Goal: Task Accomplishment & Management: Manage account settings

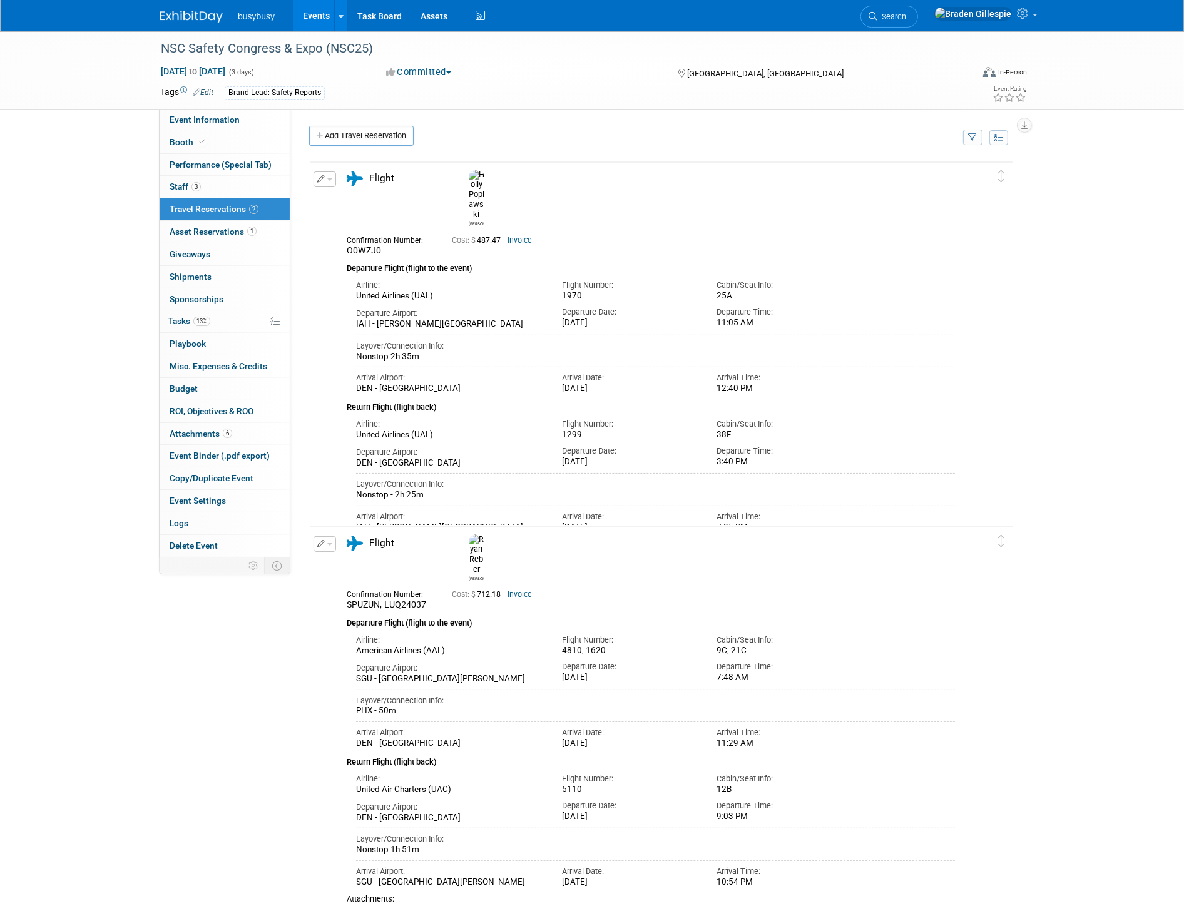
click at [203, 16] on img at bounding box center [191, 17] width 63 height 13
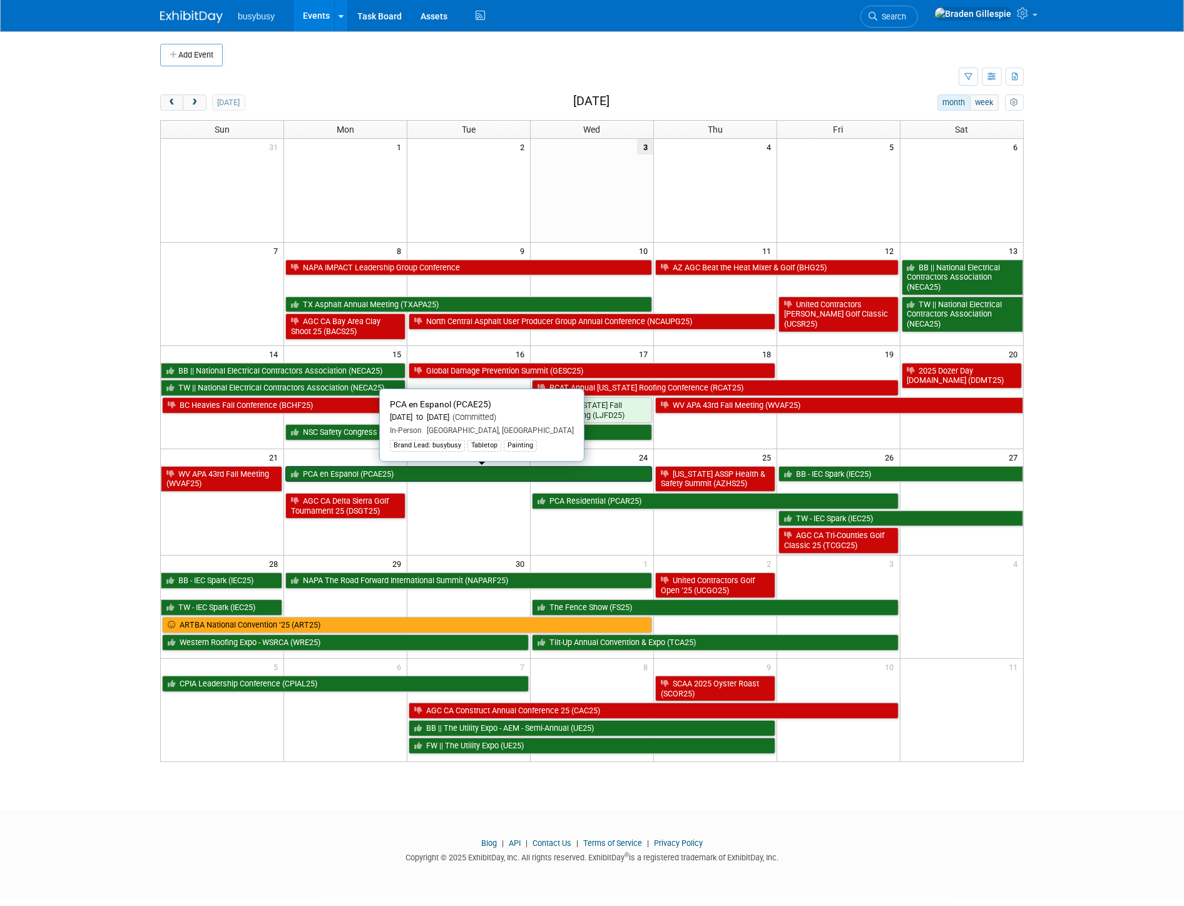
click at [387, 479] on link "PCA en Espanol (PCAE25)" at bounding box center [468, 474] width 367 height 16
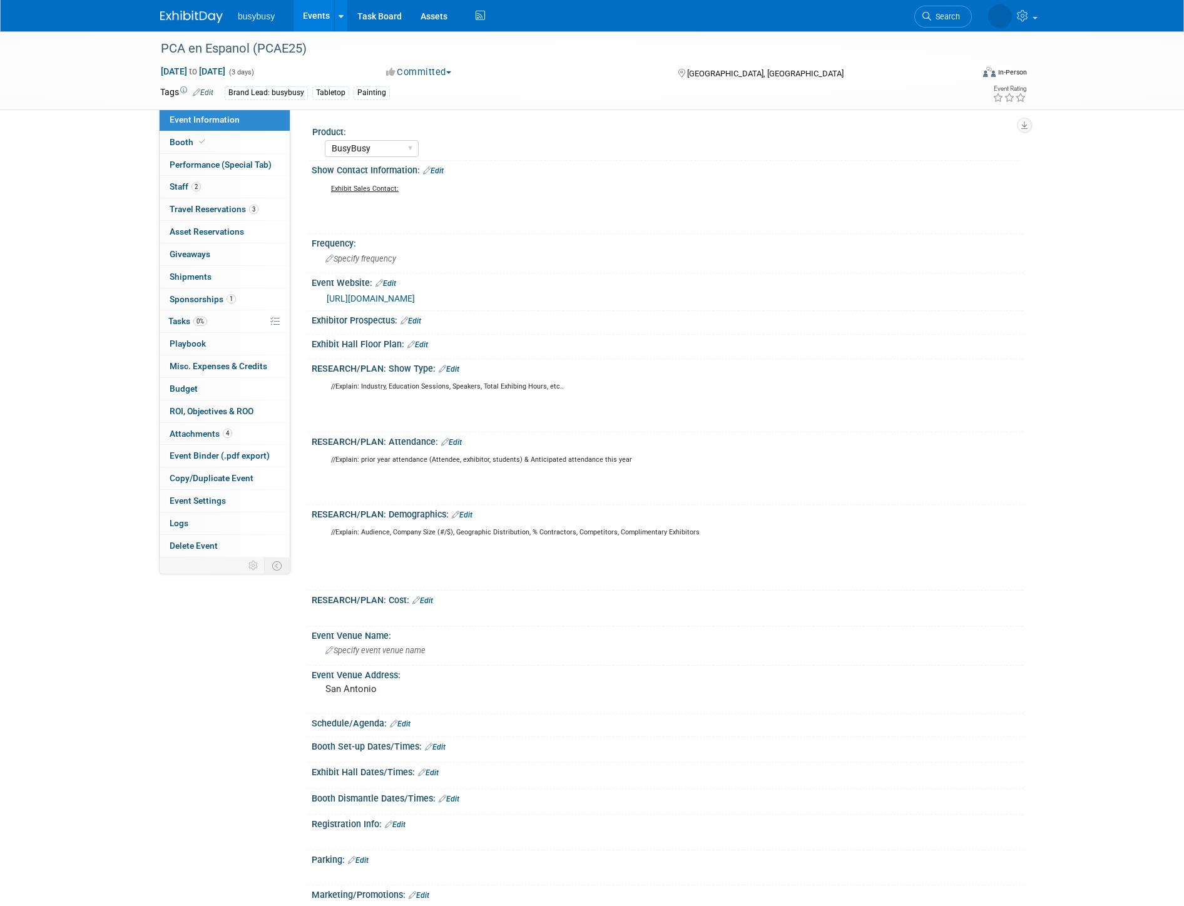
select select "BusyBusy"
click at [223, 233] on span "Asset Reservations 0" at bounding box center [207, 232] width 74 height 10
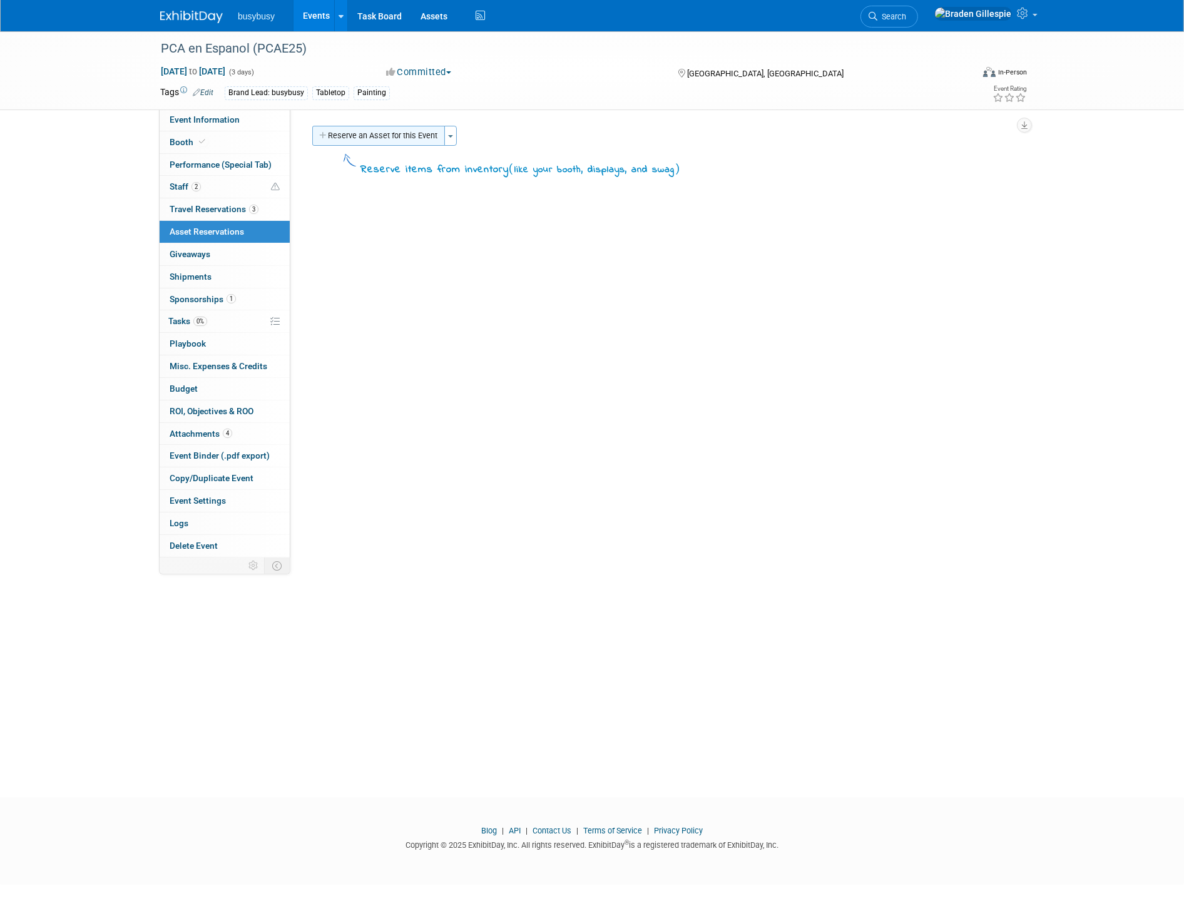
click at [357, 132] on button "Reserve an Asset for this Event" at bounding box center [378, 136] width 133 height 20
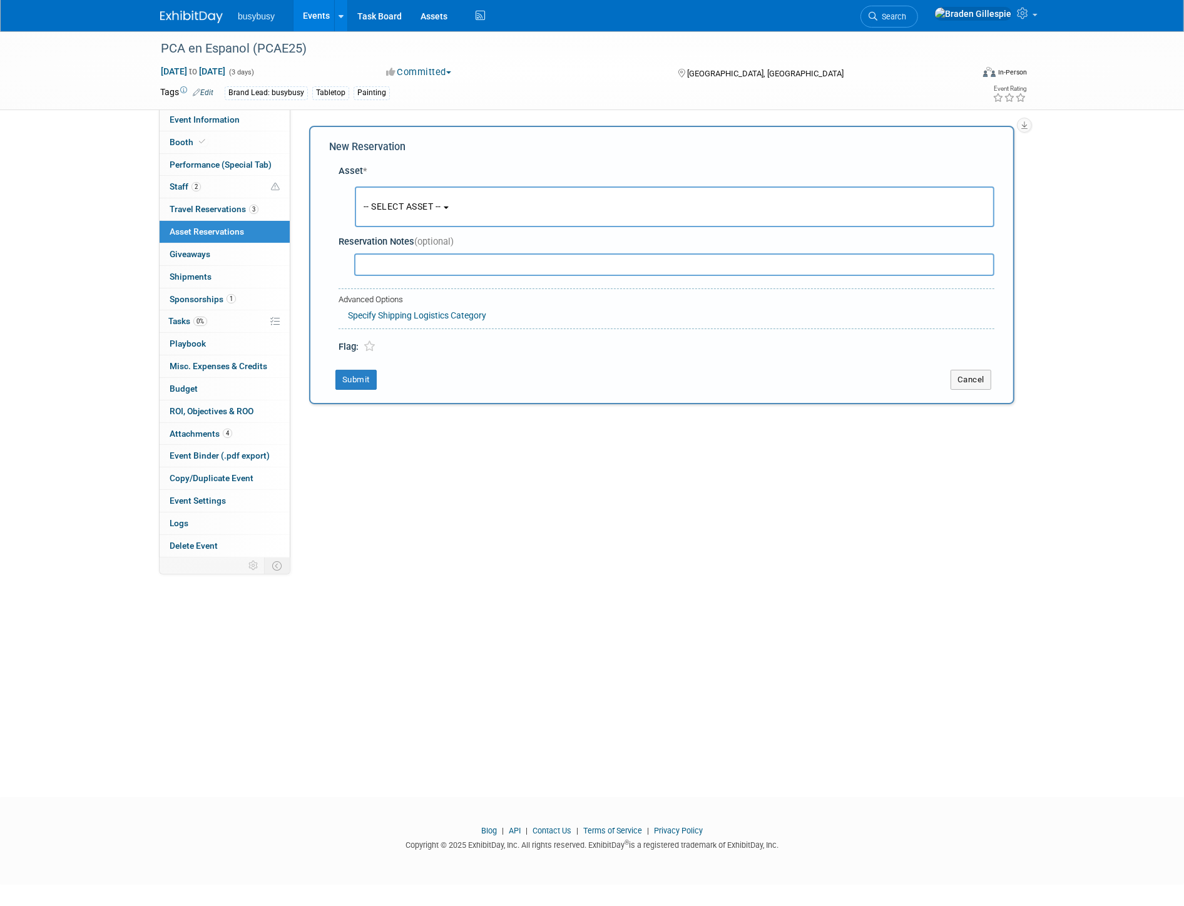
click at [390, 202] on span "-- SELECT ASSET --" at bounding box center [403, 207] width 78 height 10
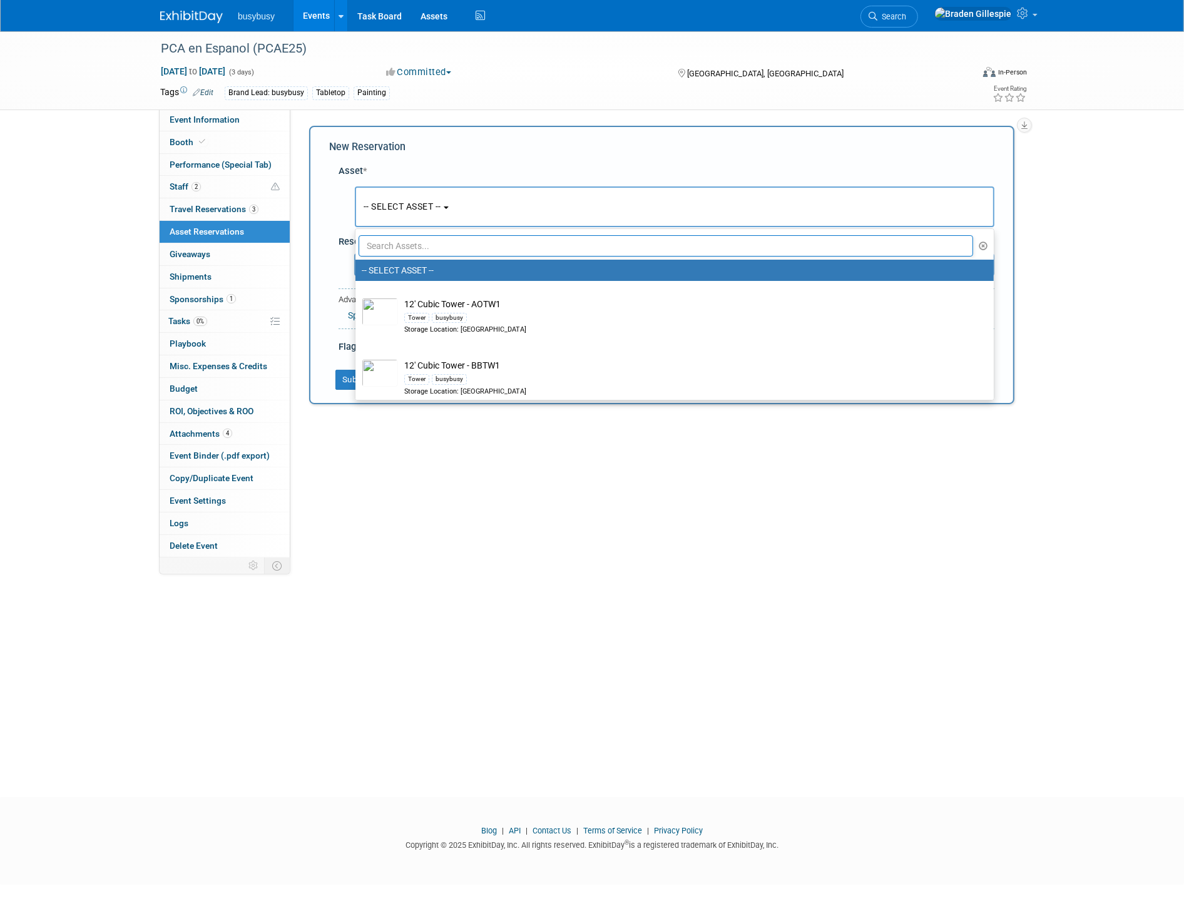
click at [427, 245] on input "text" at bounding box center [666, 245] width 615 height 21
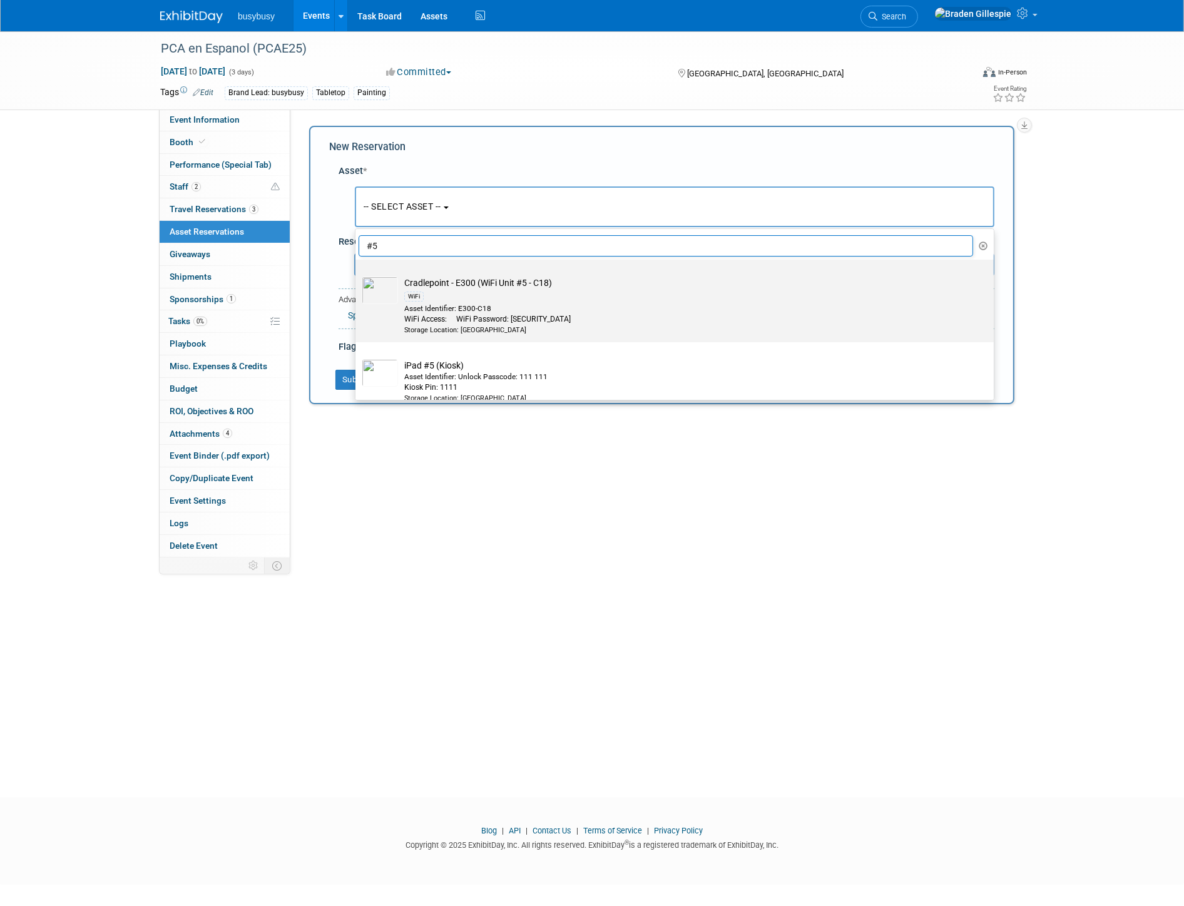
type input "#5"
click at [457, 304] on div "Asset Identifier: E300-C18" at bounding box center [686, 309] width 564 height 11
click at [357, 275] on input "Cradlepoint - E300 (WiFi Unit #5 - C18) WiFi Asset Identifier: E300-C18 WiFi Ac…" at bounding box center [353, 271] width 8 height 8
radio input "true"
select select "10716623"
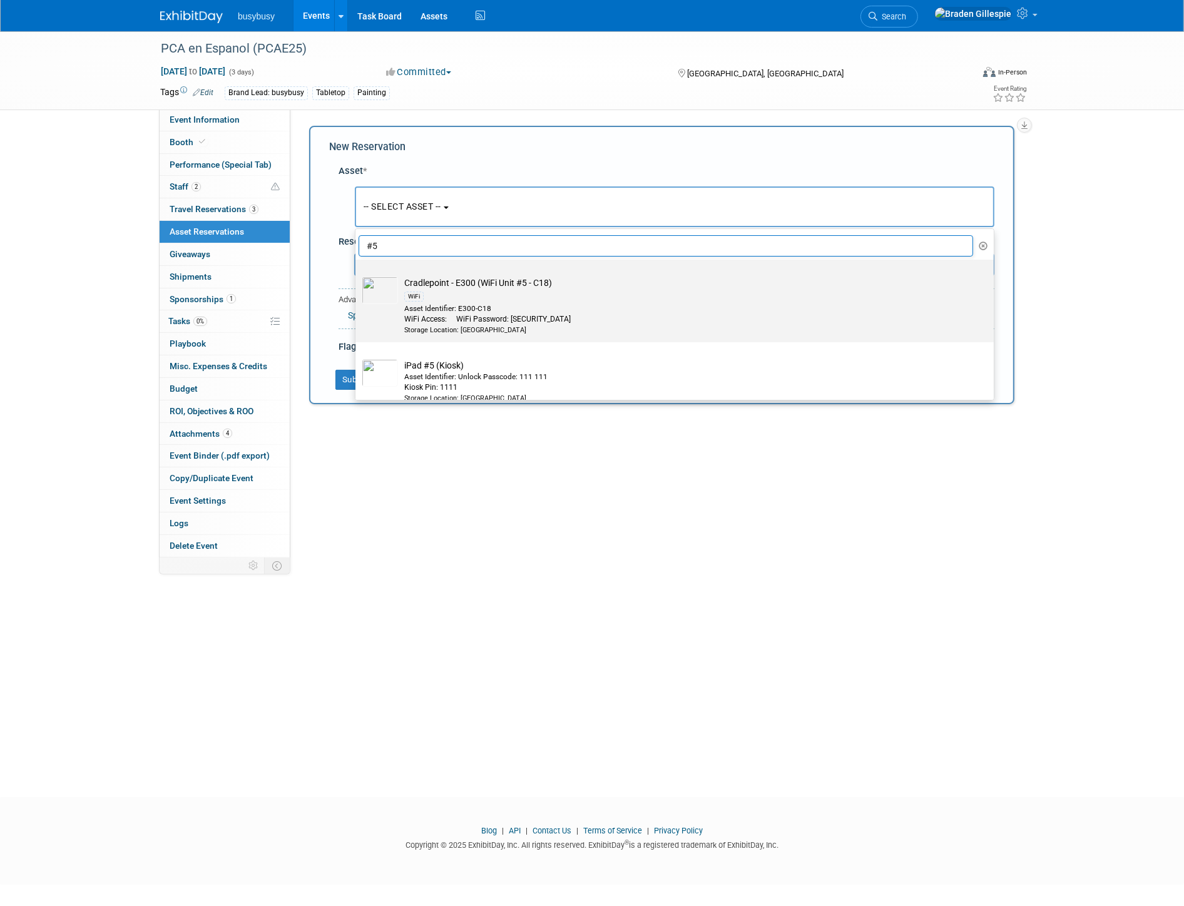
type input "#5"
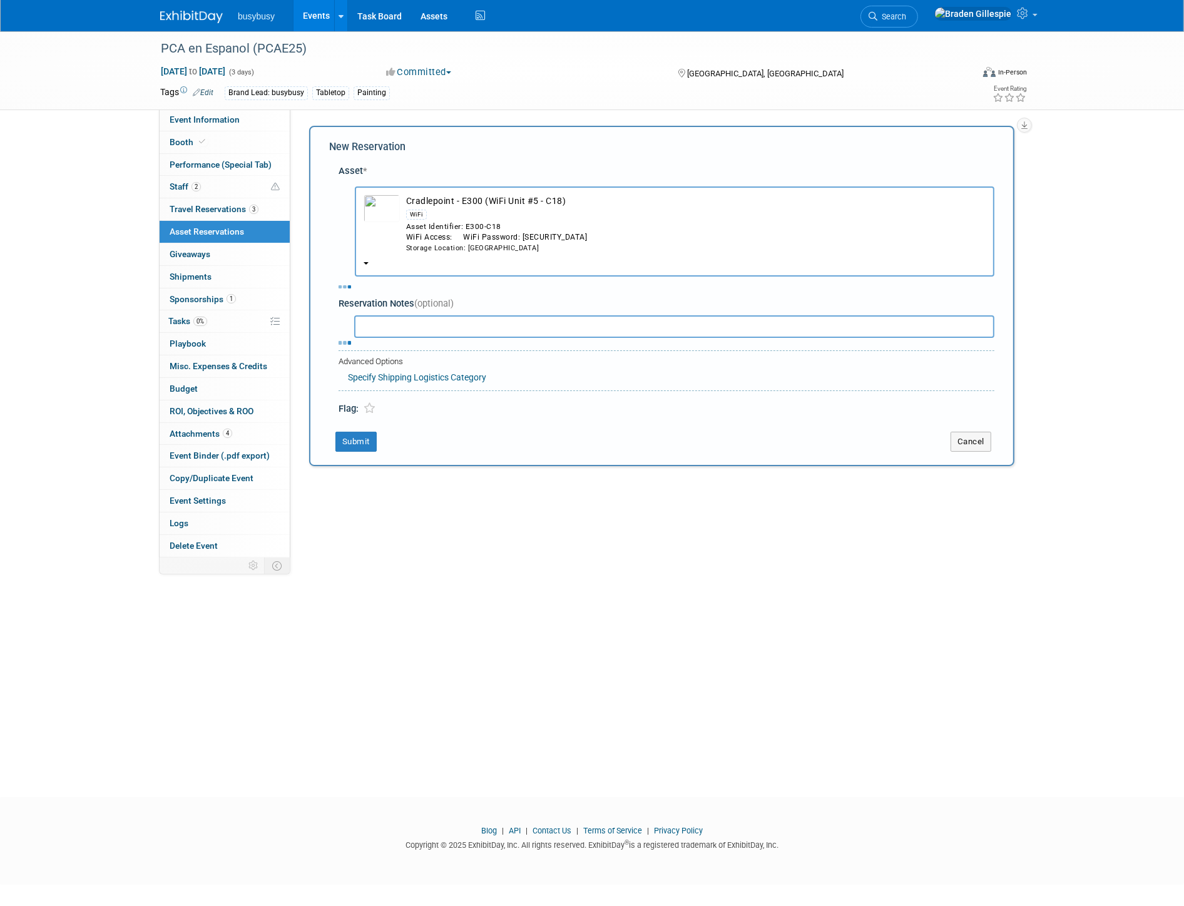
click at [479, 243] on div "Storage Location: STG - Warehouse" at bounding box center [695, 248] width 579 height 10
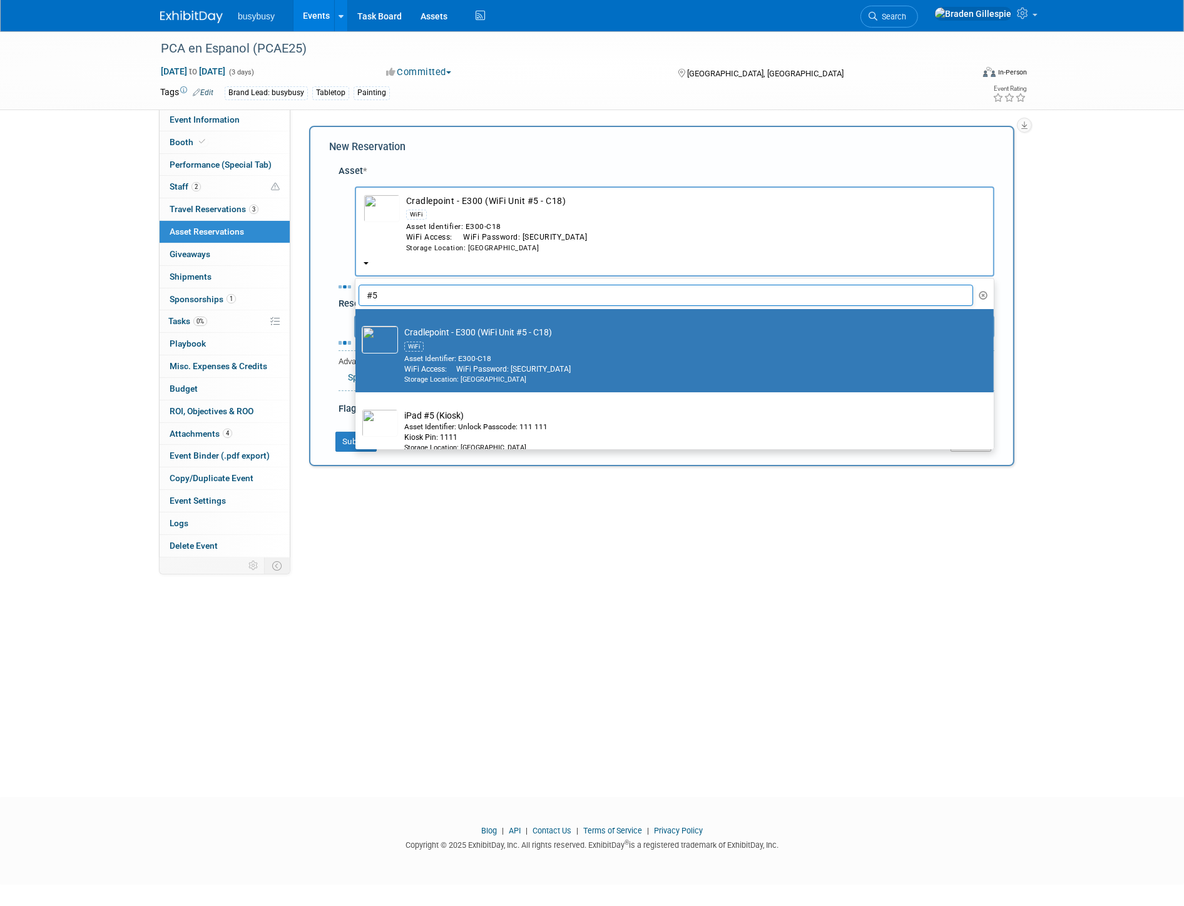
click at [466, 364] on div "WiFi Access: WiFi Password: #Busybusy123" at bounding box center [686, 369] width 564 height 11
click at [357, 324] on input "Cradlepoint - E300 (WiFi Unit #5 - C18) WiFi Asset Identifier: E300-C18 WiFi Ac…" at bounding box center [353, 320] width 8 height 8
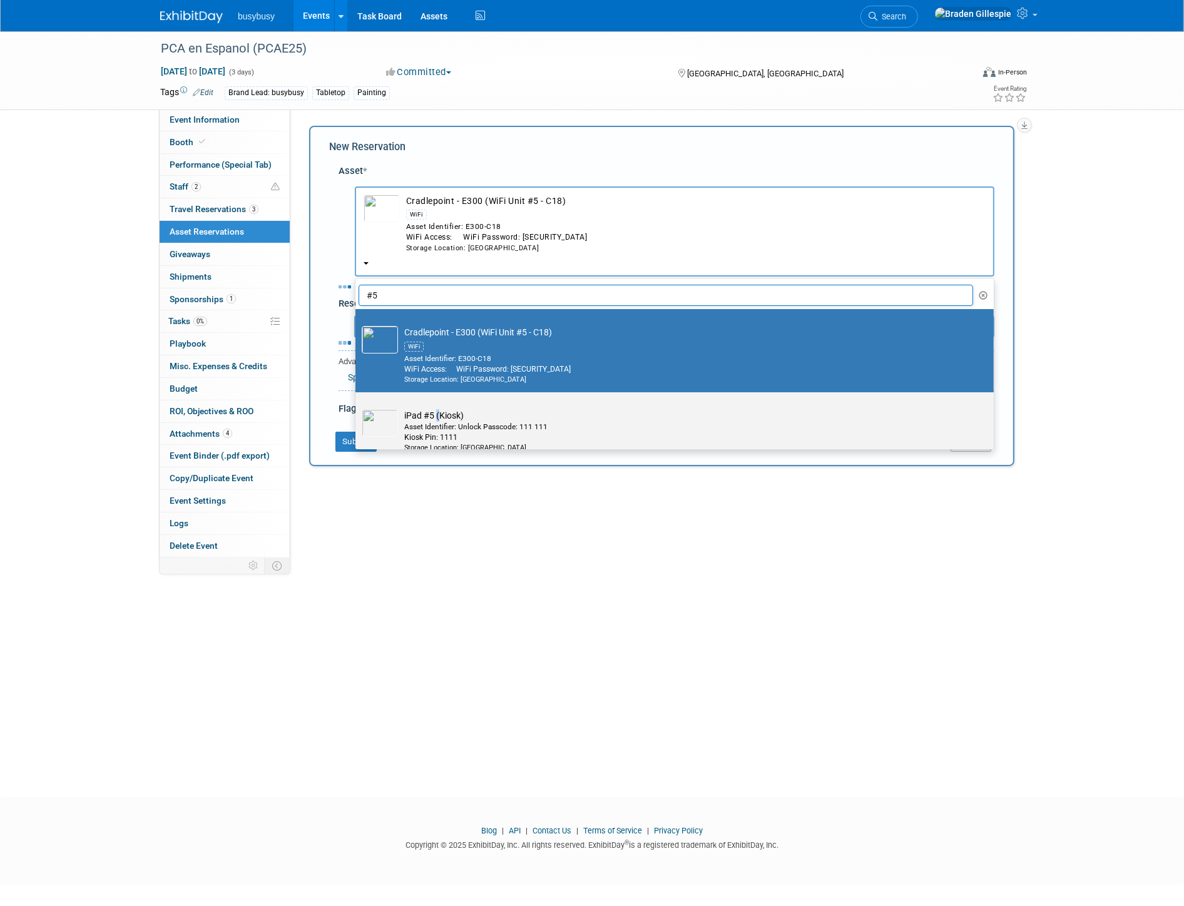
click at [437, 409] on td "iPad #5 (Kiosk) Asset Identifier: Unlock Passcode: 111 111 Kiosk Pin: 1111 Stor…" at bounding box center [683, 431] width 571 height 44
click at [436, 422] on div "Asset Identifier: Unlock Passcode: 111 111" at bounding box center [686, 427] width 564 height 11
click at [357, 407] on input "iPad #5 (Kiosk) Asset Identifier: Unlock Passcode: 111 111 Kiosk Pin: 1111 Stor…" at bounding box center [353, 403] width 8 height 8
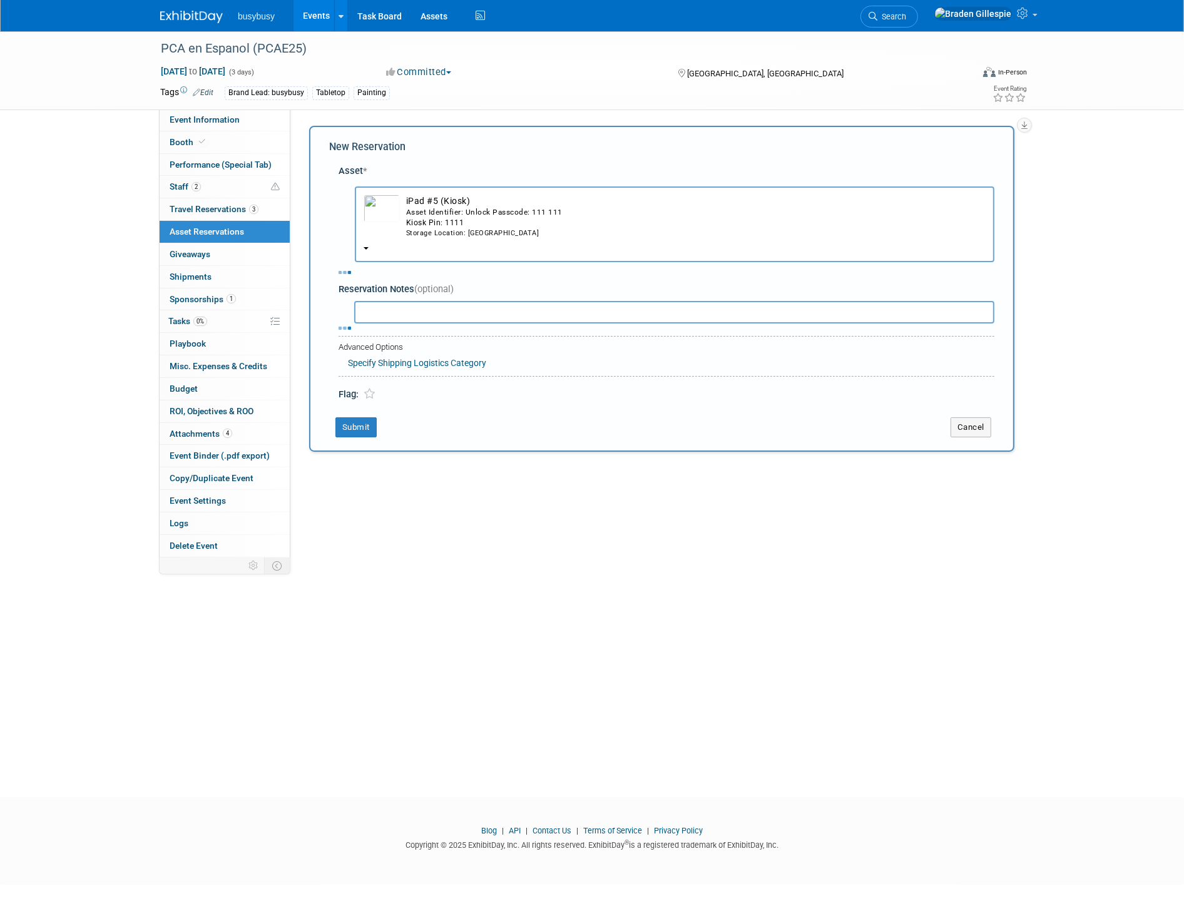
drag, startPoint x: 468, startPoint y: 225, endPoint x: 464, endPoint y: 272, distance: 47.1
click at [467, 228] on td "iPad #5 (Kiosk) Asset Identifier: Unlock Passcode: 111 111 Kiosk Pin: 1111 Stor…" at bounding box center [693, 217] width 586 height 44
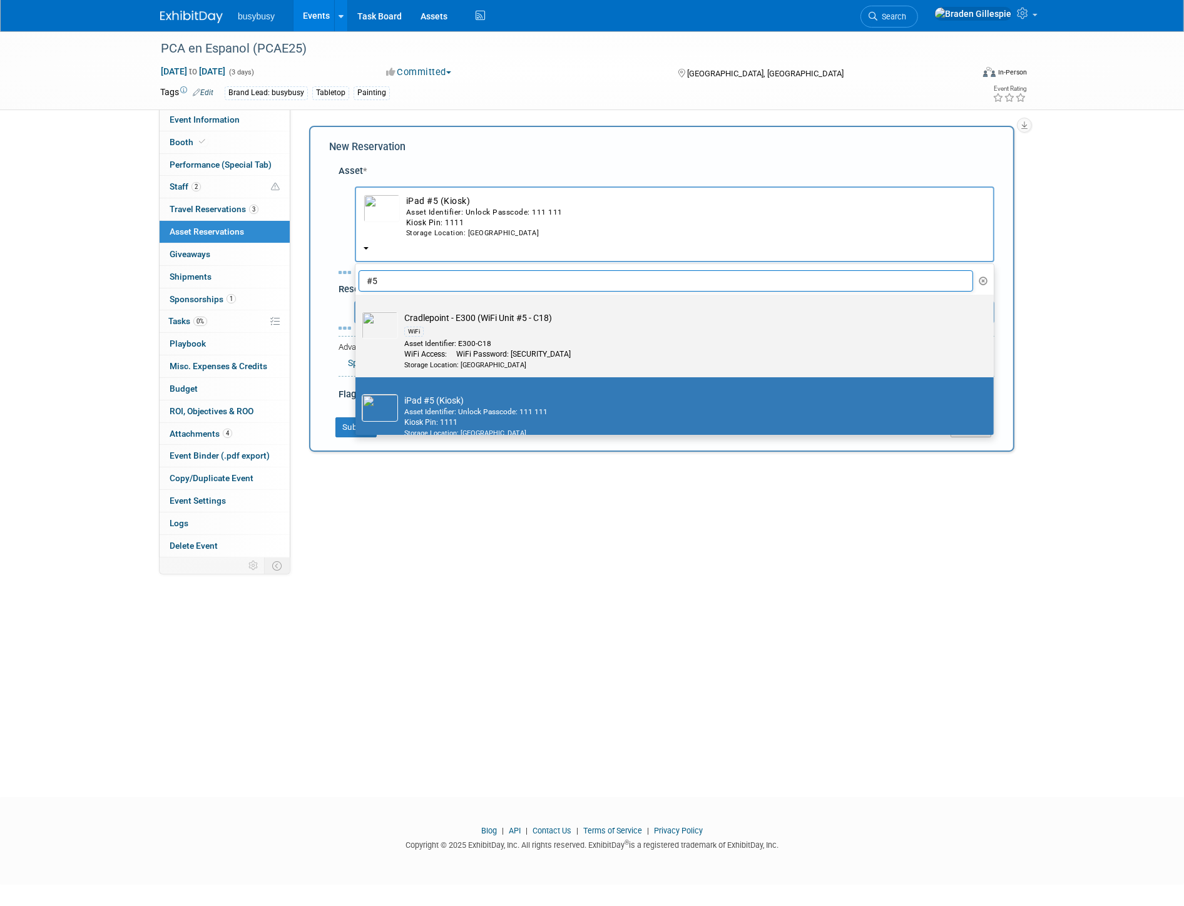
click at [454, 349] on div "WiFi Access: WiFi Password: [SECURITY_DATA]" at bounding box center [686, 354] width 564 height 11
click at [357, 310] on input "Cradlepoint - E300 (WiFi Unit #5 - C18) WiFi Asset Identifier: E300-C18 WiFi Ac…" at bounding box center [353, 306] width 8 height 8
select select "10716623"
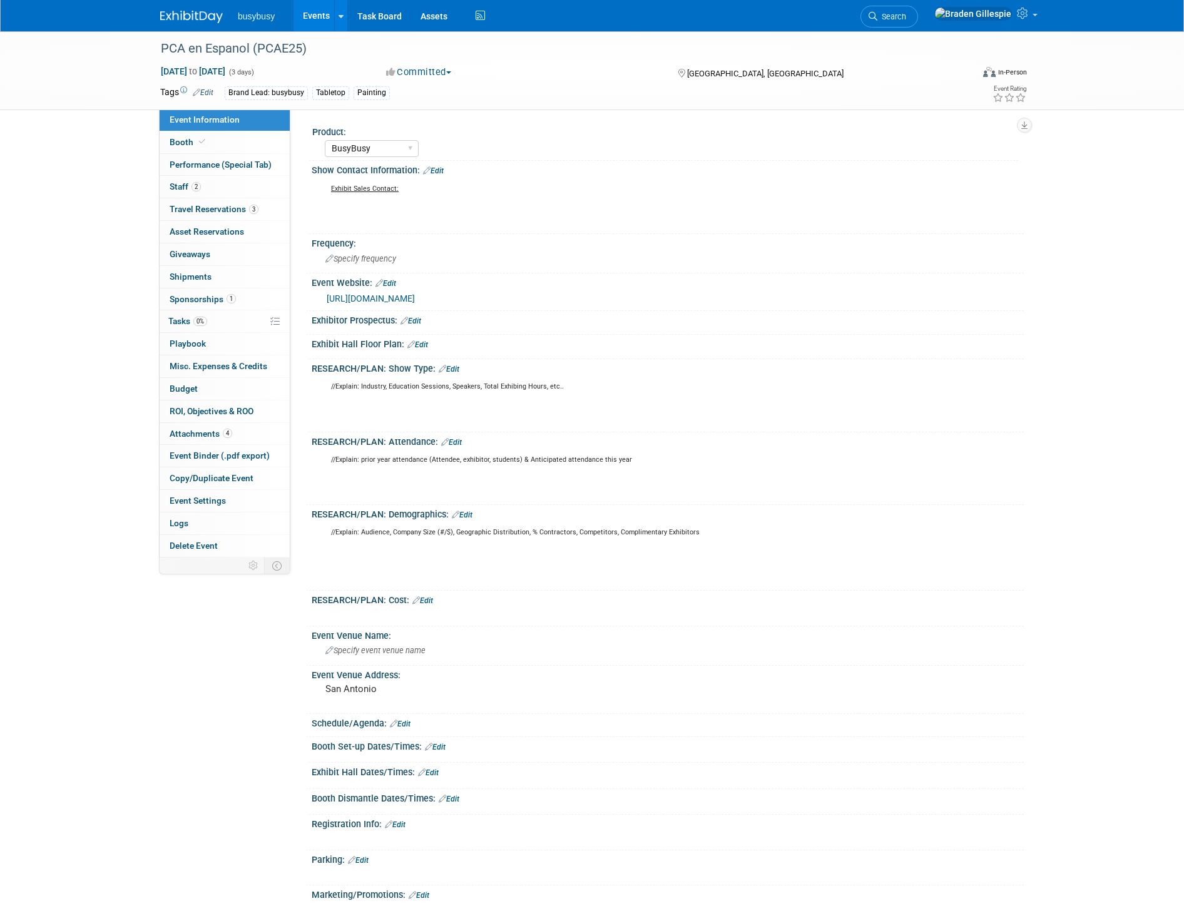
select select "BusyBusy"
click at [202, 19] on img at bounding box center [191, 17] width 63 height 13
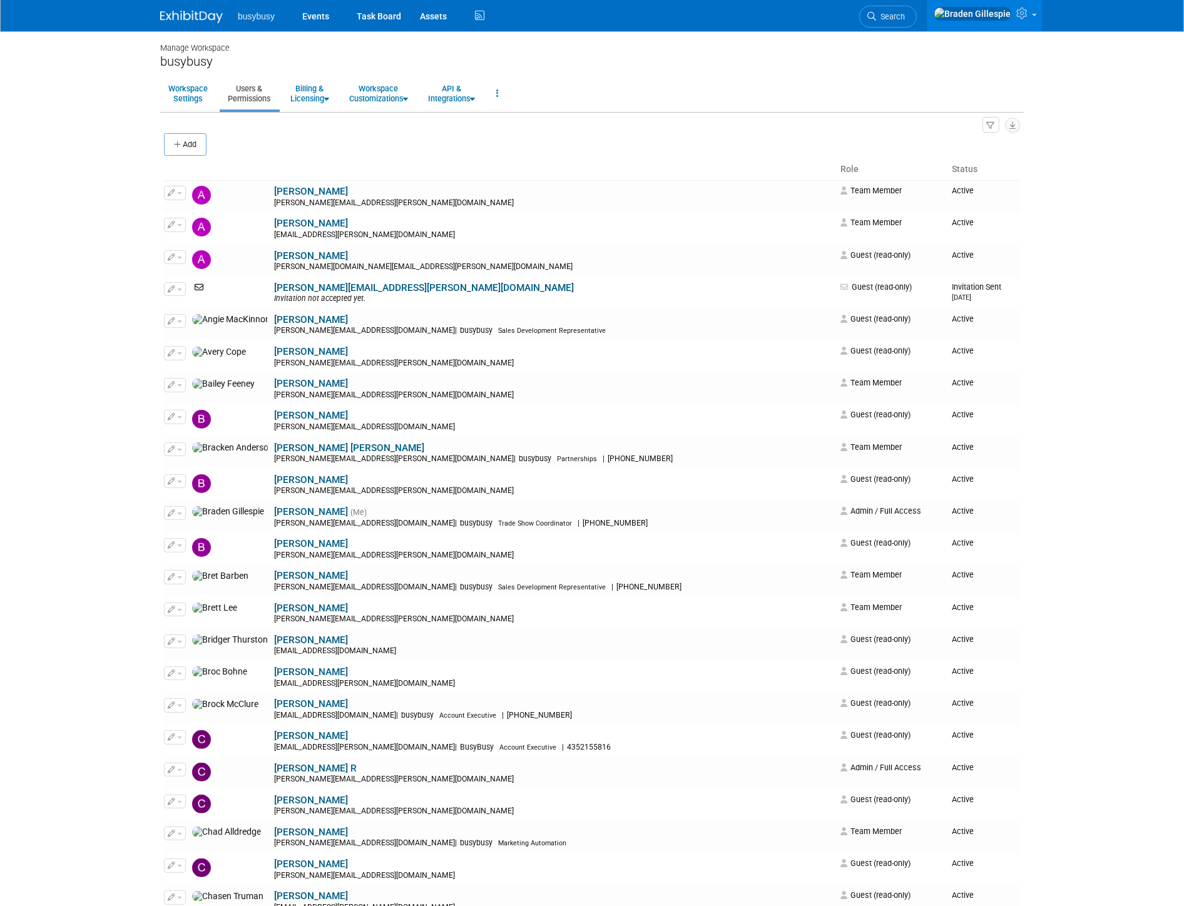
click at [172, 17] on img at bounding box center [191, 17] width 63 height 13
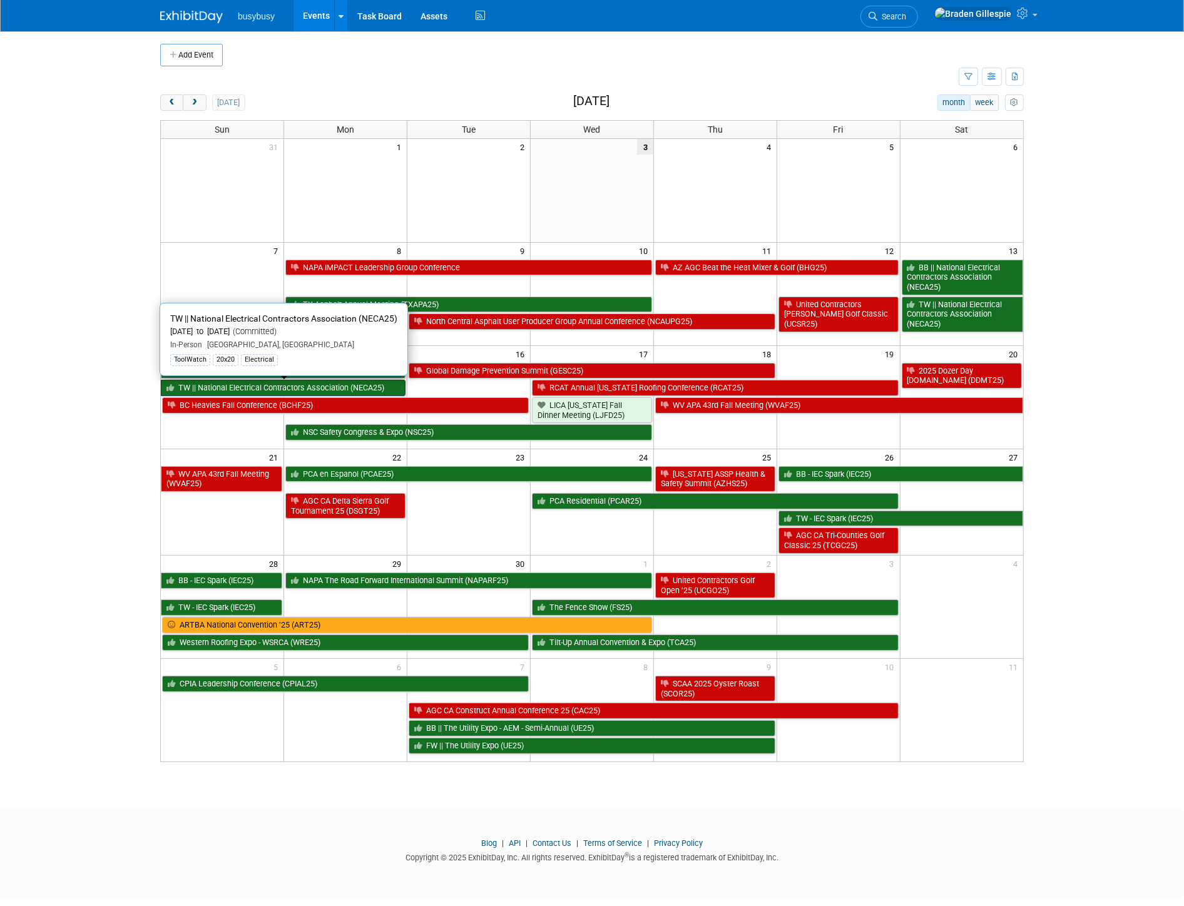
click at [339, 384] on link "TW || National Electrical Contractors Association (NECA25)" at bounding box center [283, 388] width 245 height 16
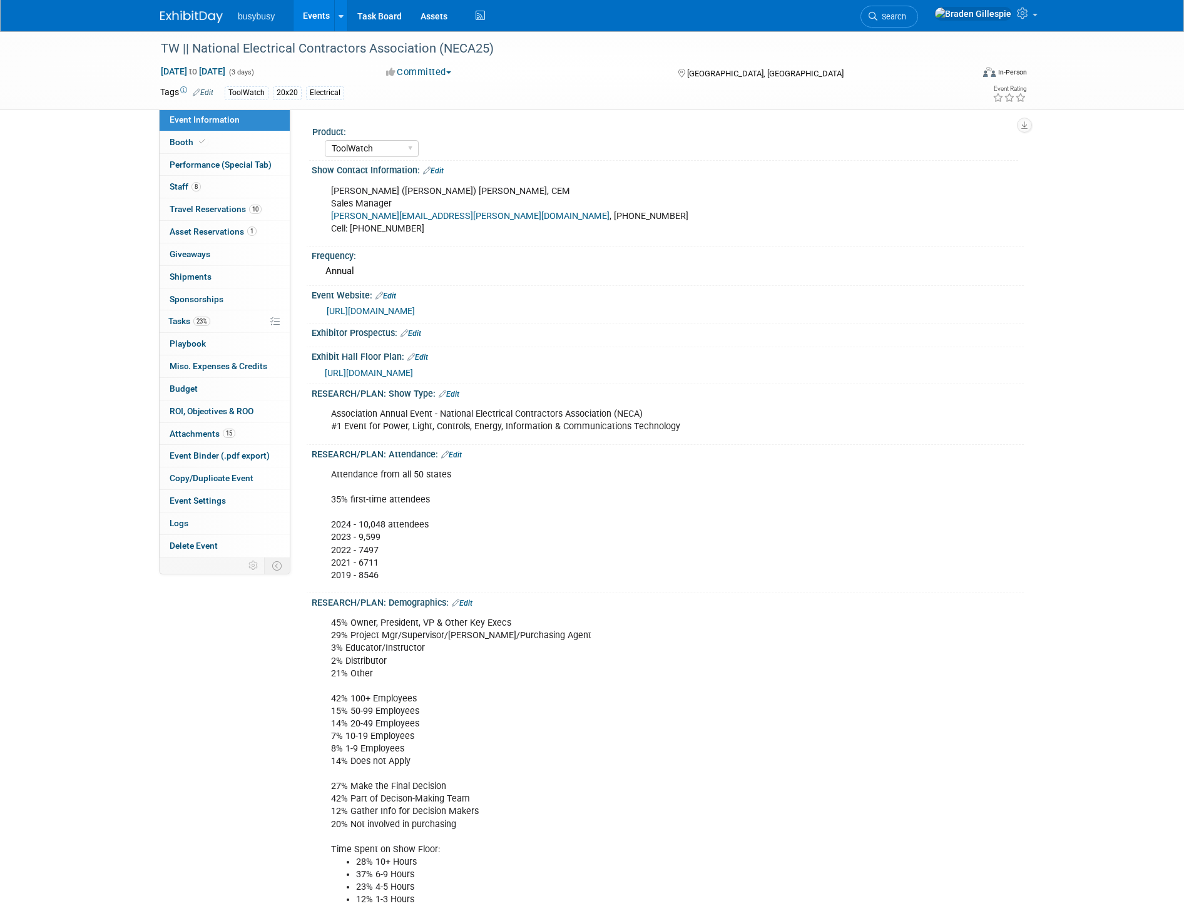
select select "ToolWatch"
click at [227, 185] on link "8 Staff 8" at bounding box center [225, 187] width 130 height 22
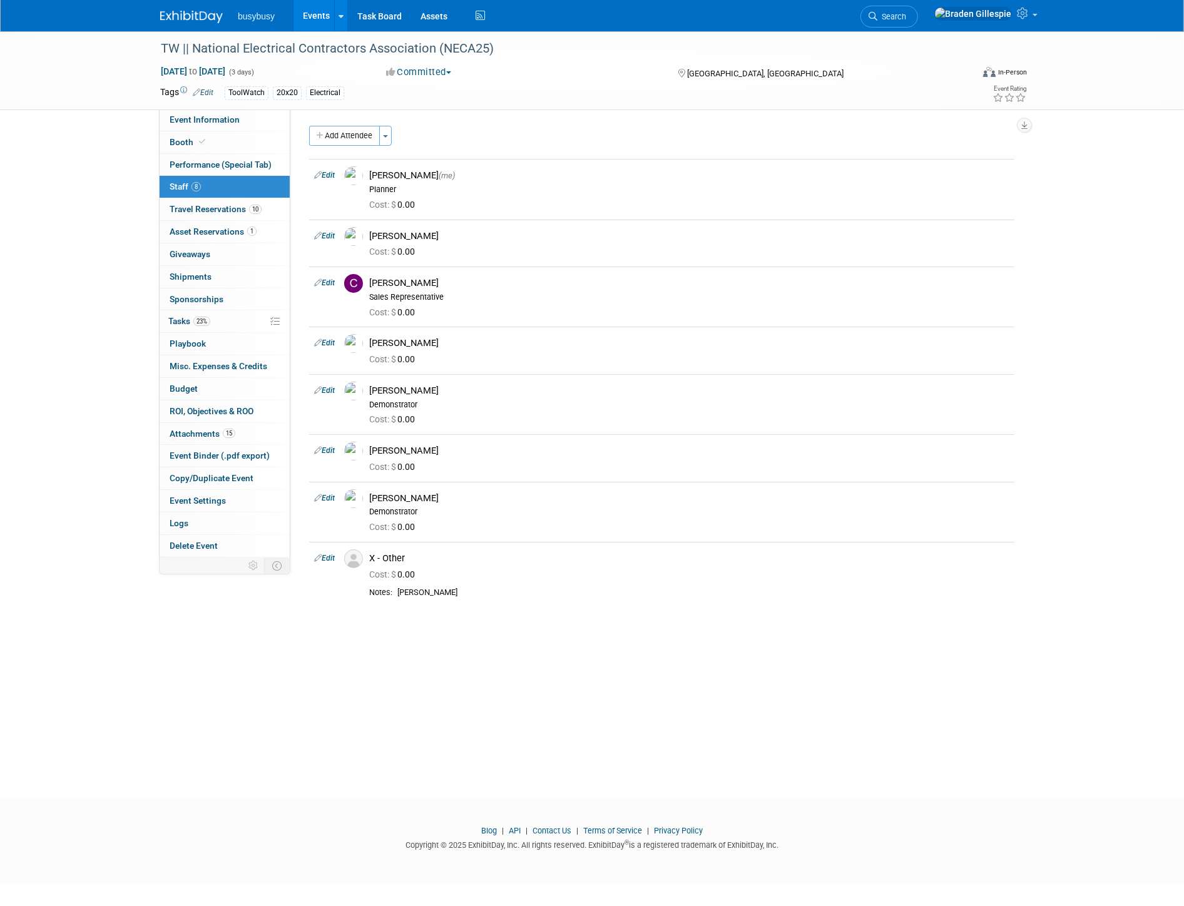
click at [357, 134] on button "Add Attendee" at bounding box center [344, 136] width 71 height 20
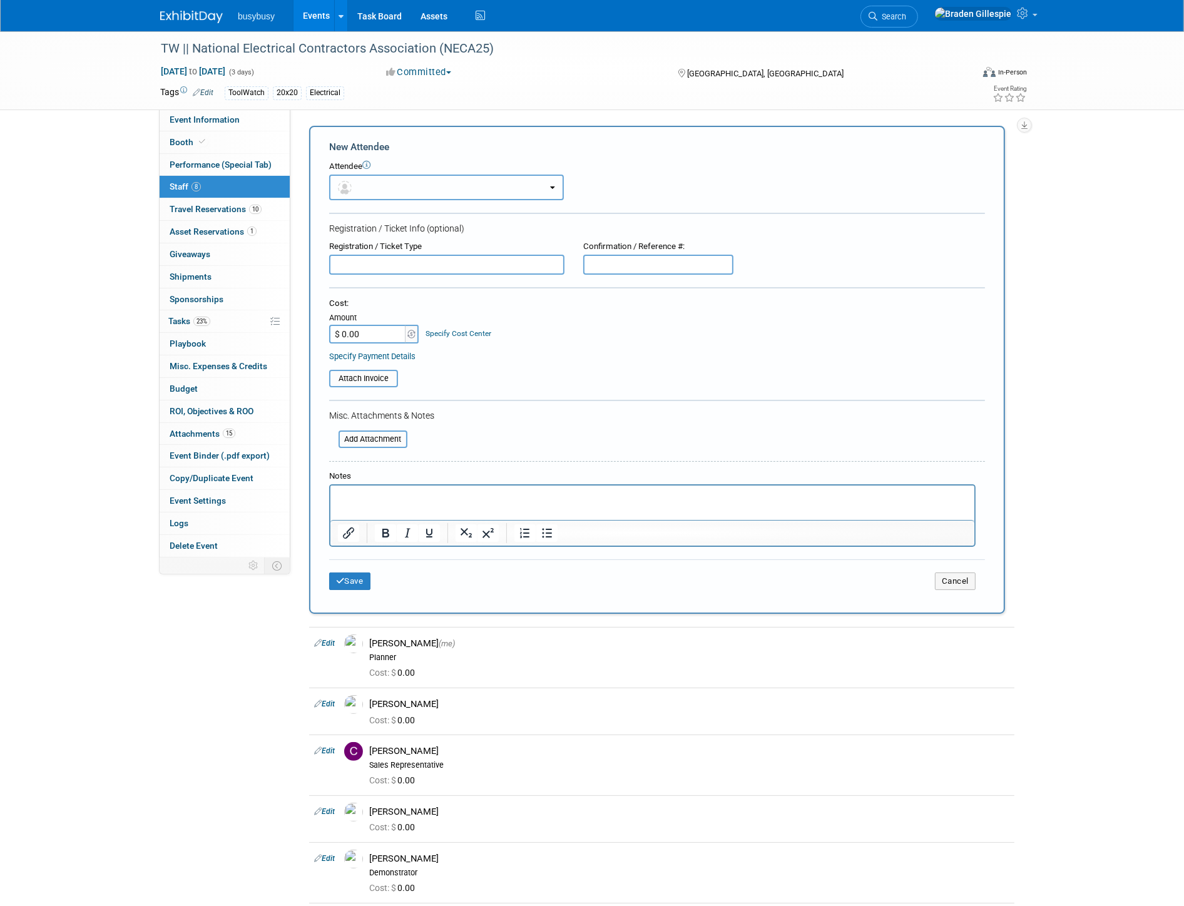
click at [380, 191] on button "button" at bounding box center [446, 188] width 235 height 26
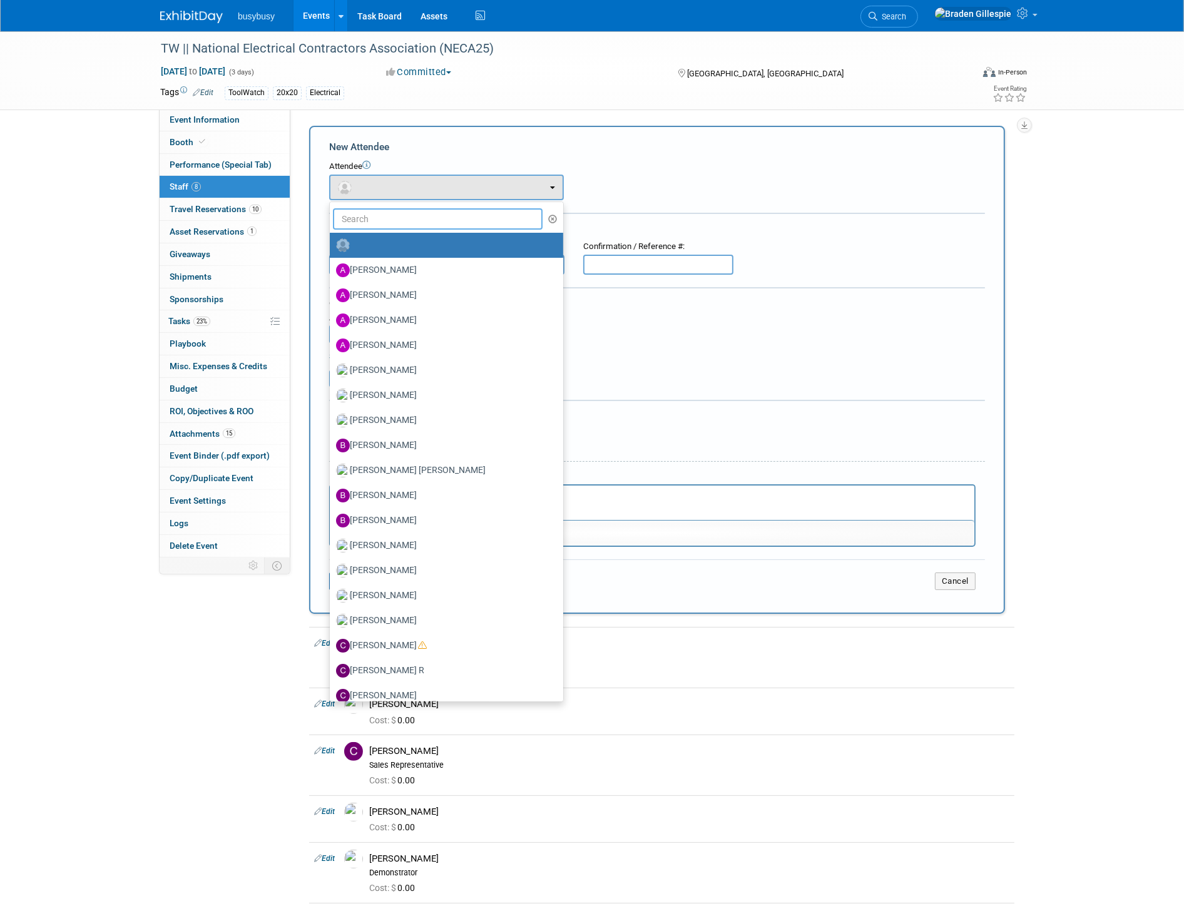
click at [387, 217] on input "text" at bounding box center [438, 218] width 210 height 21
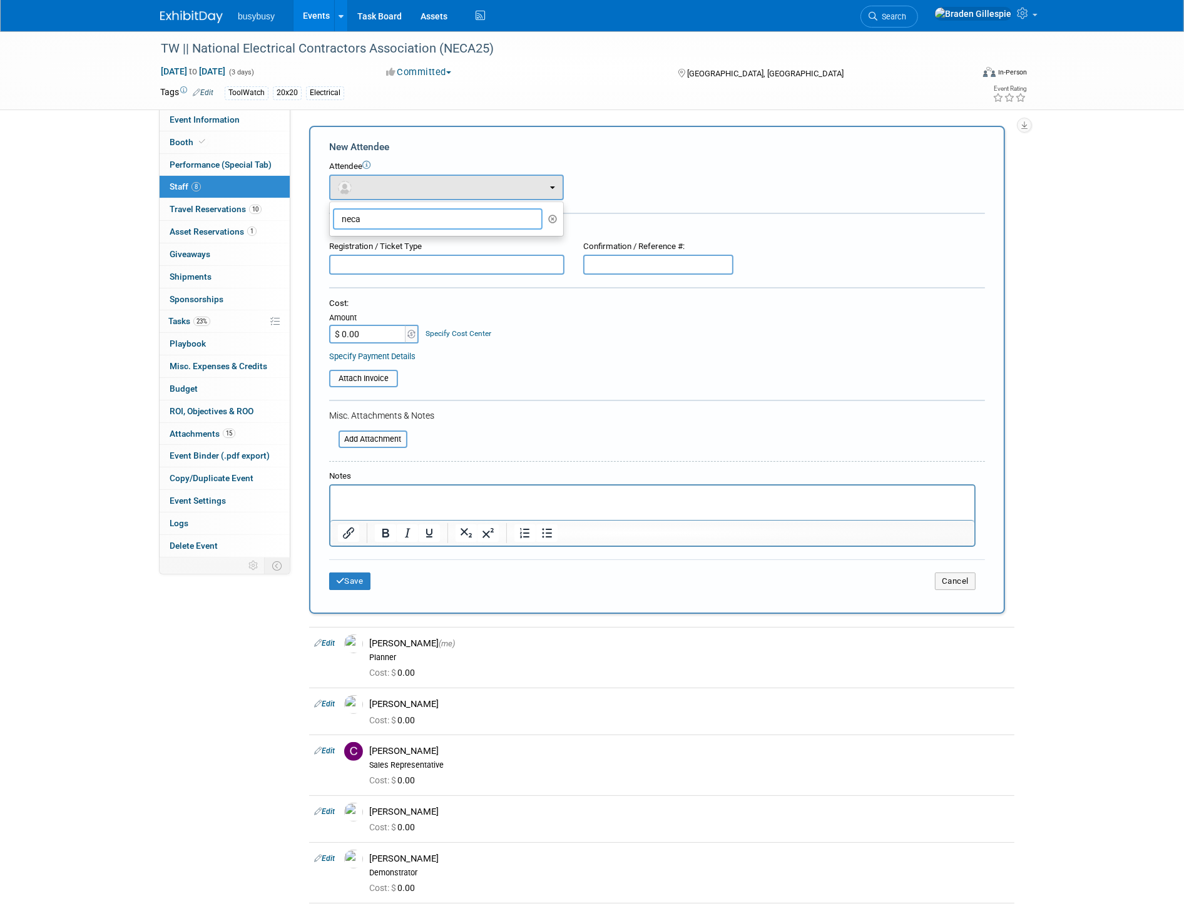
drag, startPoint x: 389, startPoint y: 222, endPoint x: 305, endPoint y: 235, distance: 85.5
click at [305, 235] on div "Add Attendee Toggle Dropdown Quick -Tag Attendees Apply X select all cancel" at bounding box center [662, 370] width 724 height 488
click at [409, 202] on form "New Attendee Attendee <img src="https://www.exhibitday.com/Images/Unassigned-Us…" at bounding box center [657, 369] width 656 height 459
click at [407, 192] on button "button" at bounding box center [446, 188] width 235 height 26
click at [396, 221] on input "neca" at bounding box center [438, 218] width 210 height 21
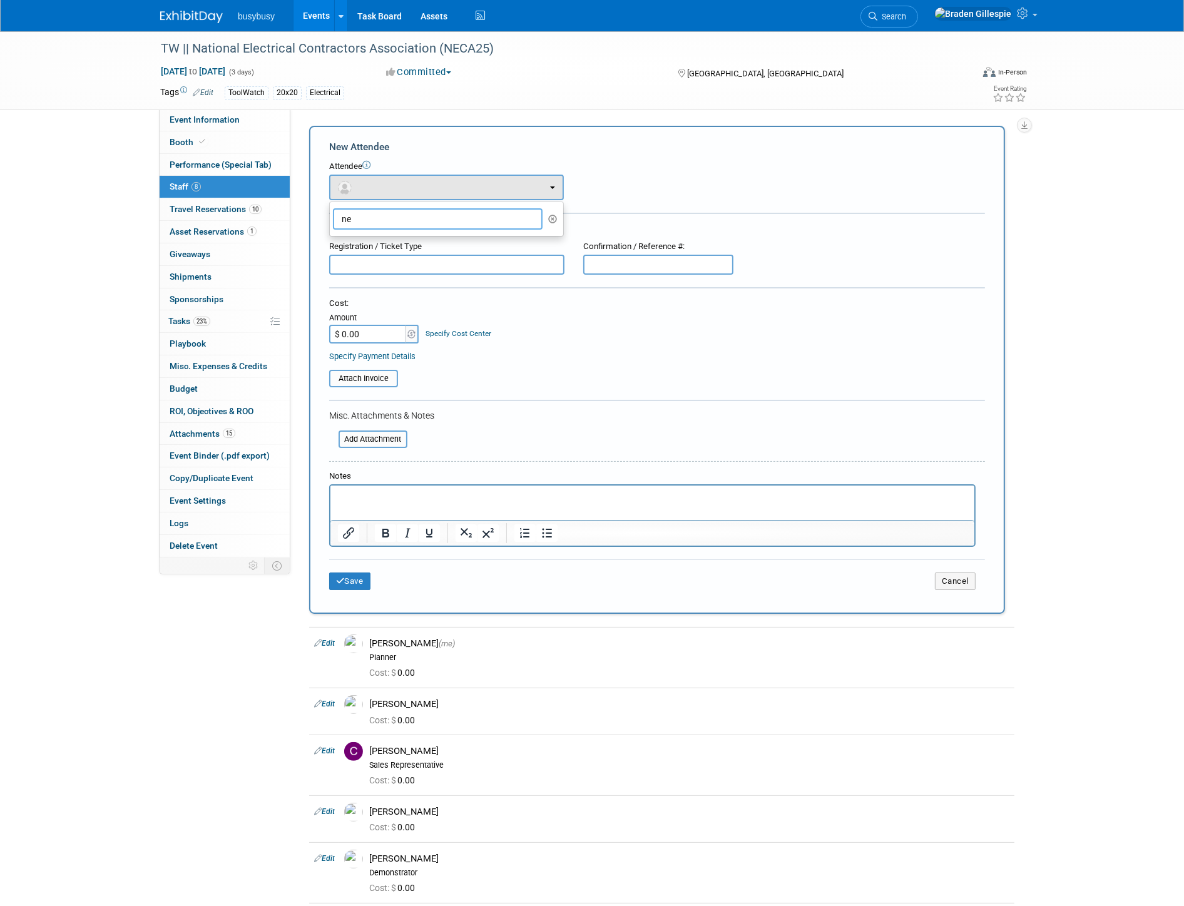
type input "n"
type input "aman"
click at [399, 243] on label "Amanda Price" at bounding box center [443, 245] width 215 height 20
click at [332, 243] on input "Amanda Price" at bounding box center [328, 244] width 8 height 8
select select "d0d14d5c-624b-419a-b35b-f68938b84aed"
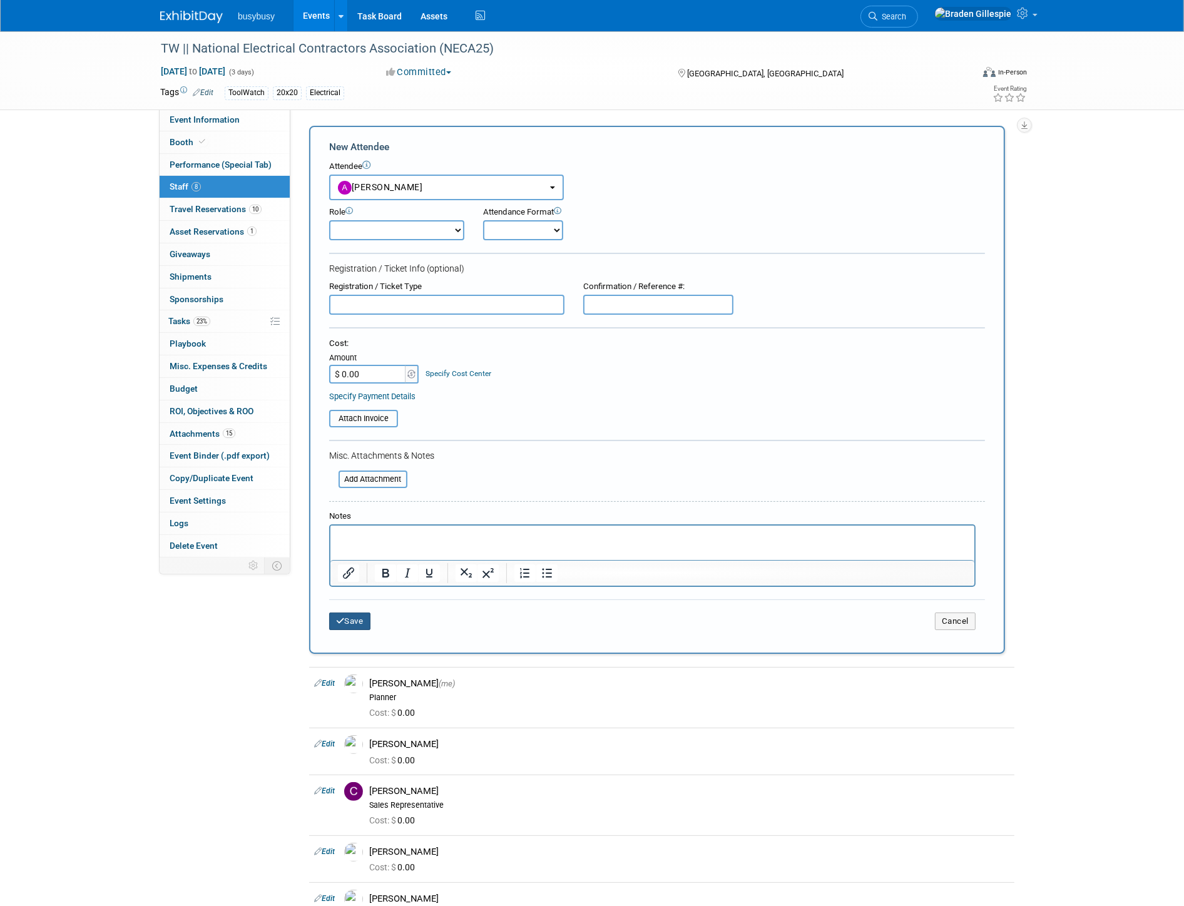
click at [361, 621] on button "Save" at bounding box center [349, 622] width 41 height 18
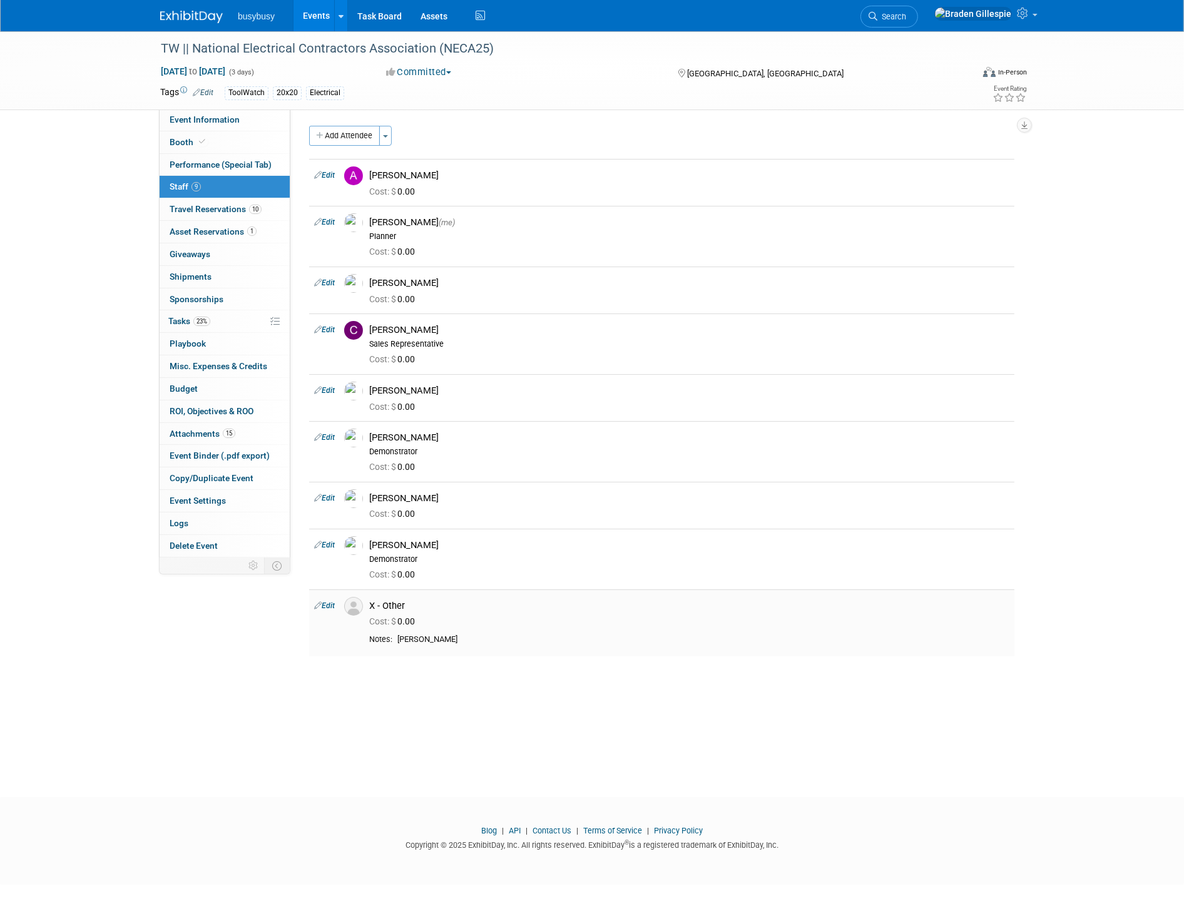
click at [333, 606] on link "Edit" at bounding box center [324, 605] width 21 height 9
select select "bc275e41-ca6d-48bf-a877-b40a1da97696"
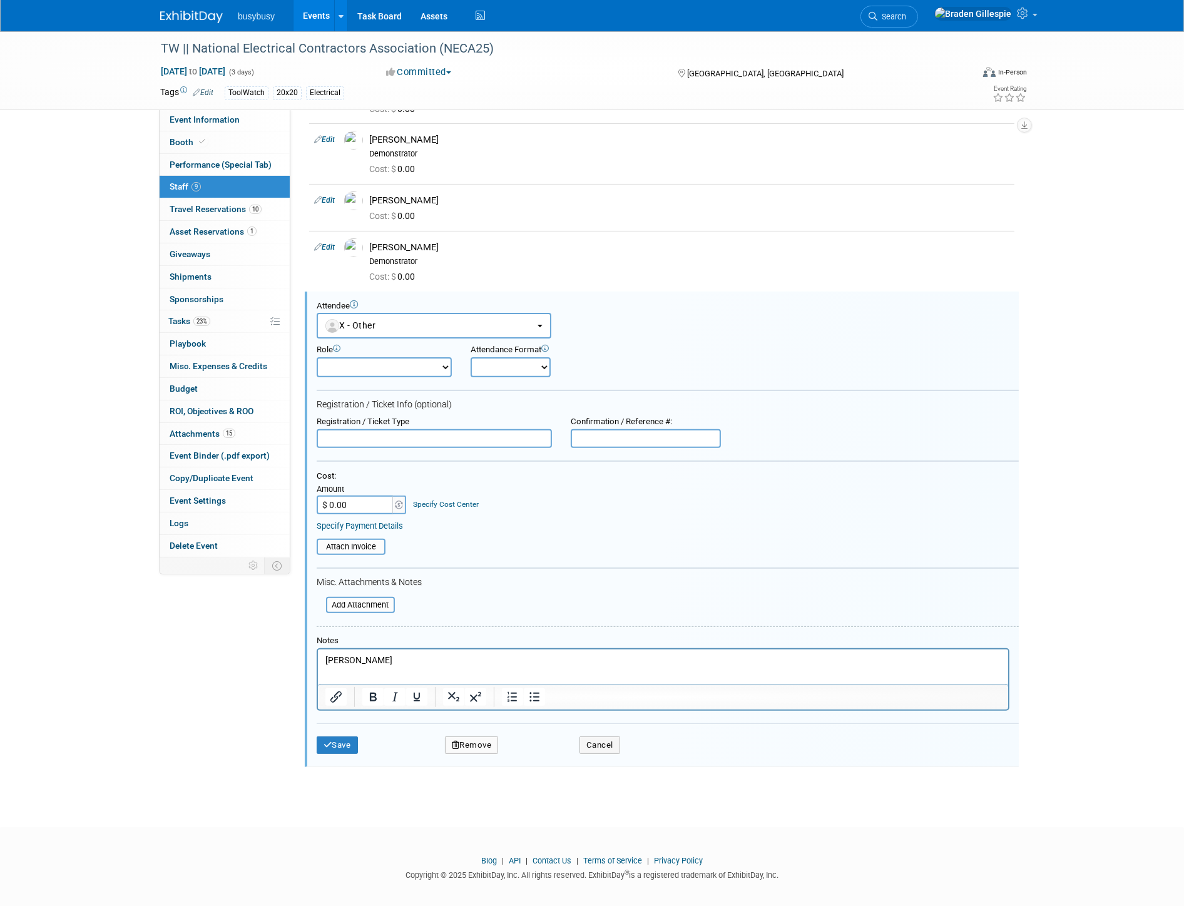
click at [473, 737] on button "Remove" at bounding box center [472, 746] width 54 height 18
click at [531, 748] on icon at bounding box center [531, 747] width 8 height 7
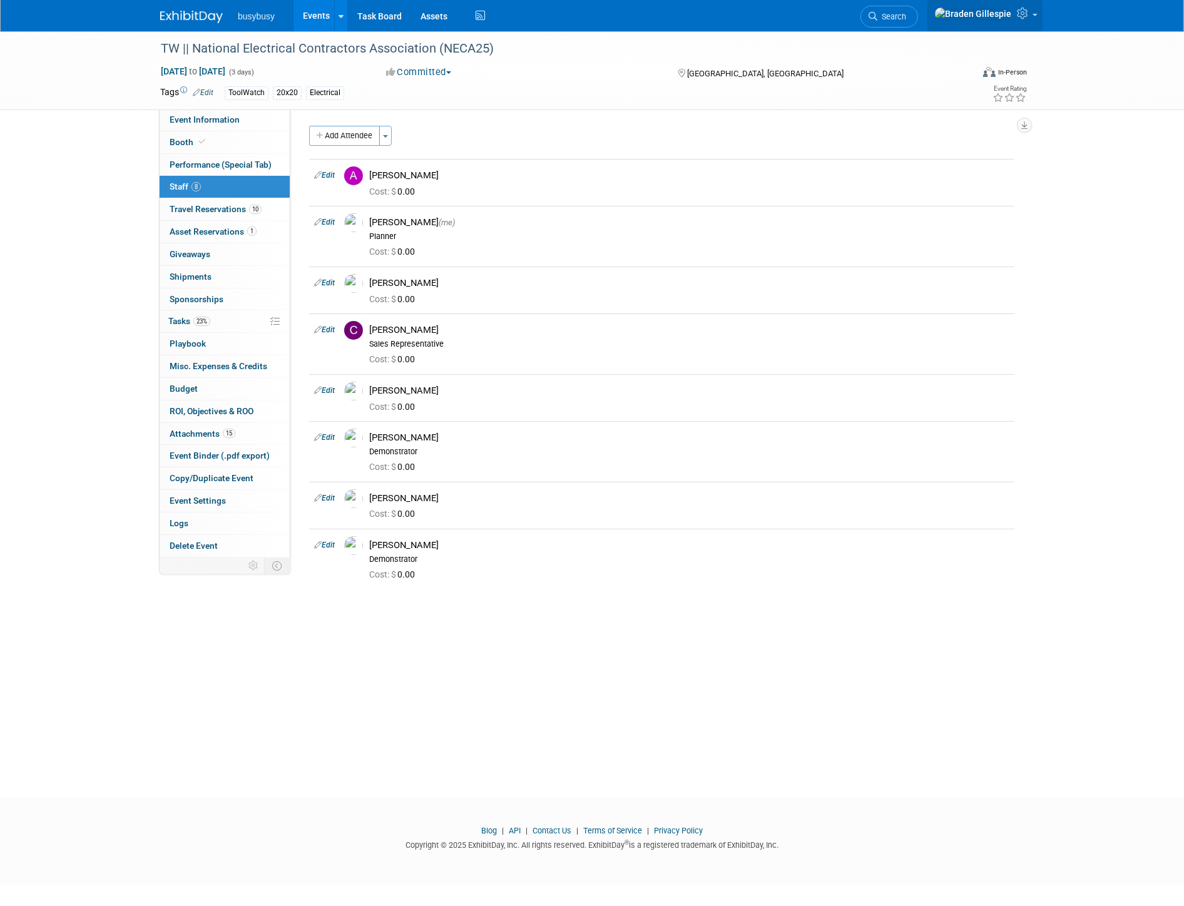
click at [1033, 14] on link at bounding box center [984, 15] width 115 height 31
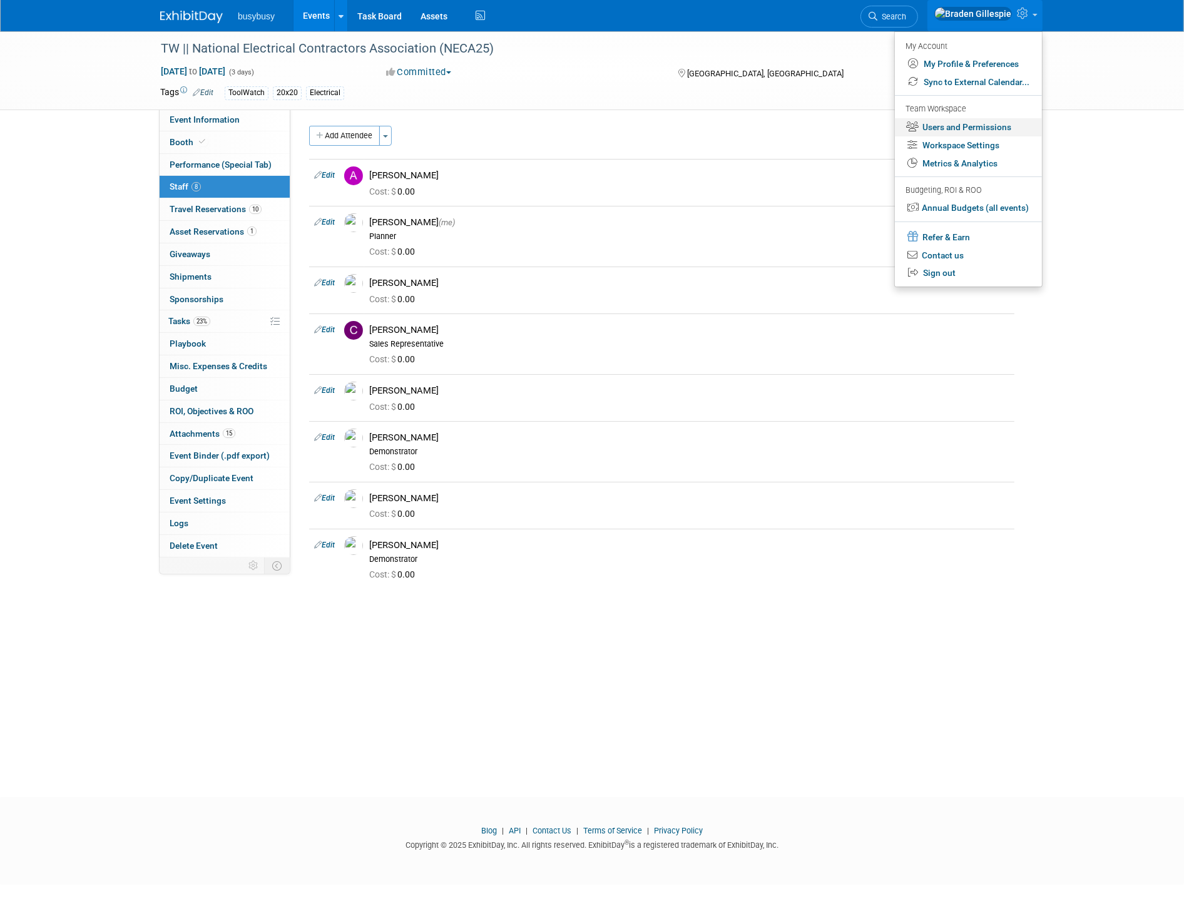
click at [992, 128] on link "Users and Permissions" at bounding box center [968, 127] width 147 height 18
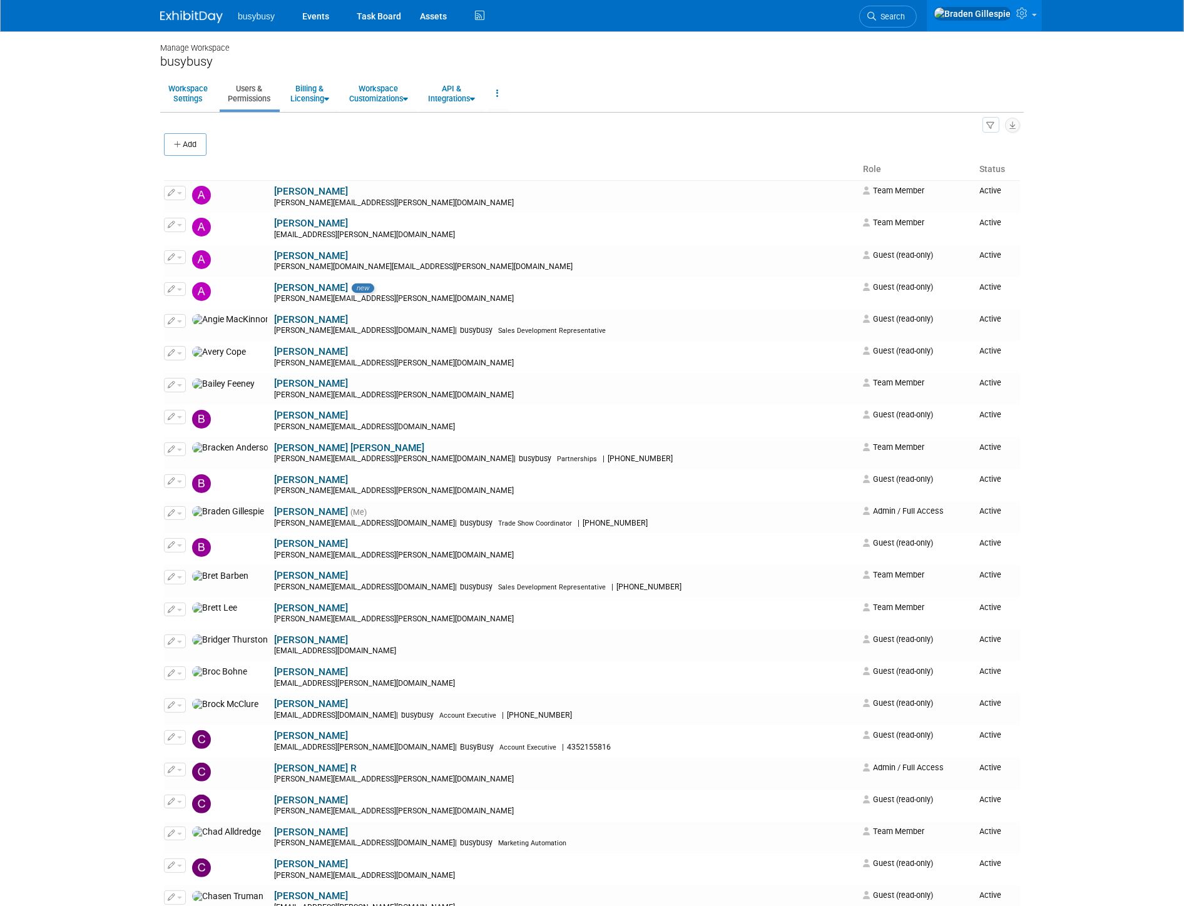
click at [703, 148] on div "Add" at bounding box center [592, 146] width 856 height 26
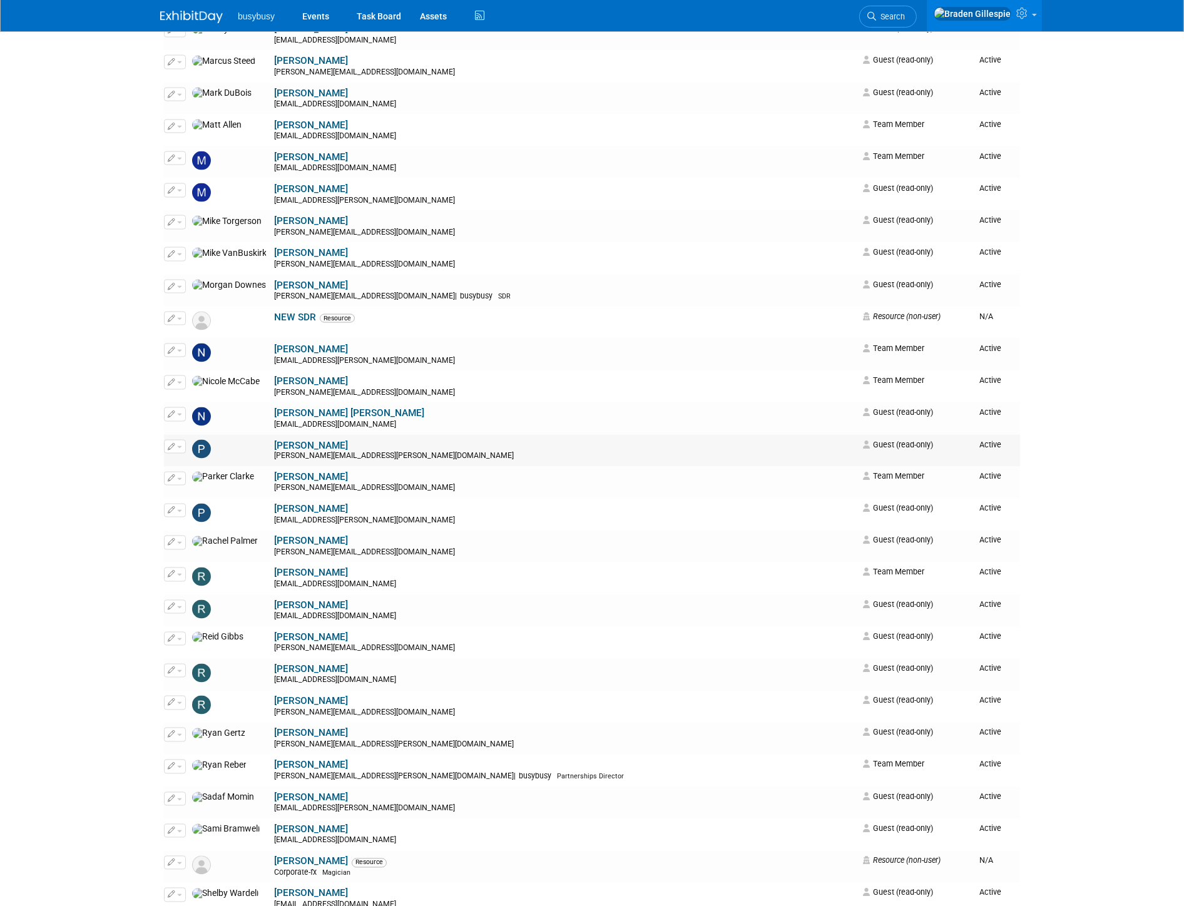
click at [177, 454] on button "button" at bounding box center [175, 447] width 22 height 14
click at [195, 476] on link "Edit" at bounding box center [214, 467] width 99 height 18
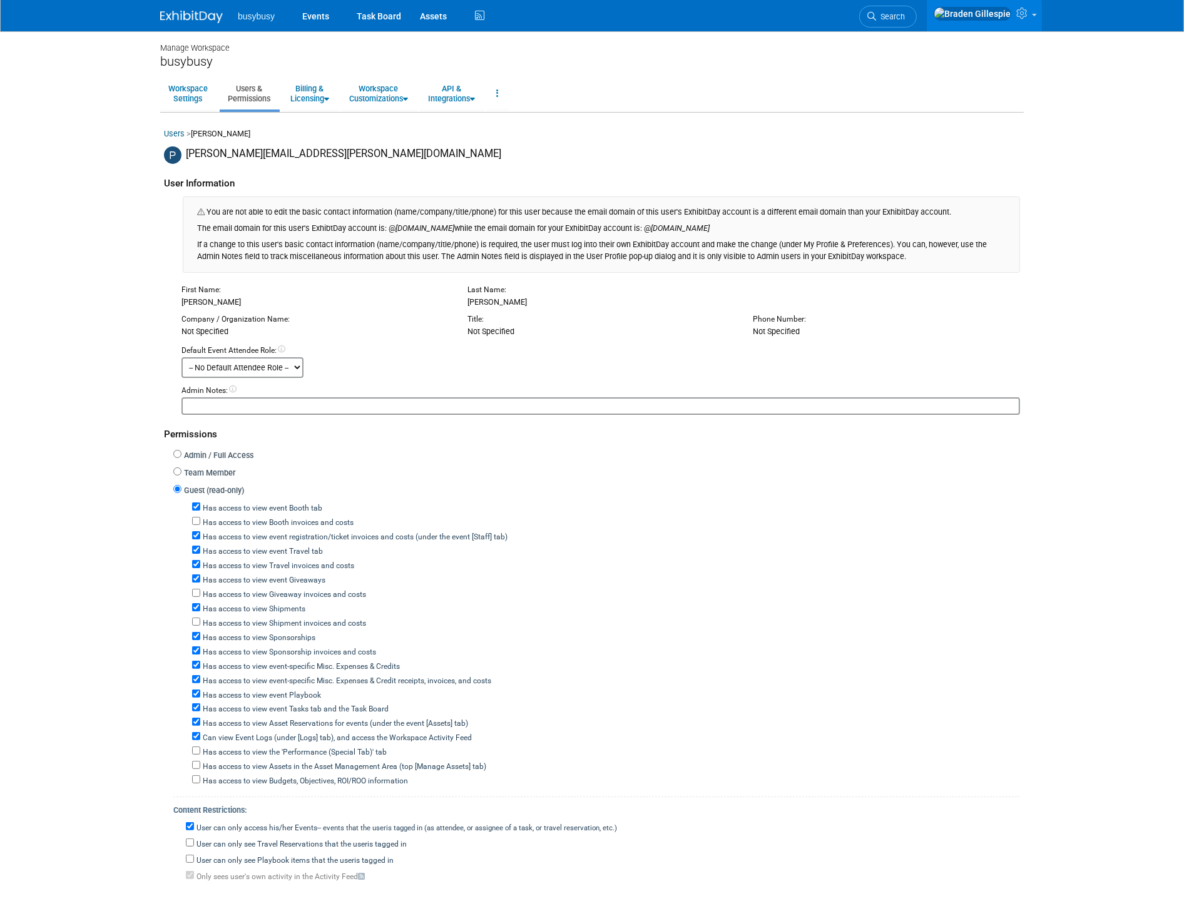
scroll to position [201, 0]
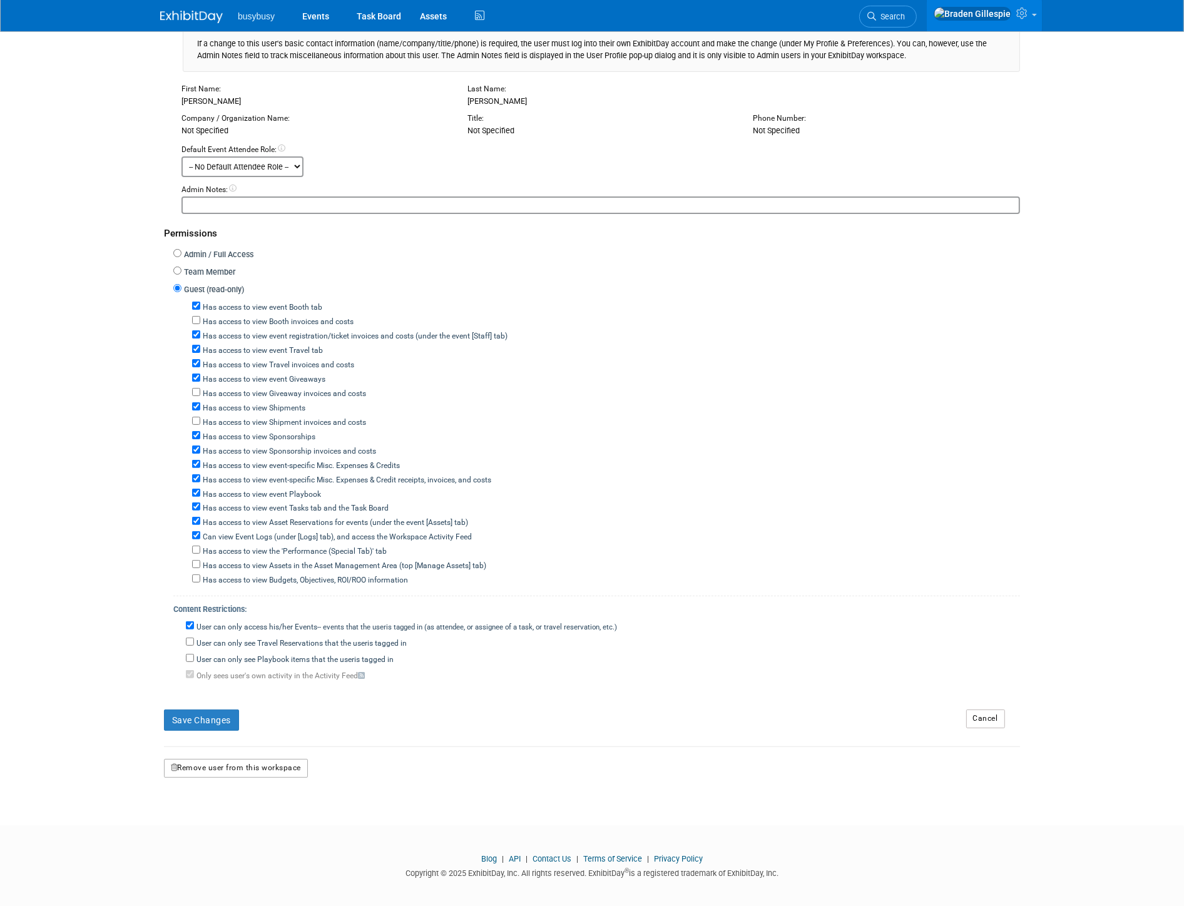
click at [263, 761] on button "Remove user from this workspace" at bounding box center [236, 768] width 144 height 19
click at [228, 812] on link "Yes" at bounding box center [220, 815] width 37 height 20
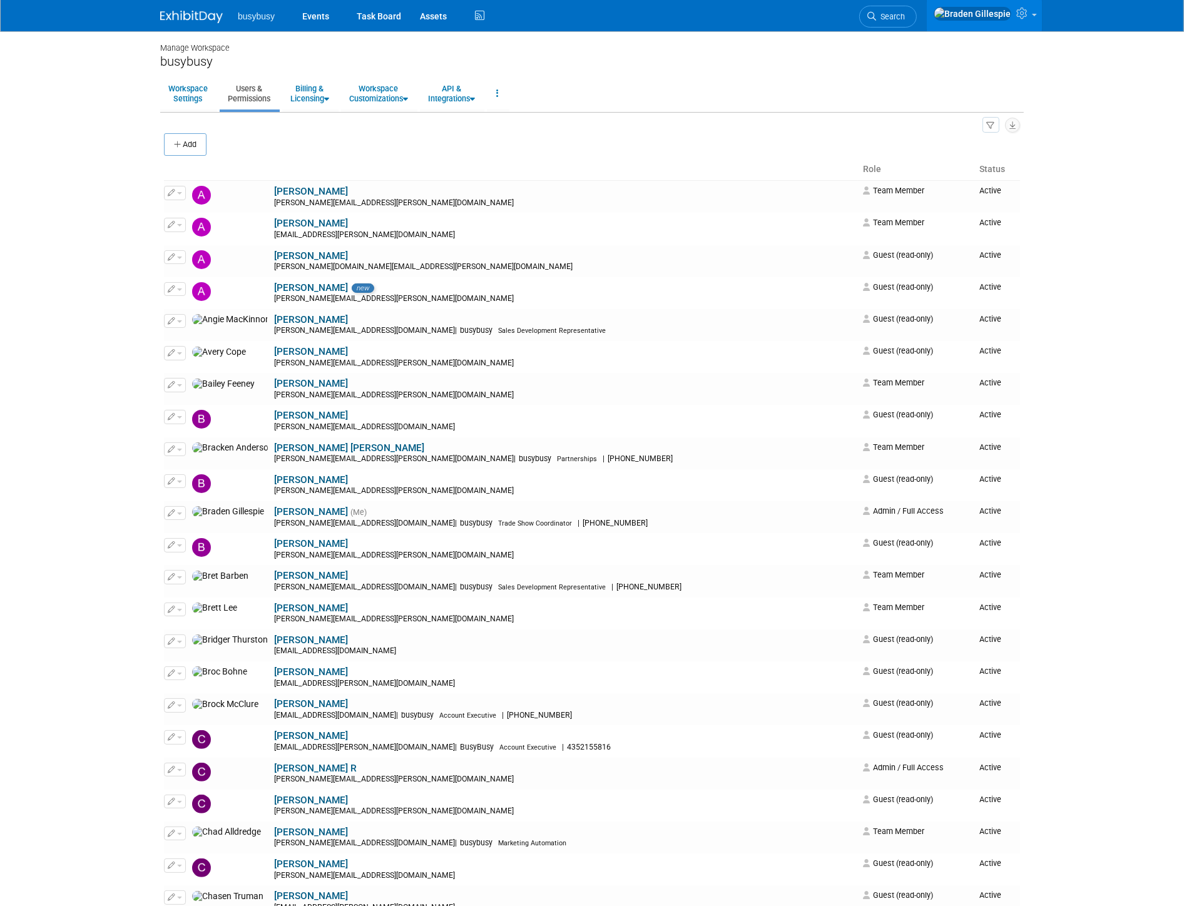
click at [191, 21] on img at bounding box center [191, 17] width 63 height 13
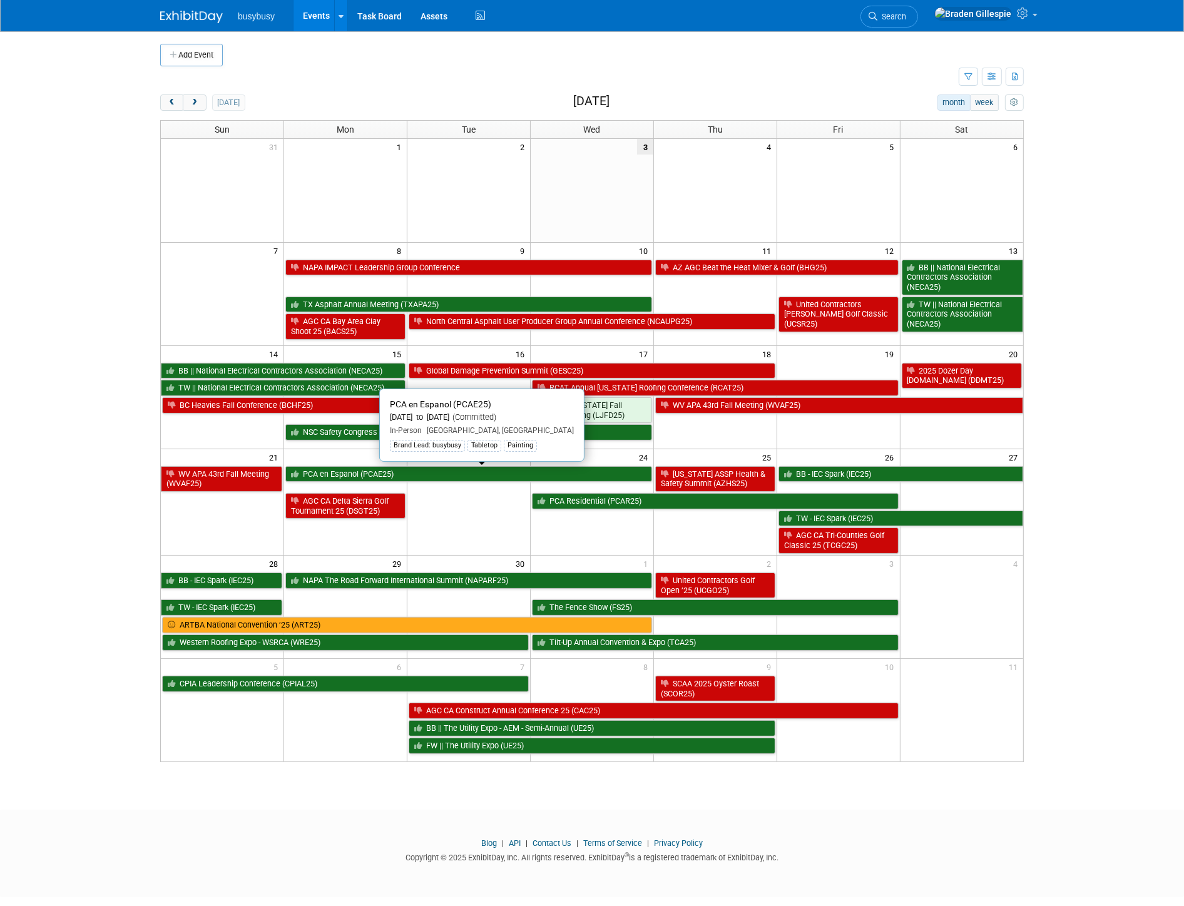
click at [524, 474] on link "PCA en Espanol (PCAE25)" at bounding box center [468, 474] width 367 height 16
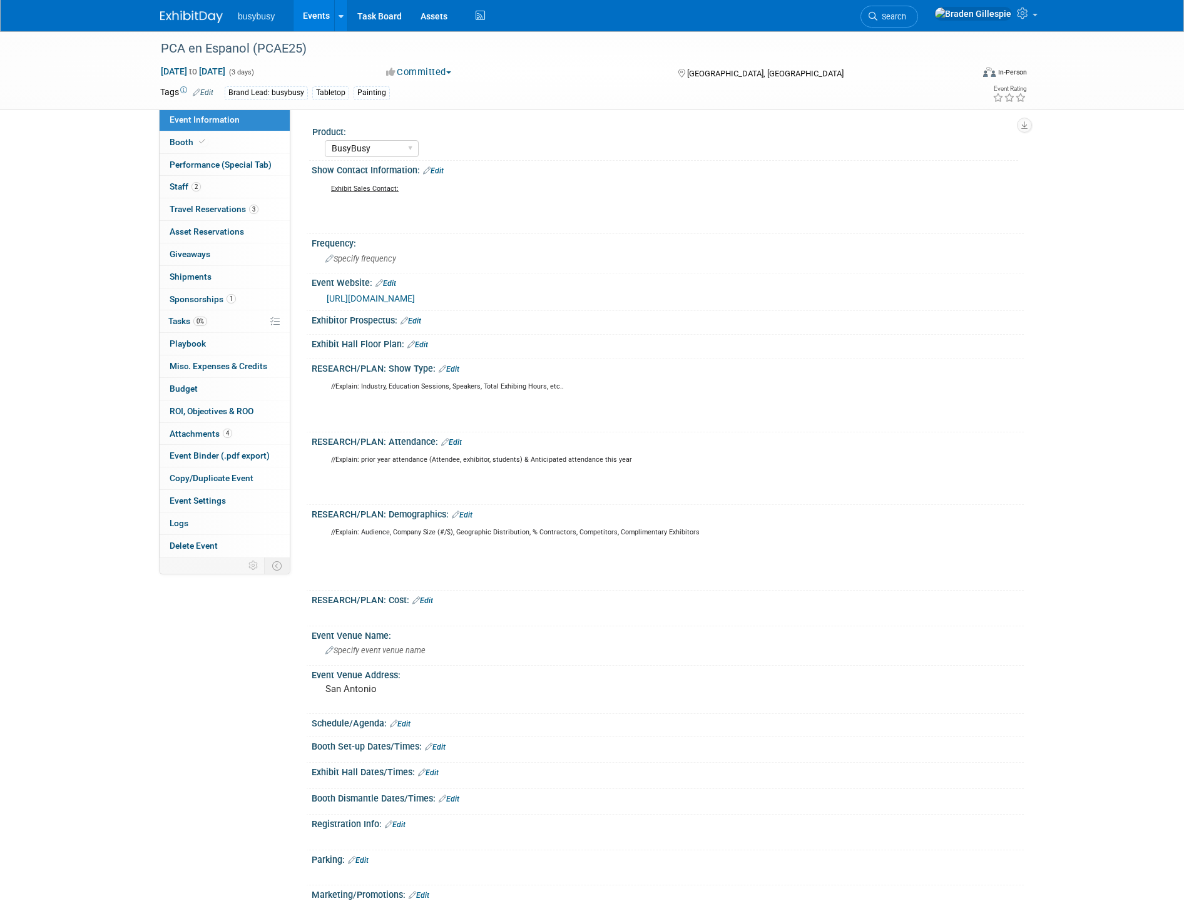
select select "BusyBusy"
click at [216, 230] on span "Asset Reservations 0" at bounding box center [207, 232] width 74 height 10
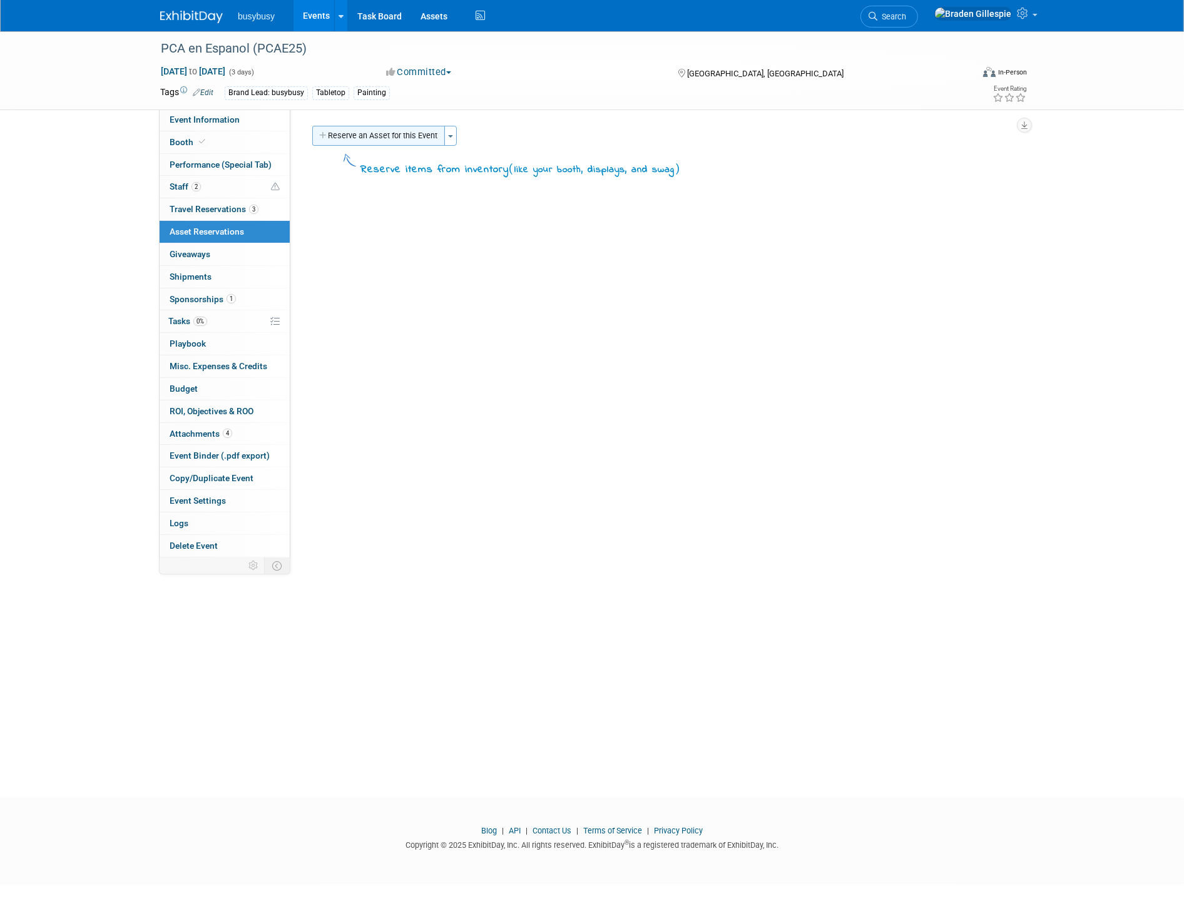
click at [415, 135] on button "Reserve an Asset for this Event" at bounding box center [378, 136] width 133 height 20
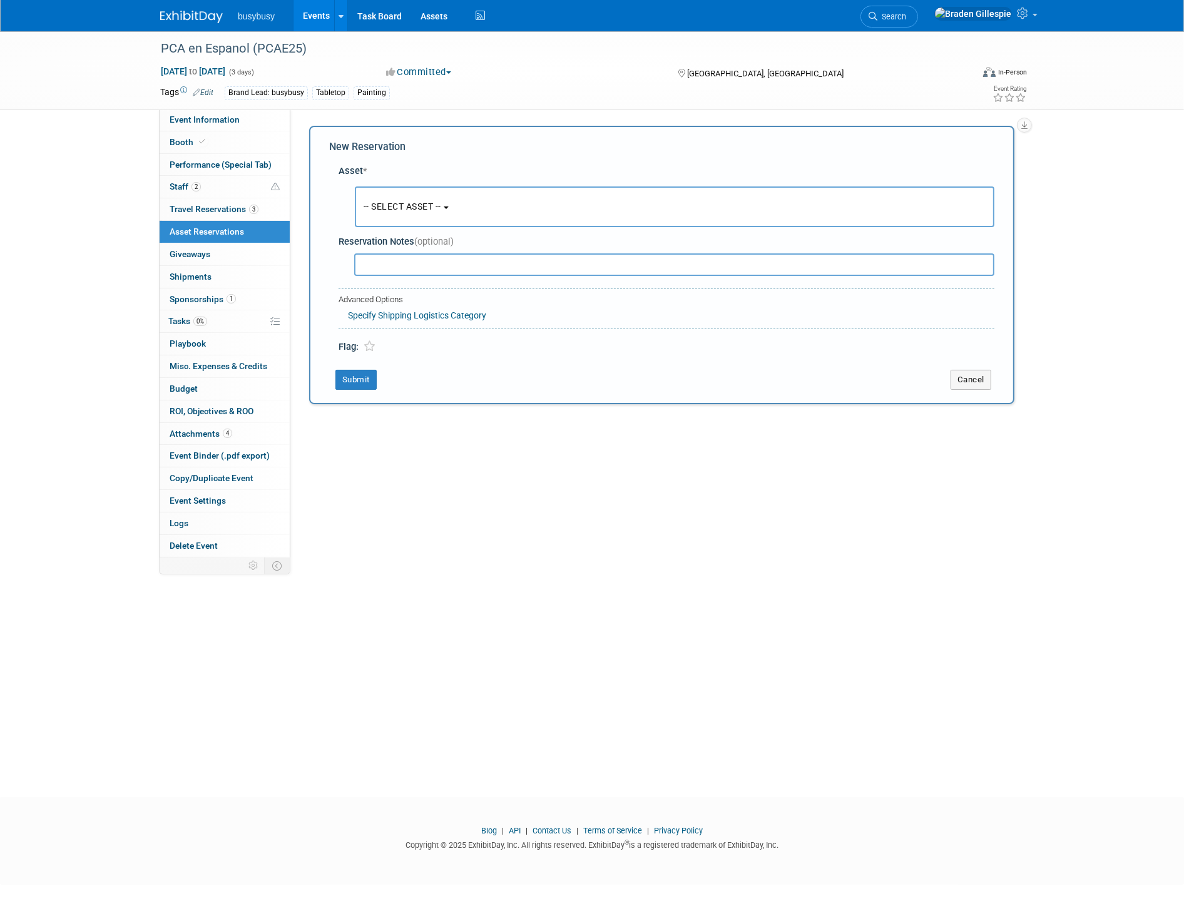
click at [439, 204] on span "-- SELECT ASSET --" at bounding box center [403, 207] width 78 height 10
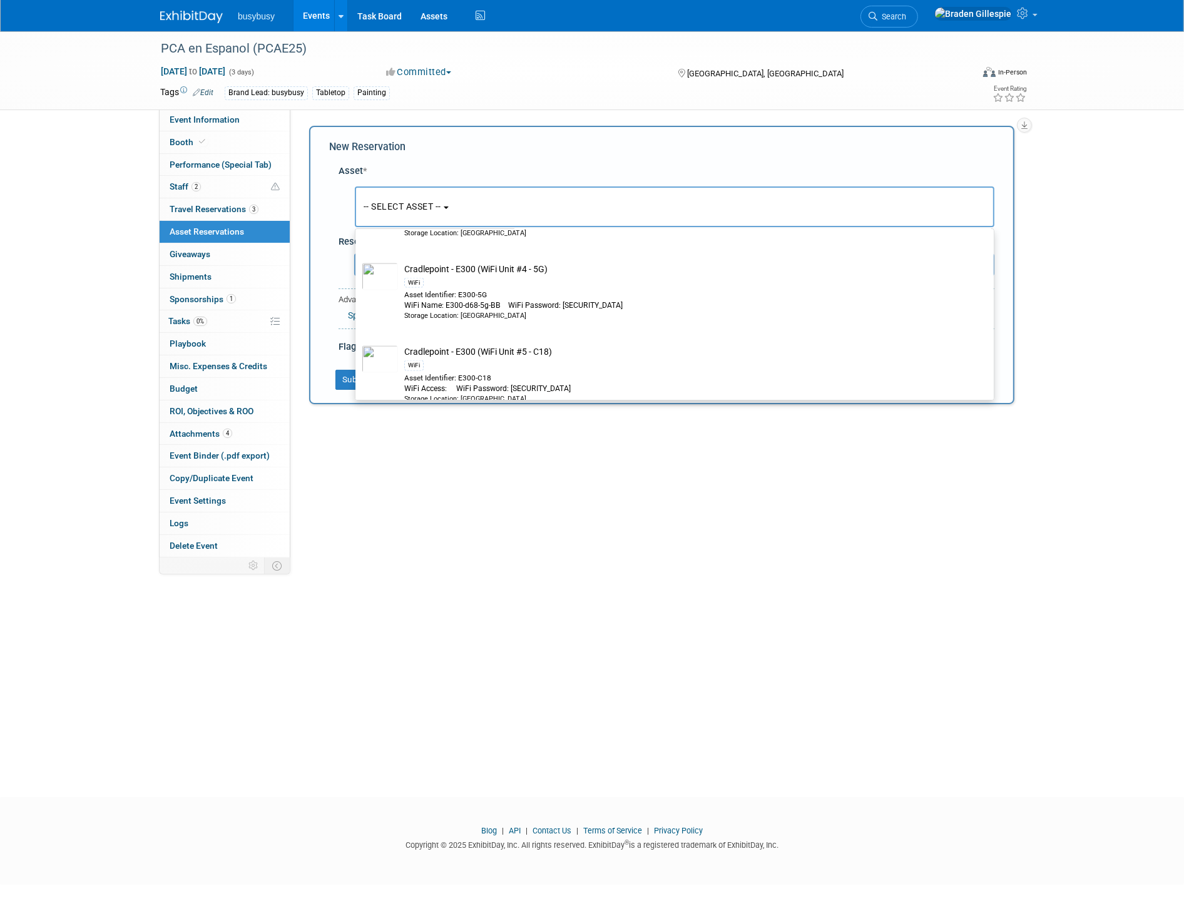
scroll to position [2294, 0]
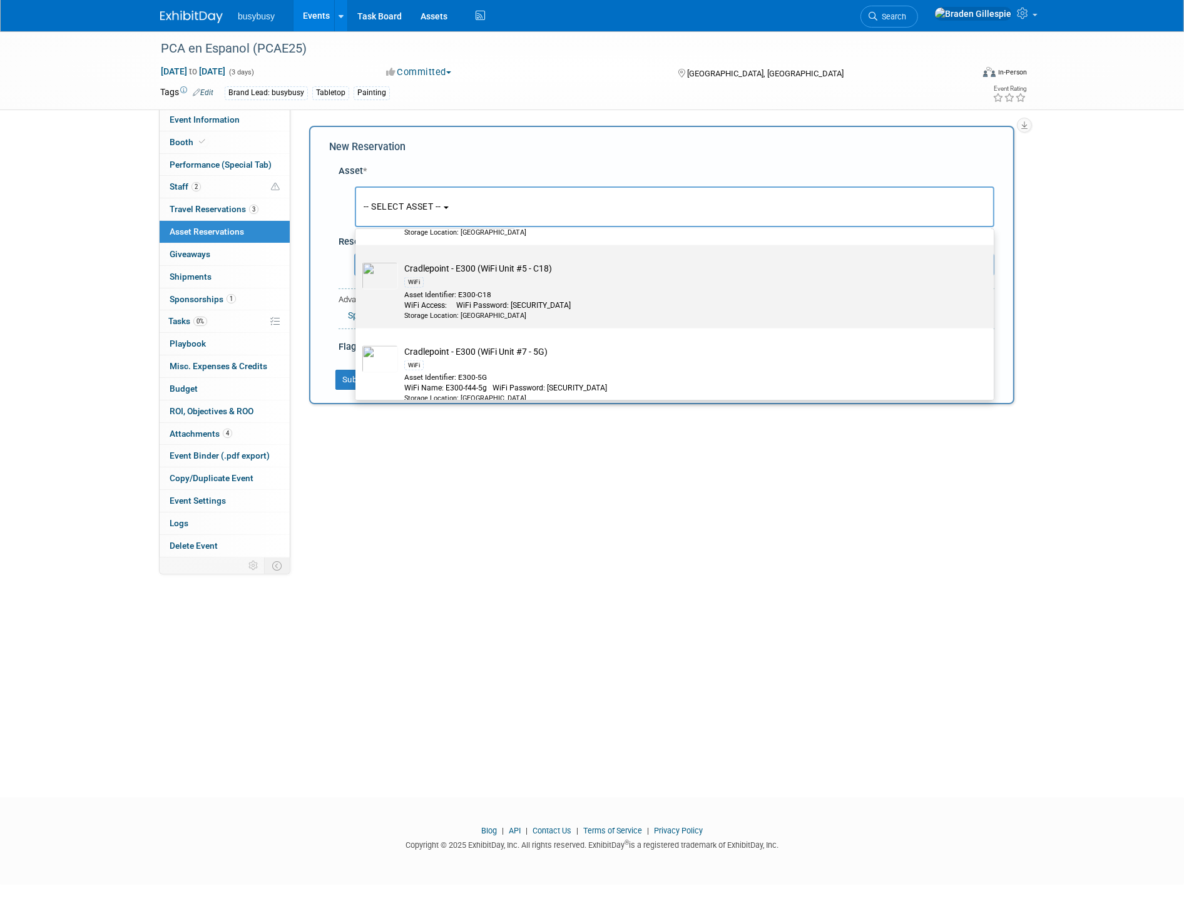
click at [471, 299] on div "Asset Identifier: E300-C18" at bounding box center [686, 295] width 564 height 11
click at [357, 260] on input "Cradlepoint - E300 (WiFi Unit #5 - C18) WiFi Asset Identifier: E300-C18 WiFi Ac…" at bounding box center [353, 256] width 8 height 8
select select "10716623"
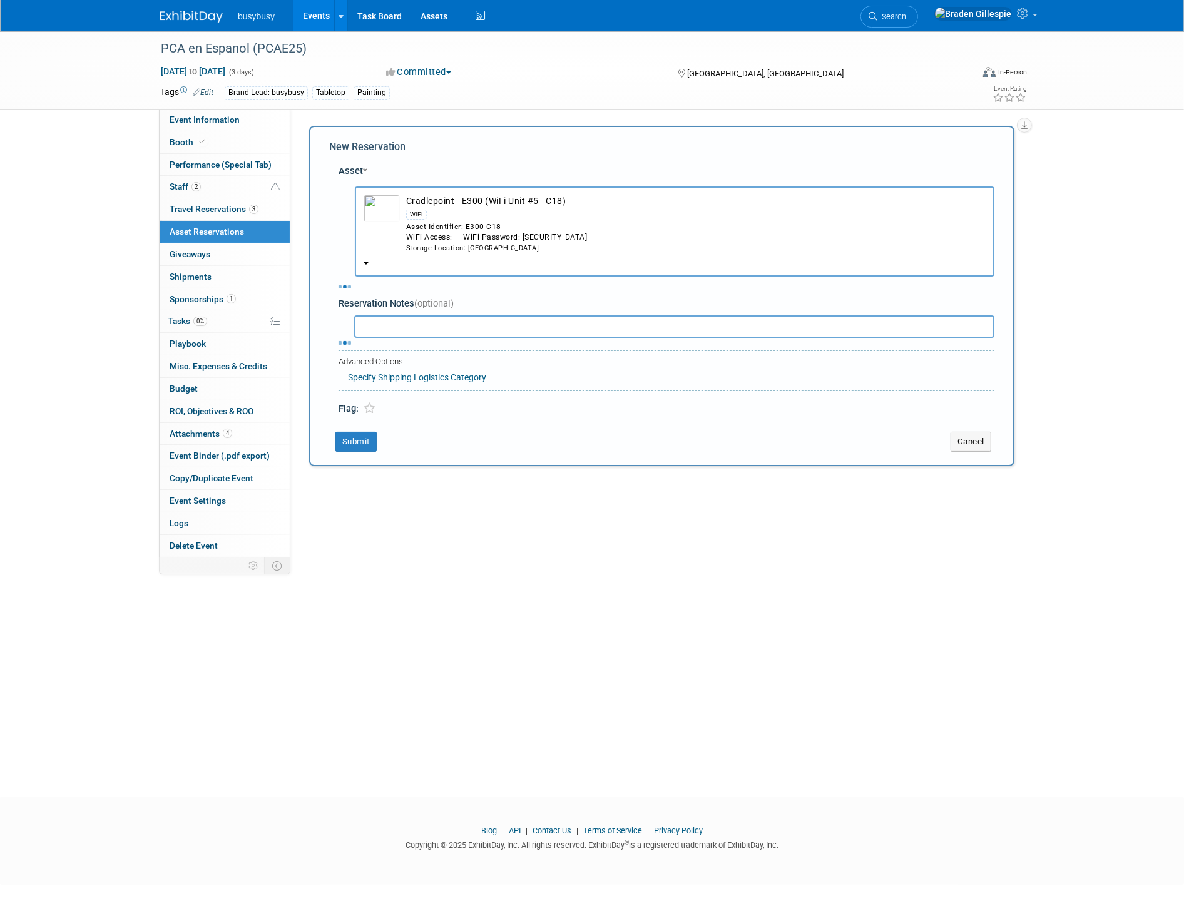
select select "8"
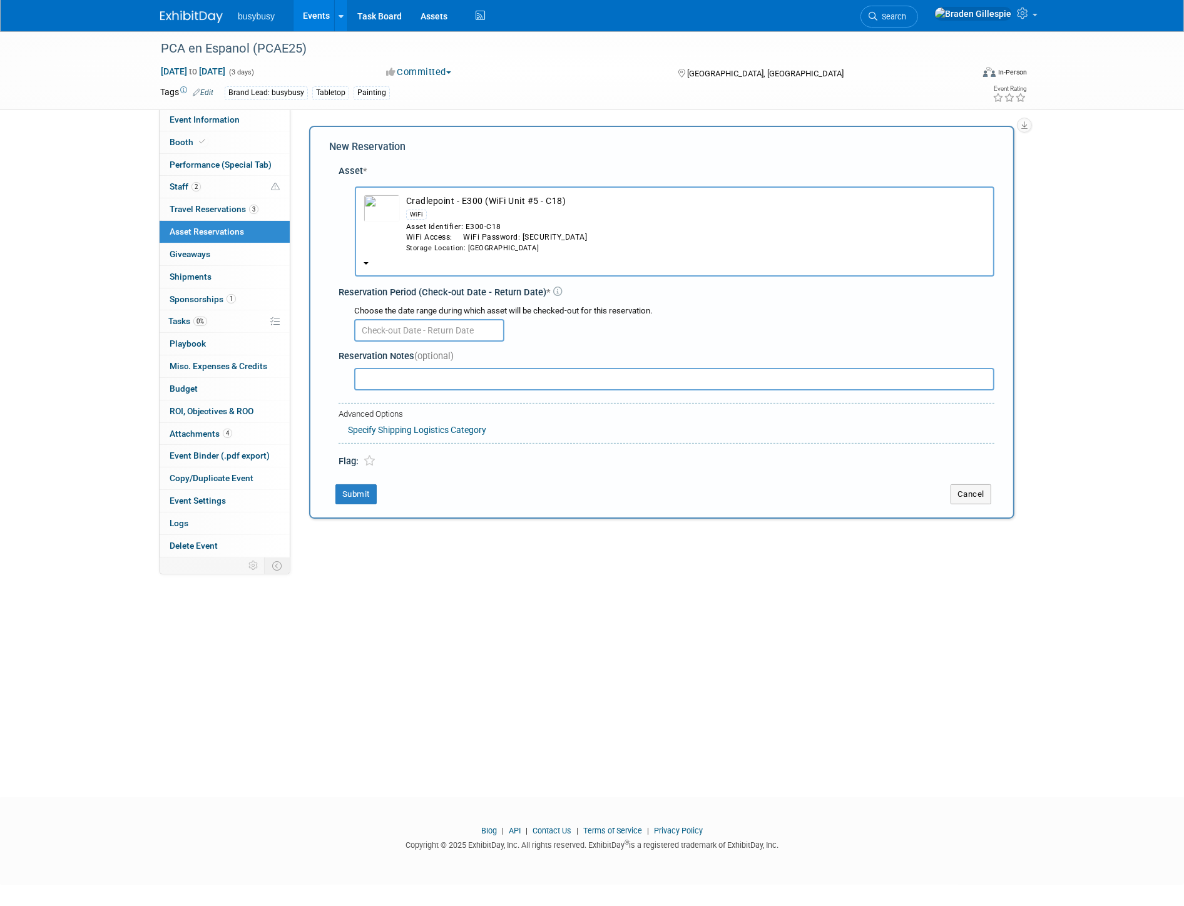
click at [423, 328] on input "text" at bounding box center [429, 330] width 150 height 23
click at [372, 471] on span "21" at bounding box center [367, 469] width 24 height 24
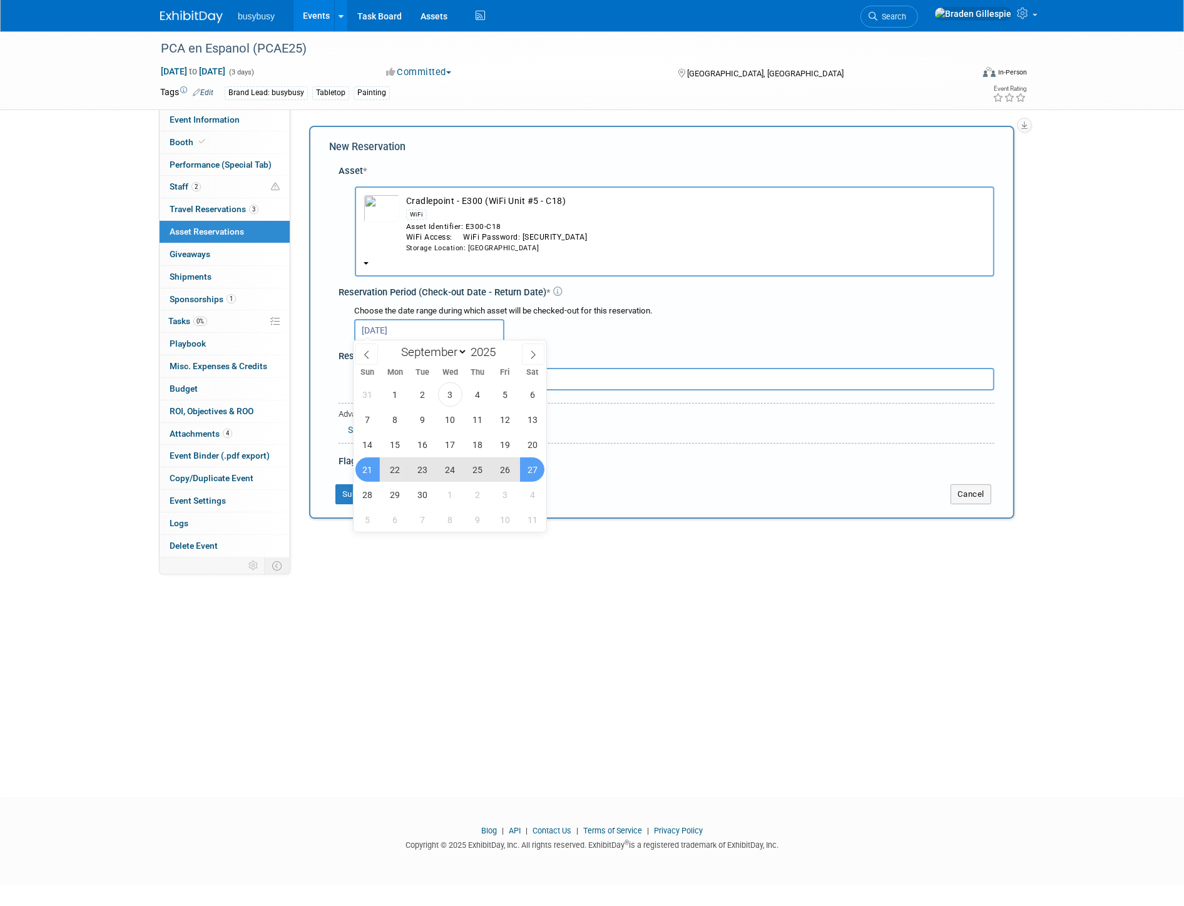
click at [529, 468] on span "27" at bounding box center [532, 469] width 24 height 24
type input "Sep 21, 2025 to Sep 27, 2025"
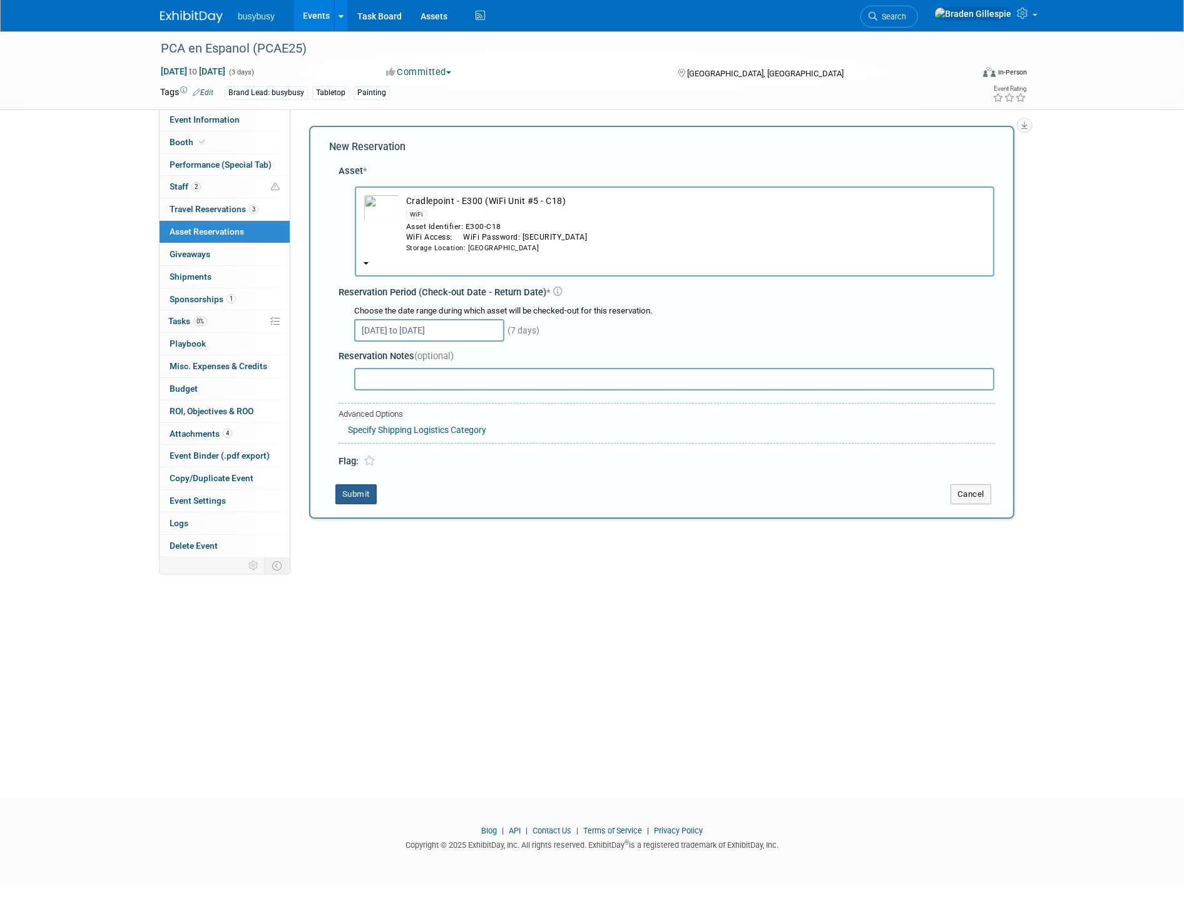
click at [336, 491] on button "Submit" at bounding box center [355, 494] width 41 height 20
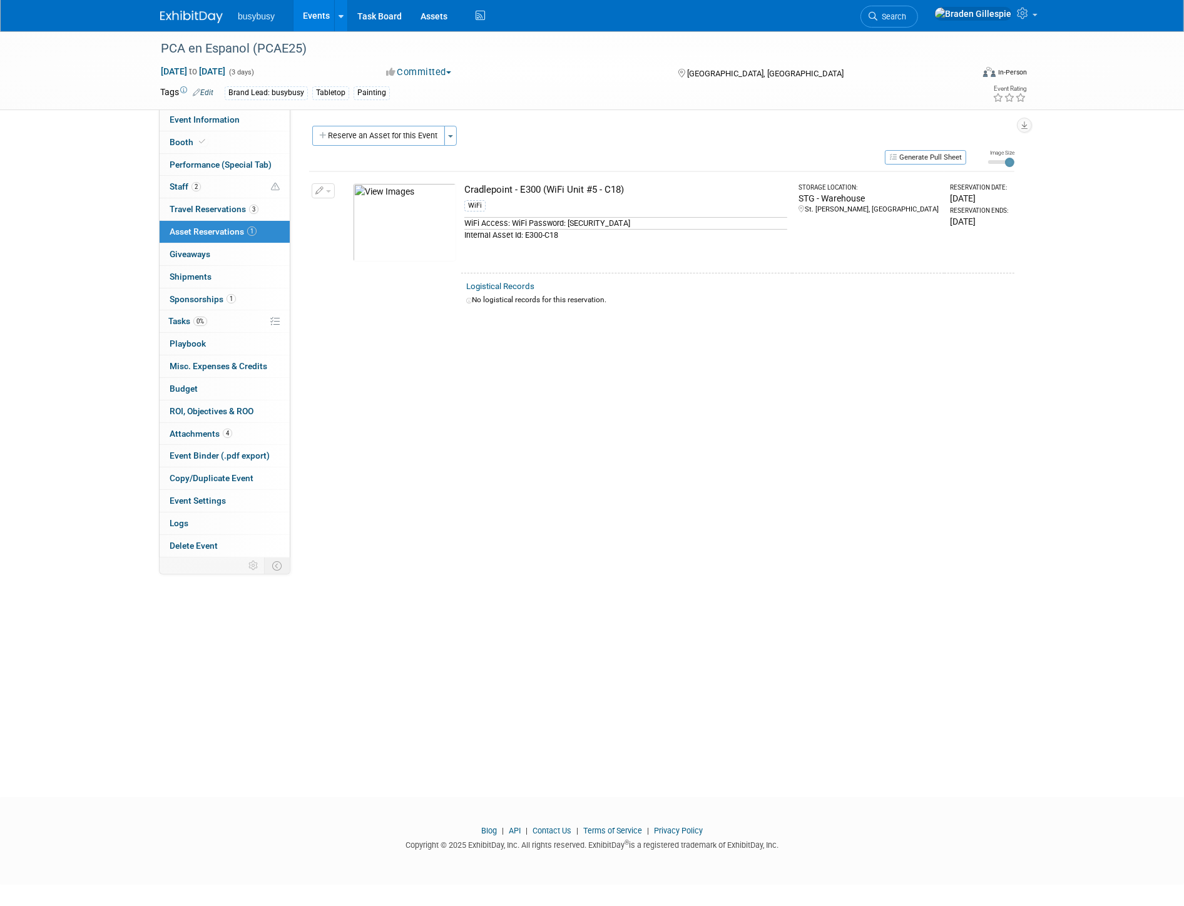
click at [326, 191] on span "button" at bounding box center [328, 191] width 5 height 3
click at [354, 215] on button "Change Reservation" at bounding box center [372, 211] width 106 height 17
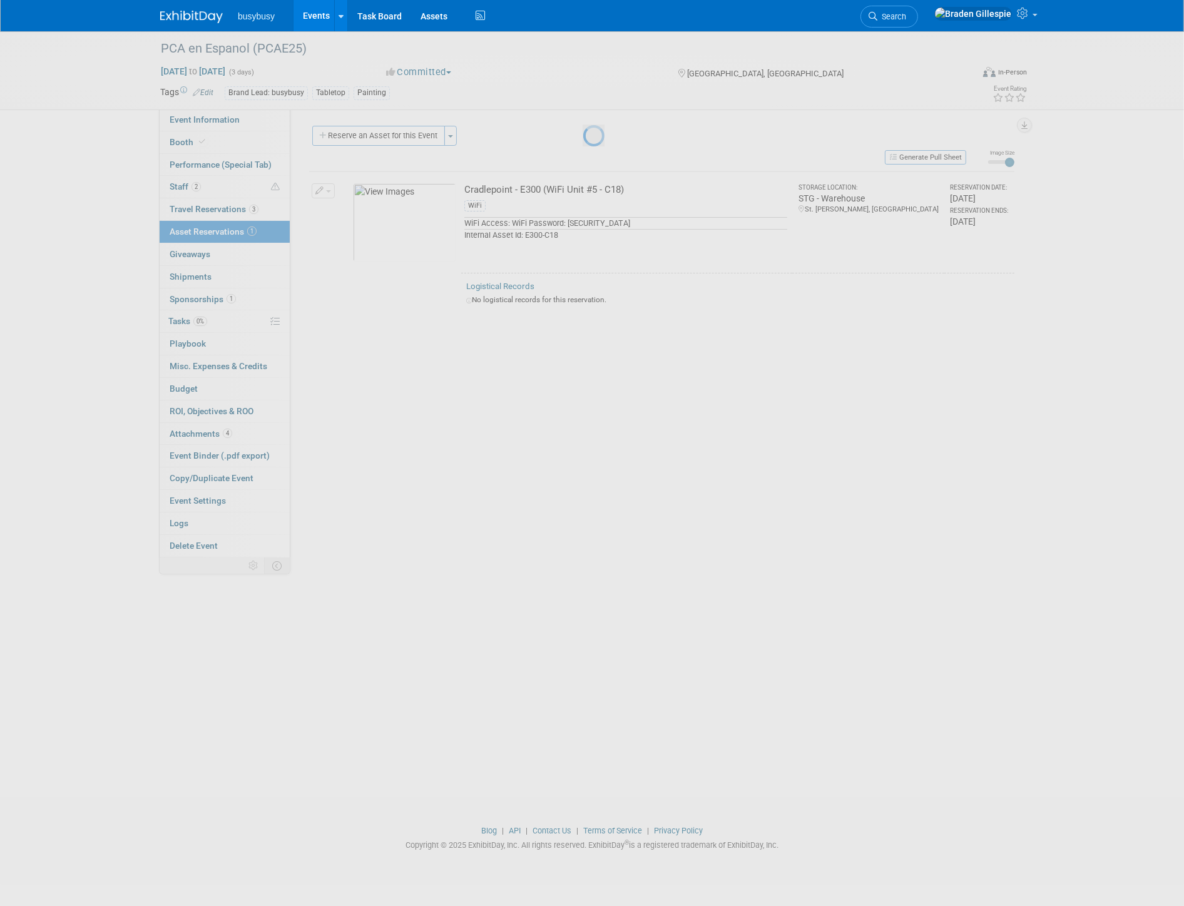
select select "8"
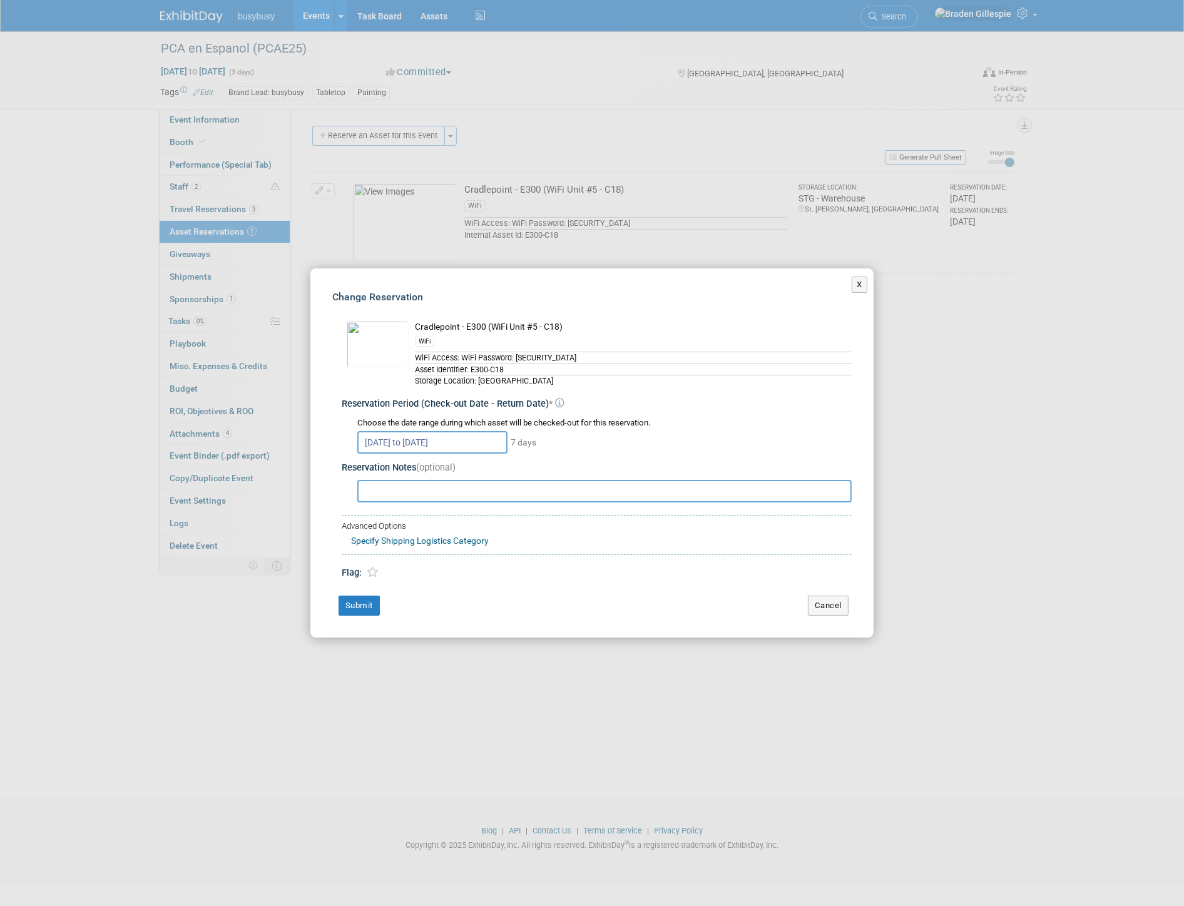
click at [449, 449] on input "Sep 21, 2025 to Sep 27, 2025" at bounding box center [432, 442] width 150 height 23
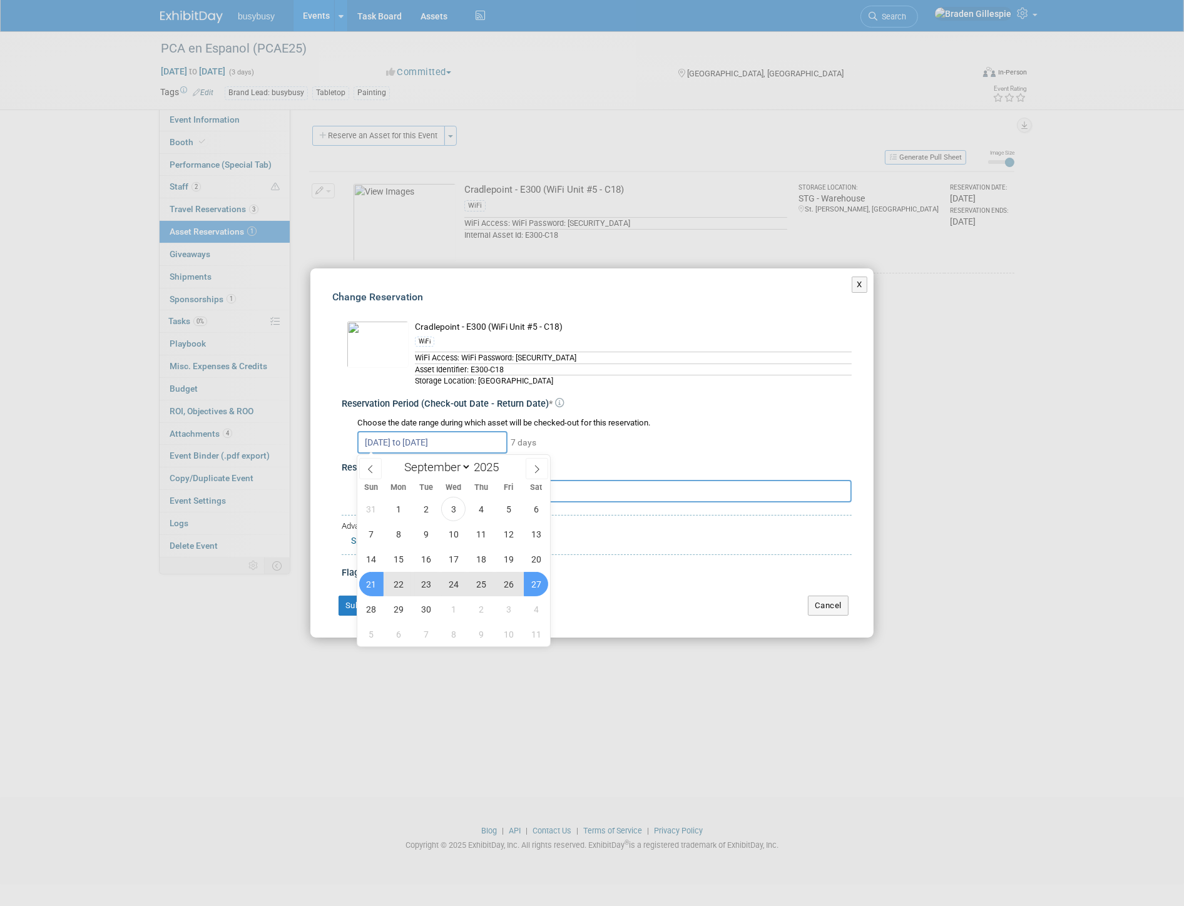
click at [448, 586] on span "24" at bounding box center [453, 584] width 24 height 24
click at [364, 589] on span "21" at bounding box center [371, 584] width 24 height 24
type input "Sep 21, 2025 to Sep 24, 2025"
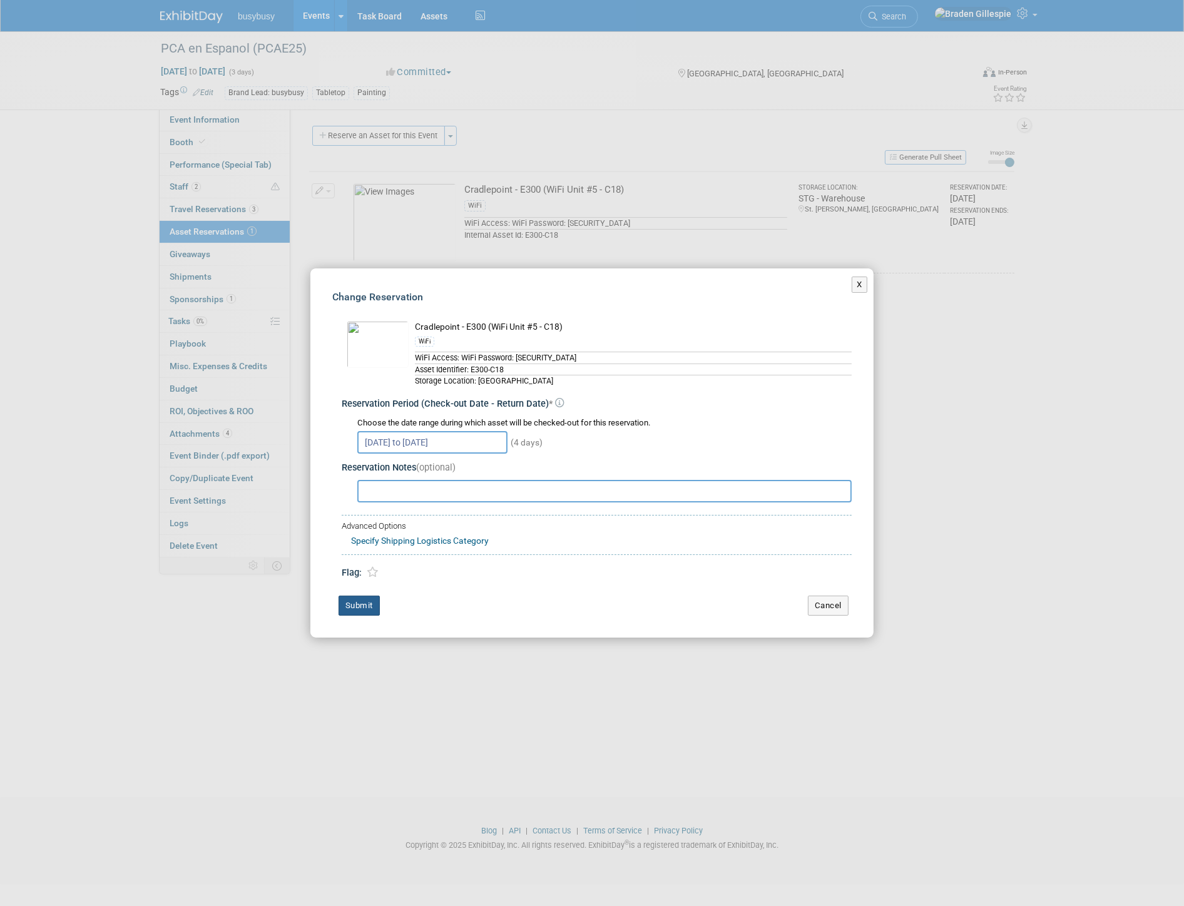
click at [354, 603] on button "Submit" at bounding box center [359, 606] width 41 height 20
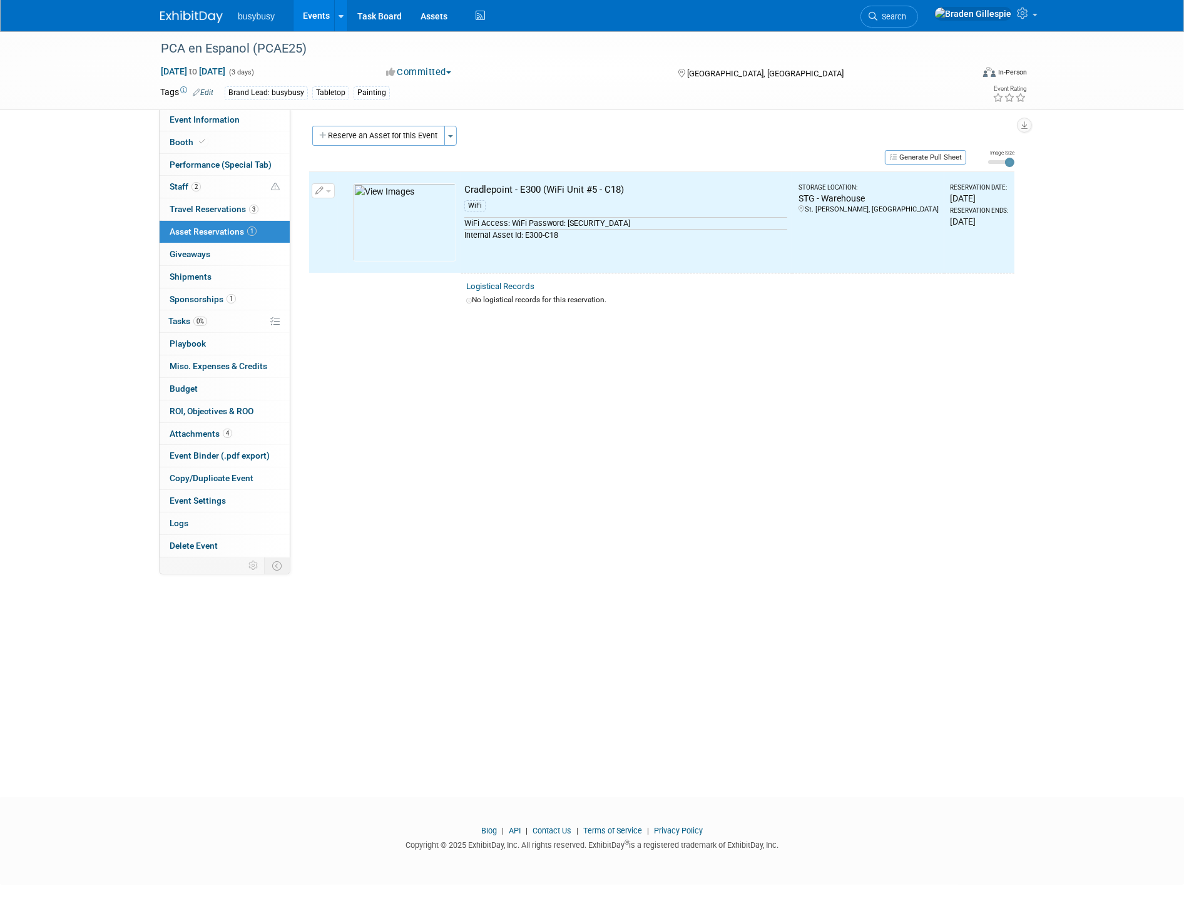
click at [181, 16] on img at bounding box center [191, 17] width 63 height 13
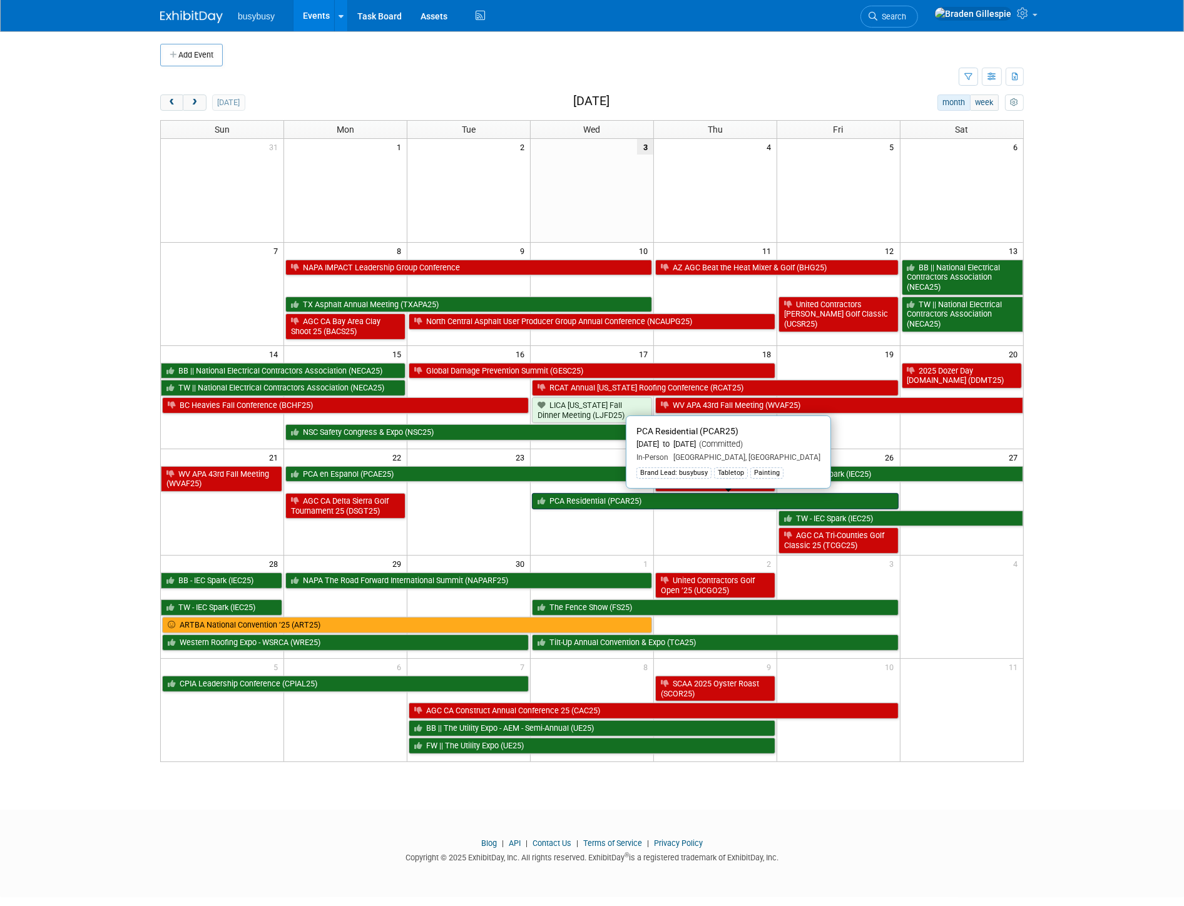
click at [645, 507] on link "PCA Residential (PCAR25)" at bounding box center [715, 501] width 367 height 16
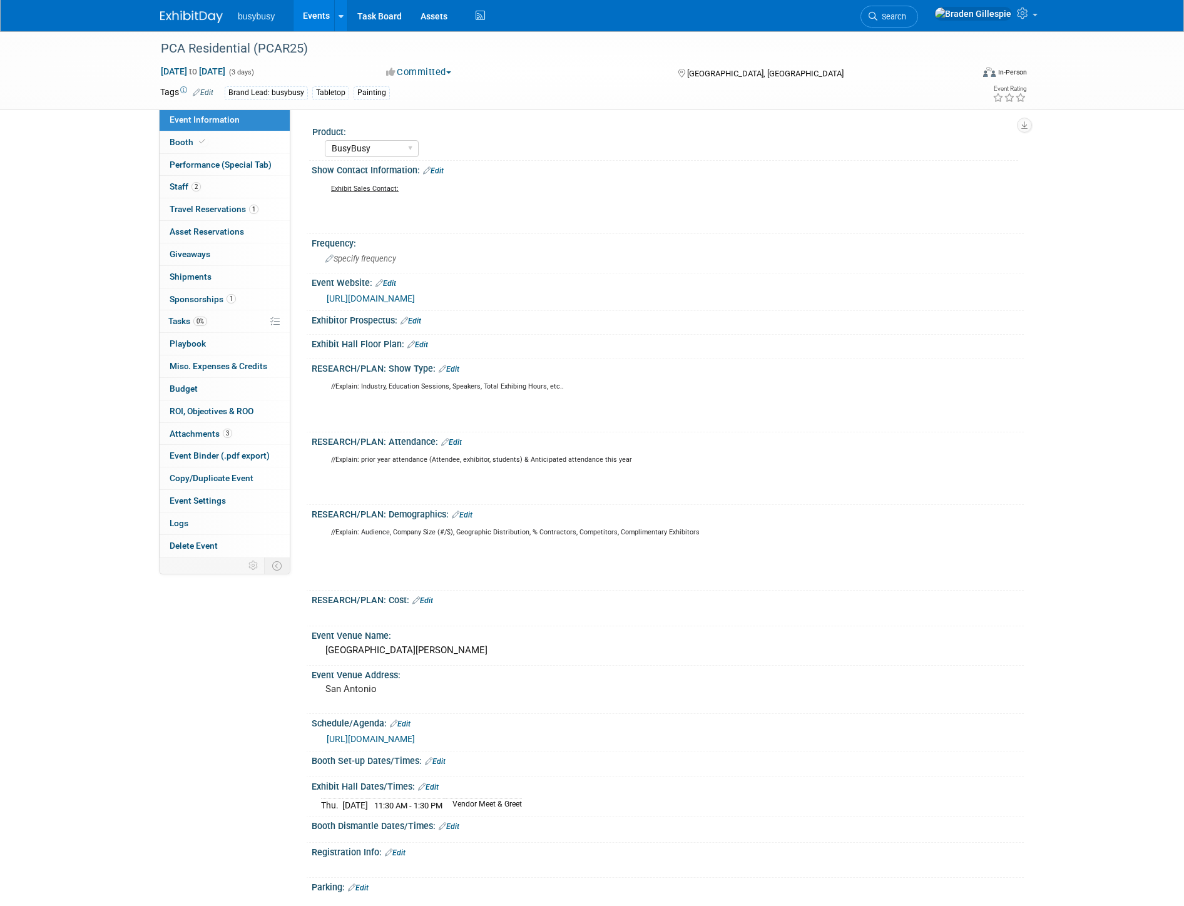
select select "BusyBusy"
click at [203, 235] on span "Asset Reservations 0" at bounding box center [207, 232] width 74 height 10
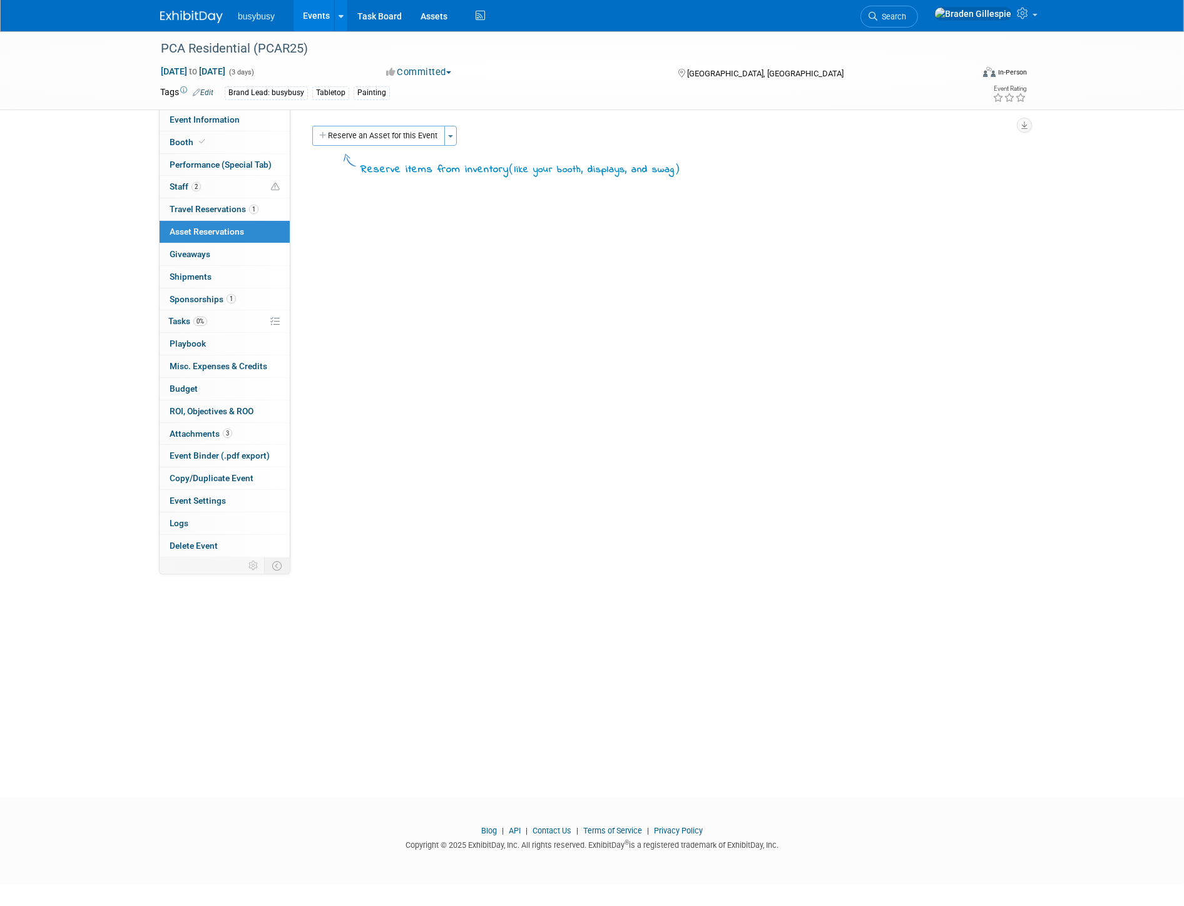
click at [367, 135] on button "Reserve an Asset for this Event" at bounding box center [378, 136] width 133 height 20
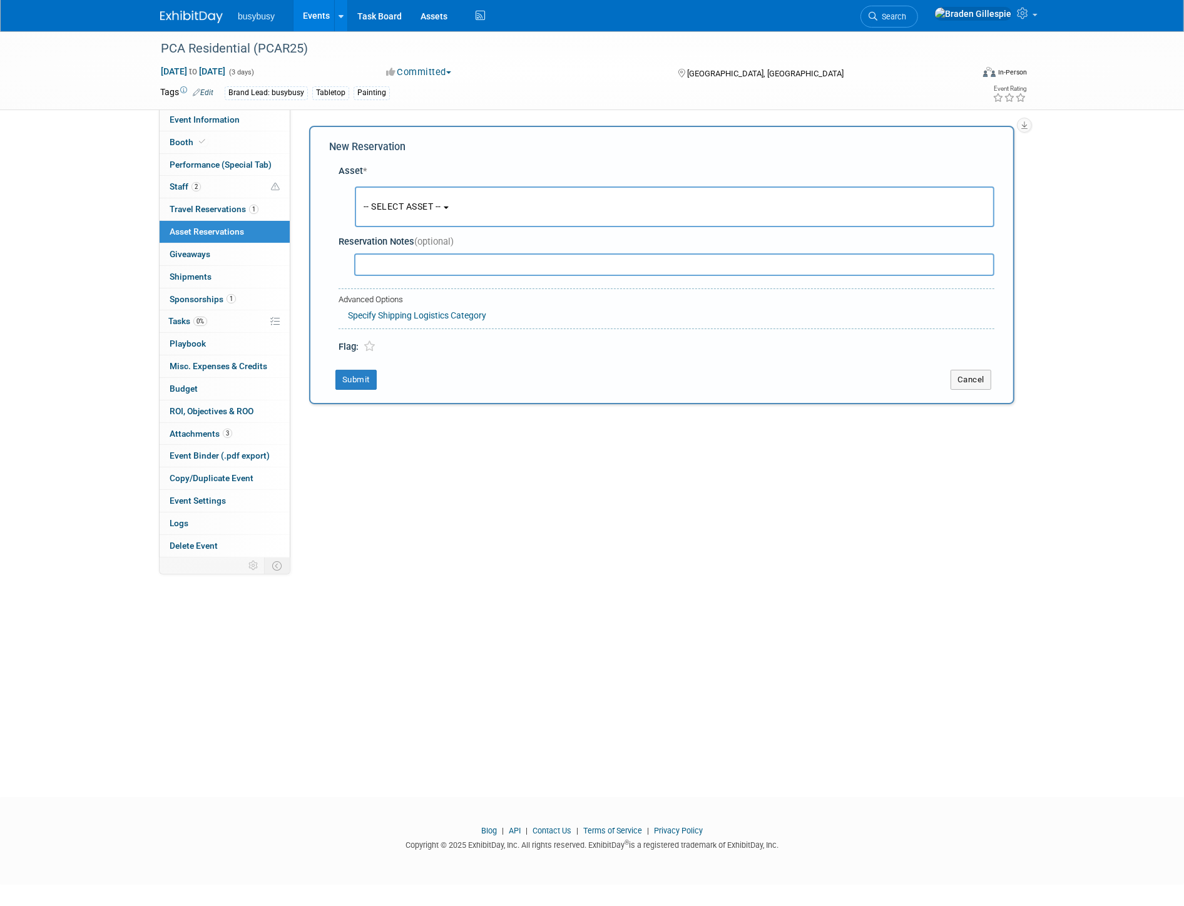
click at [459, 203] on button "-- SELECT ASSET --" at bounding box center [675, 206] width 640 height 41
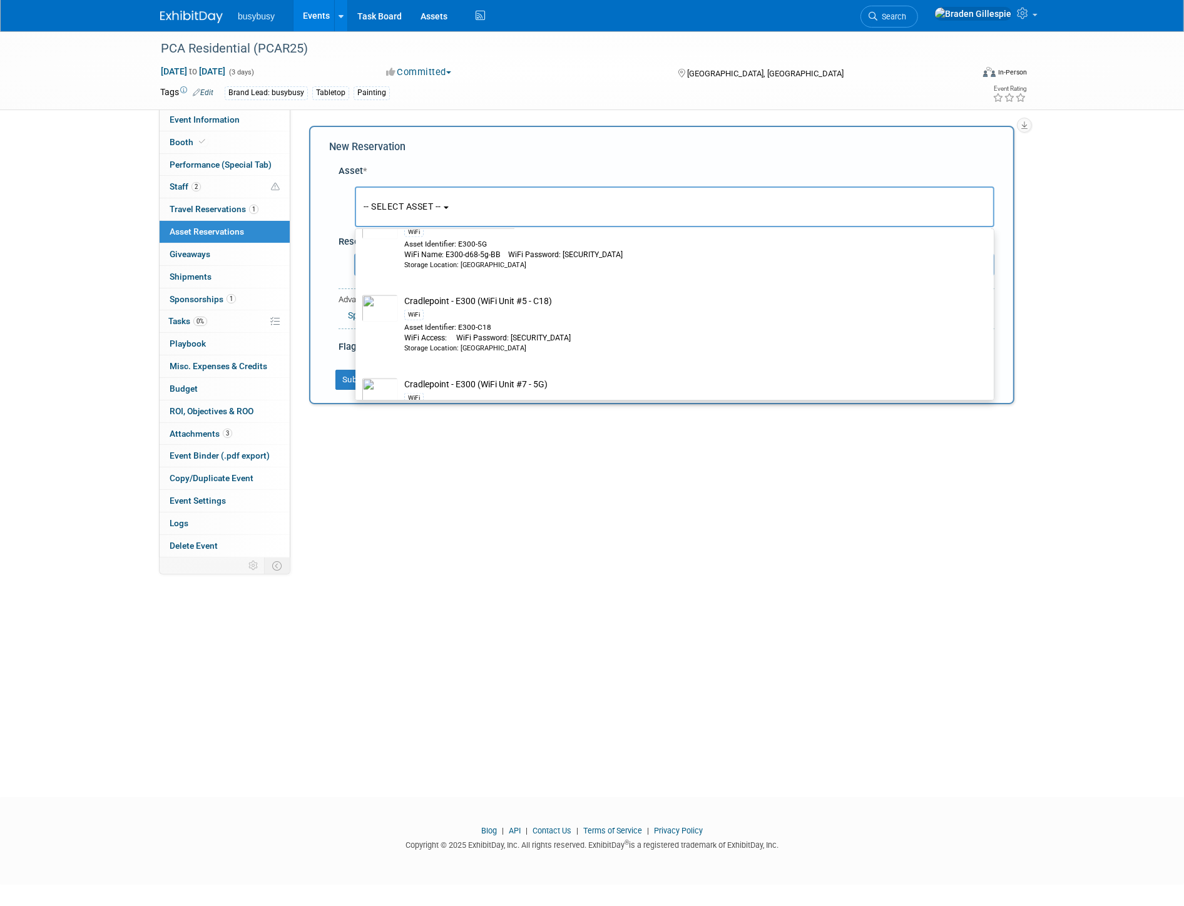
scroll to position [2294, 0]
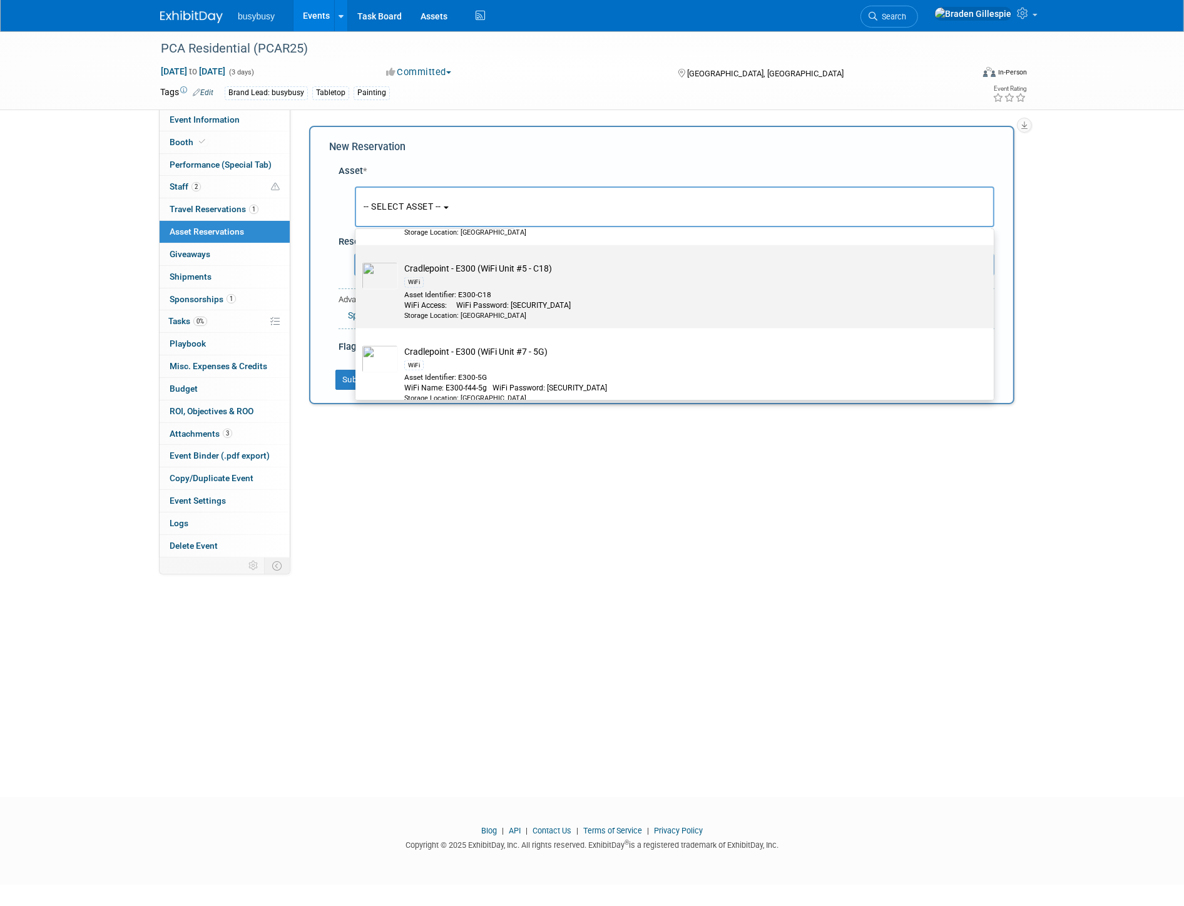
click at [496, 283] on div "WiFi" at bounding box center [686, 282] width 564 height 14
click at [357, 260] on input "Cradlepoint - E300 (WiFi Unit #5 - C18) WiFi Asset Identifier: E300-C18 WiFi Ac…" at bounding box center [353, 256] width 8 height 8
select select "10716623"
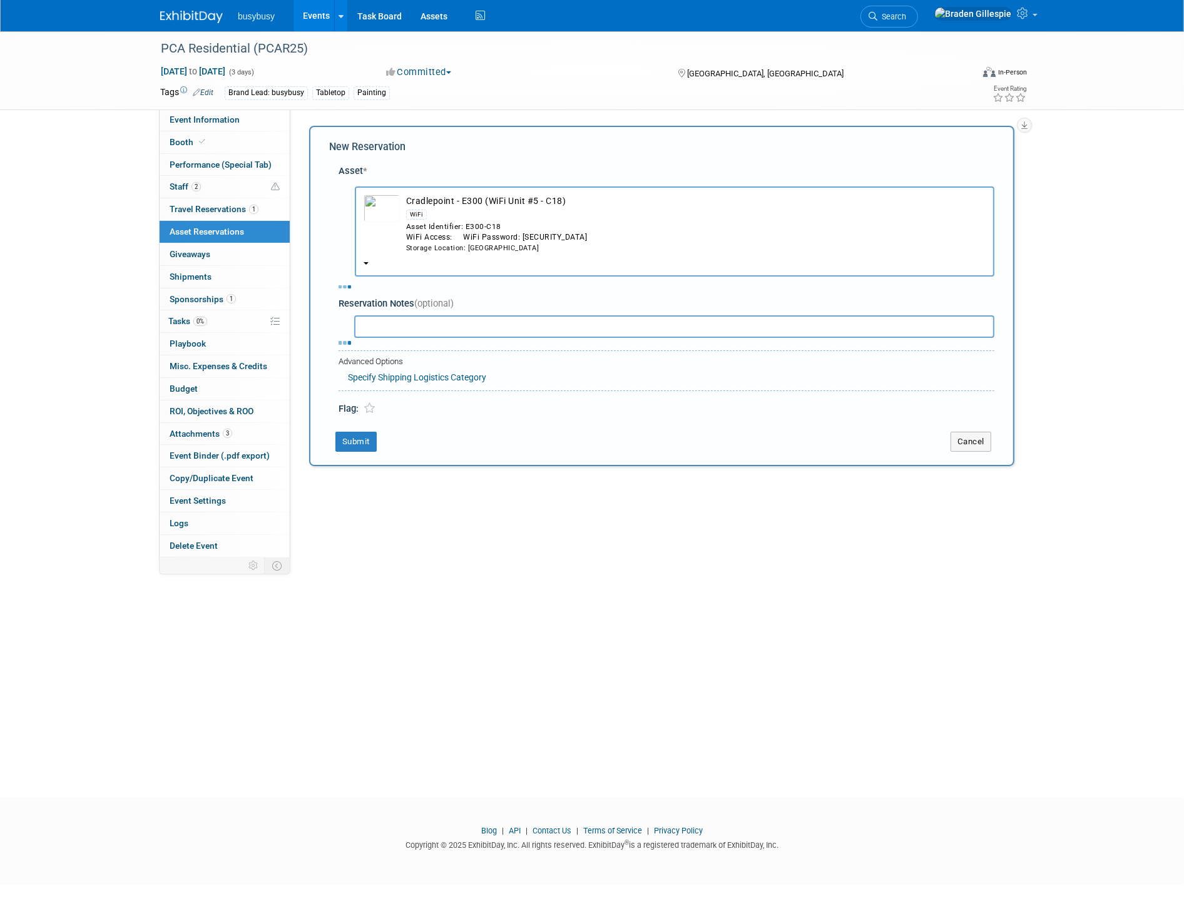
select select "8"
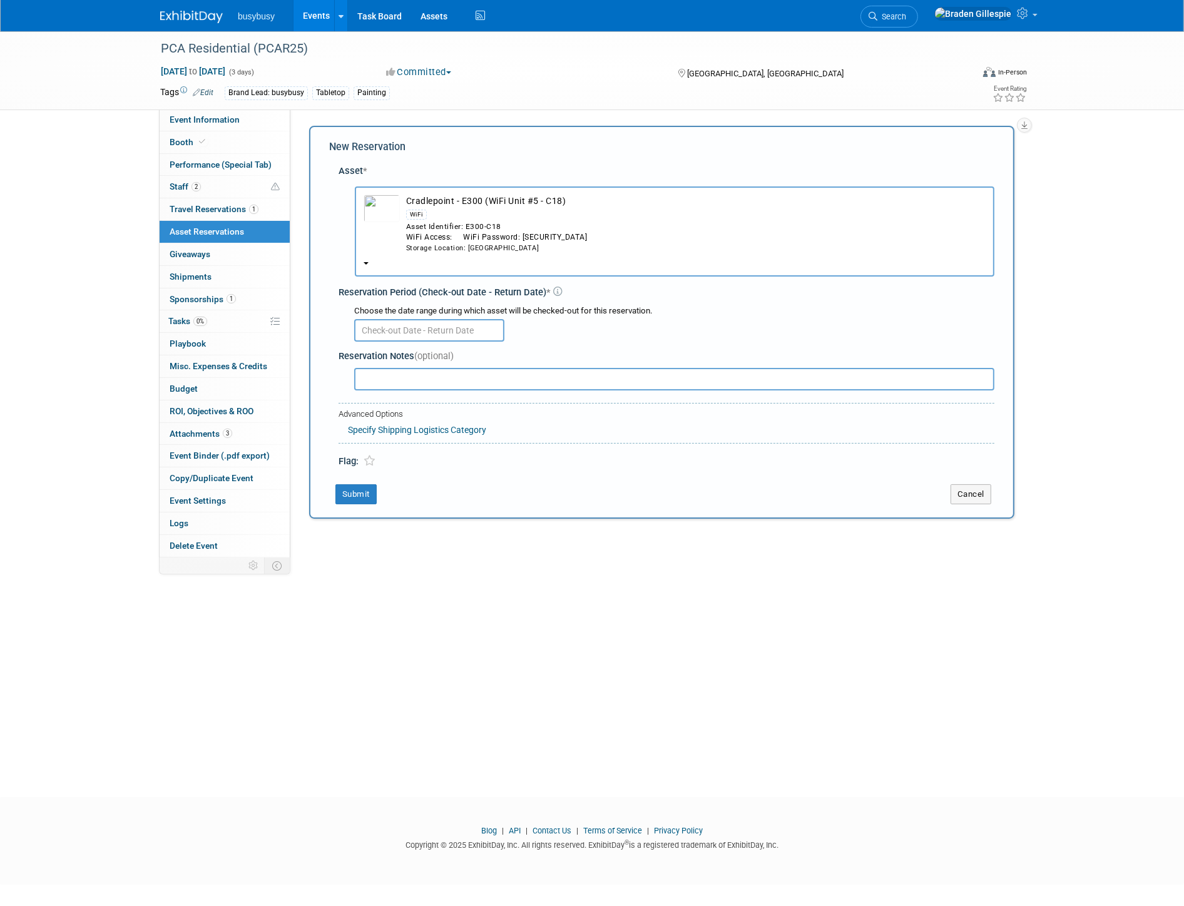
click at [436, 326] on input "text" at bounding box center [429, 330] width 150 height 23
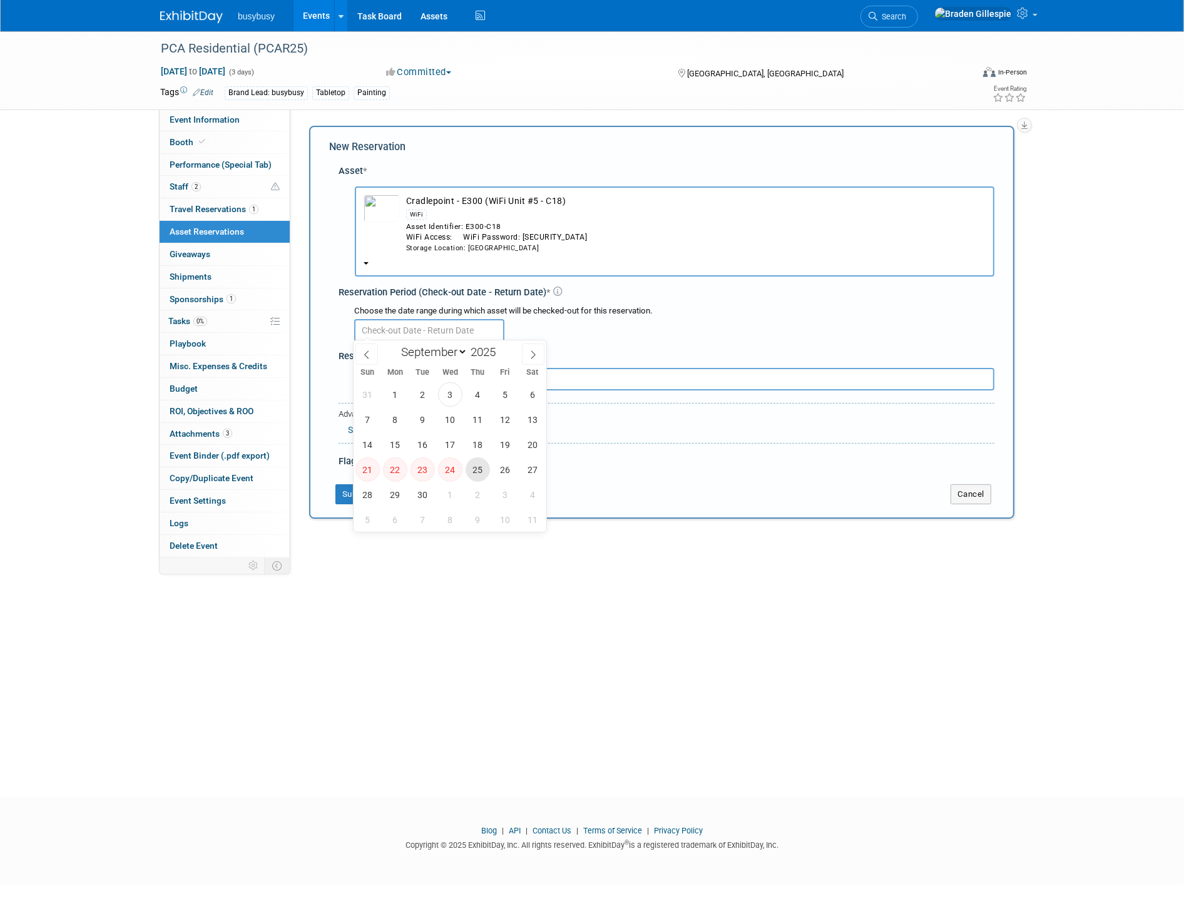
click at [467, 471] on span "25" at bounding box center [478, 469] width 24 height 24
click at [540, 466] on span "27" at bounding box center [532, 469] width 24 height 24
type input "Sep 25, 2025 to Sep 27, 2025"
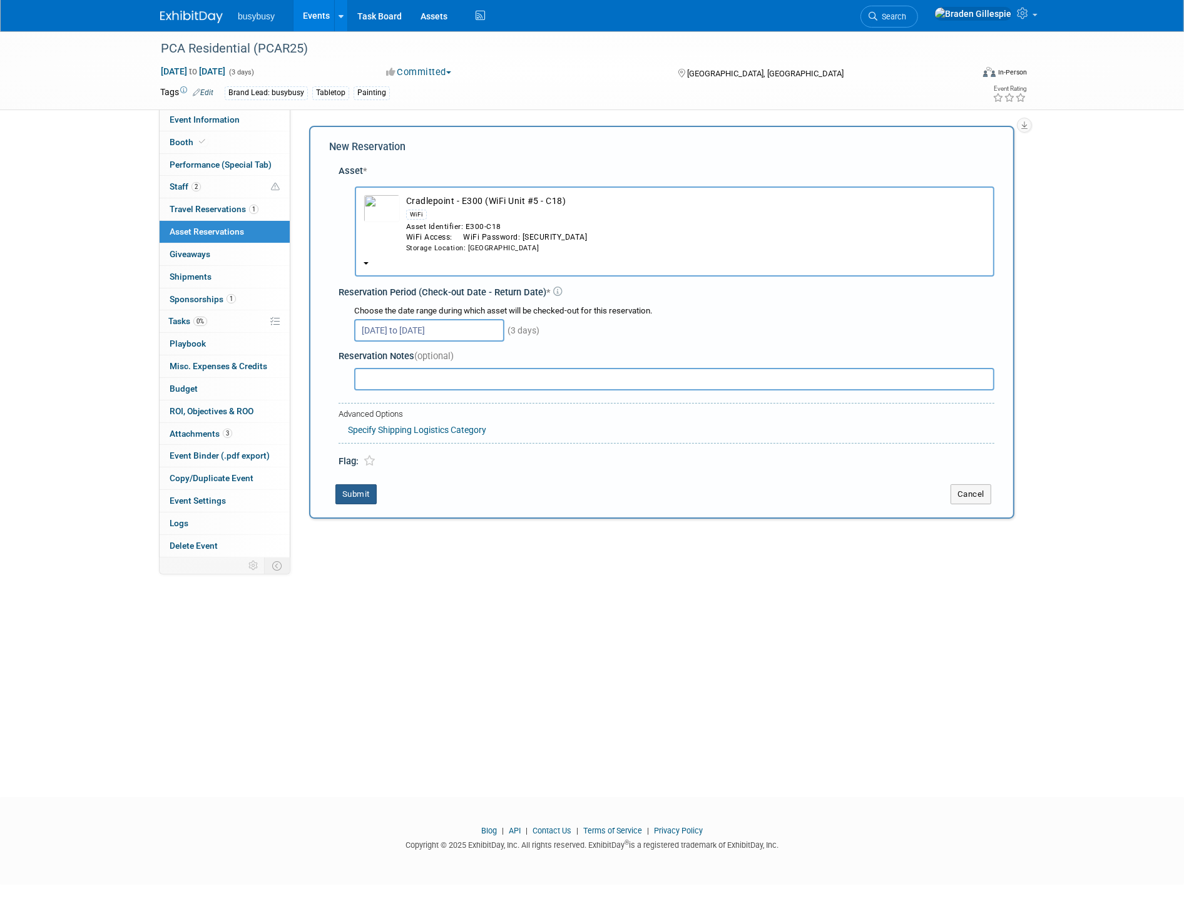
click at [372, 489] on button "Submit" at bounding box center [355, 494] width 41 height 20
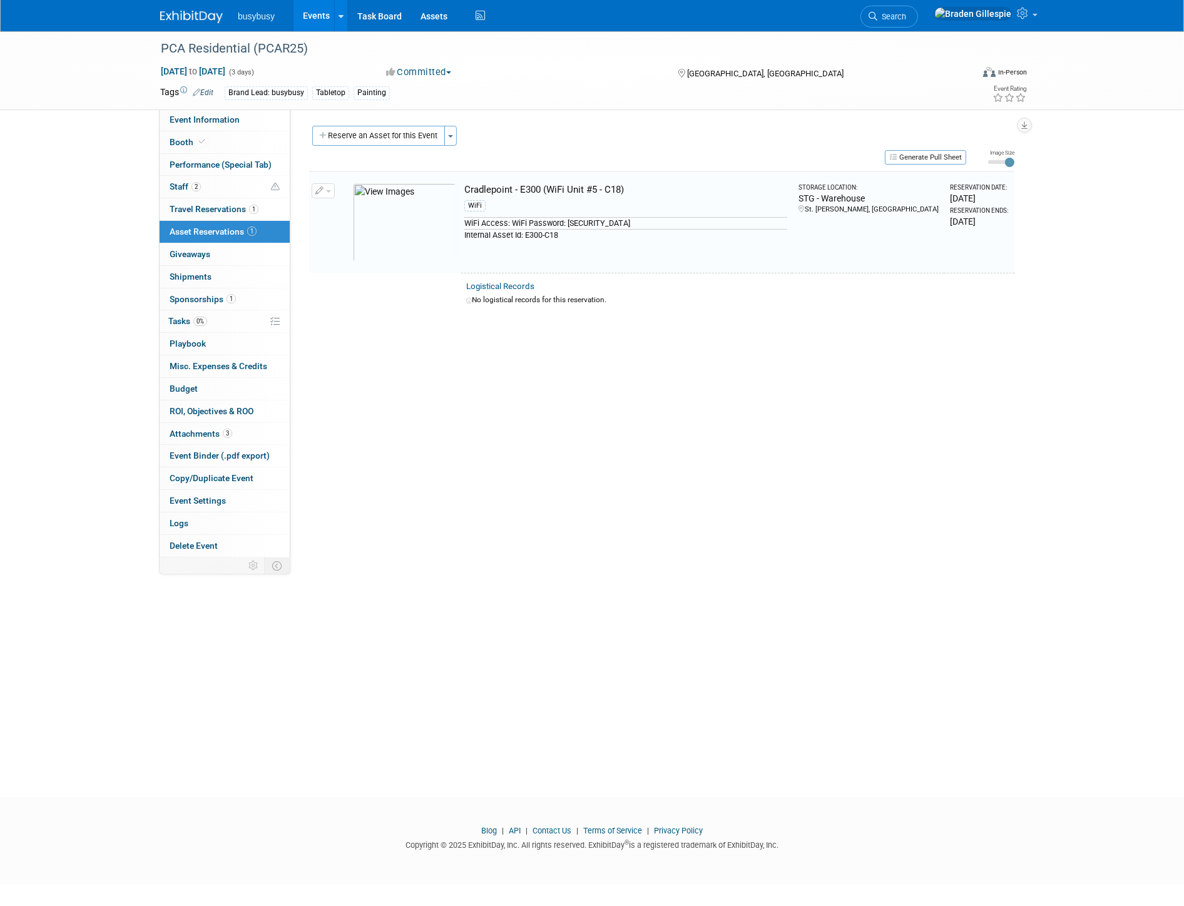
click at [189, 19] on img at bounding box center [191, 17] width 63 height 13
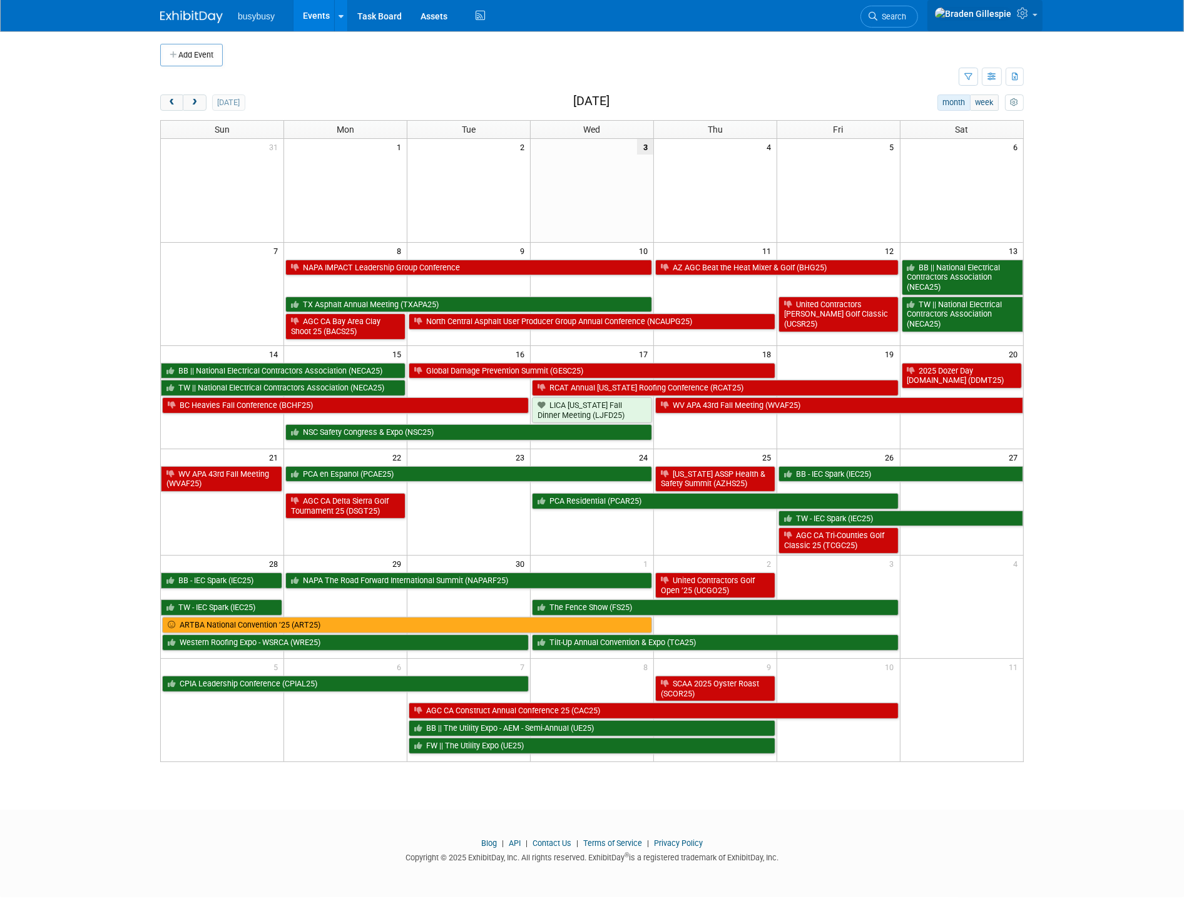
click at [1031, 22] on link at bounding box center [984, 15] width 115 height 31
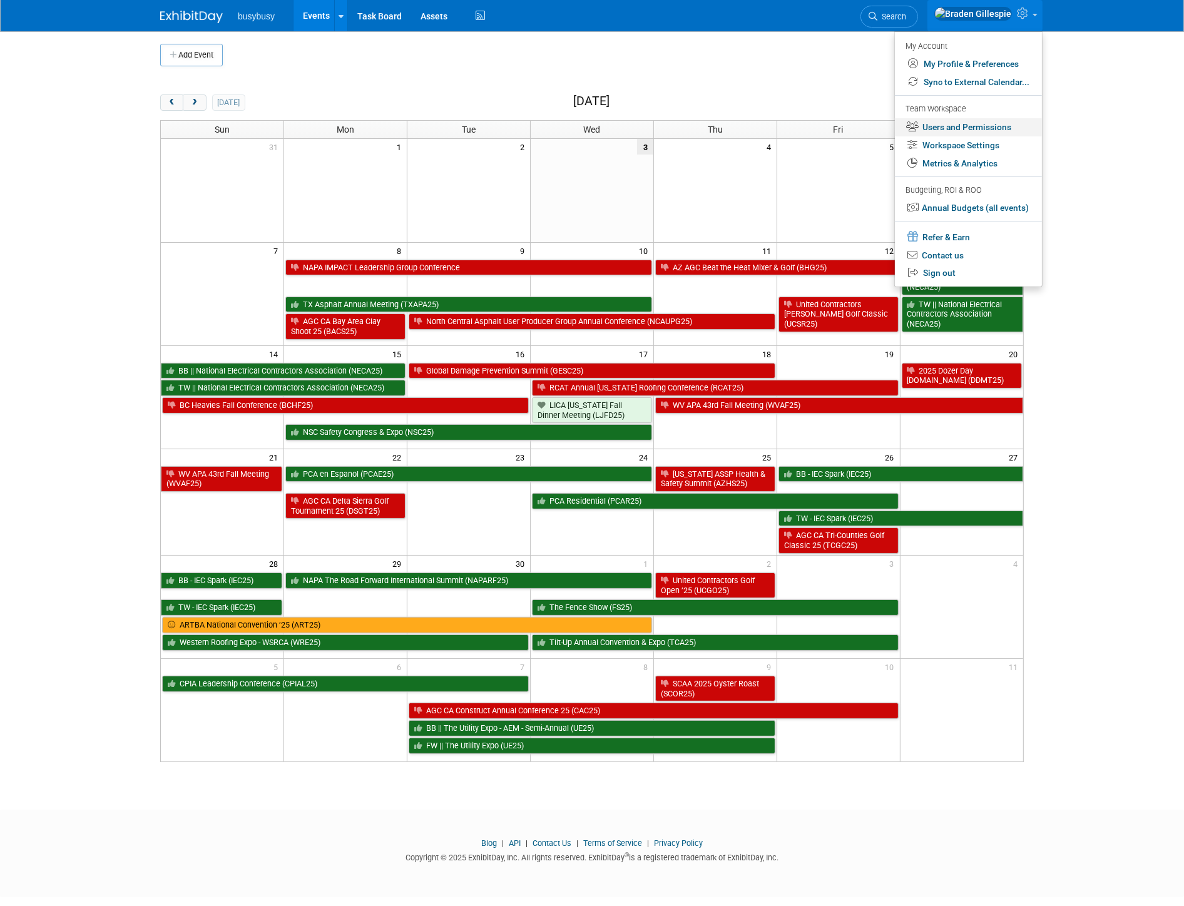
click at [986, 130] on link "Users and Permissions" at bounding box center [968, 127] width 147 height 18
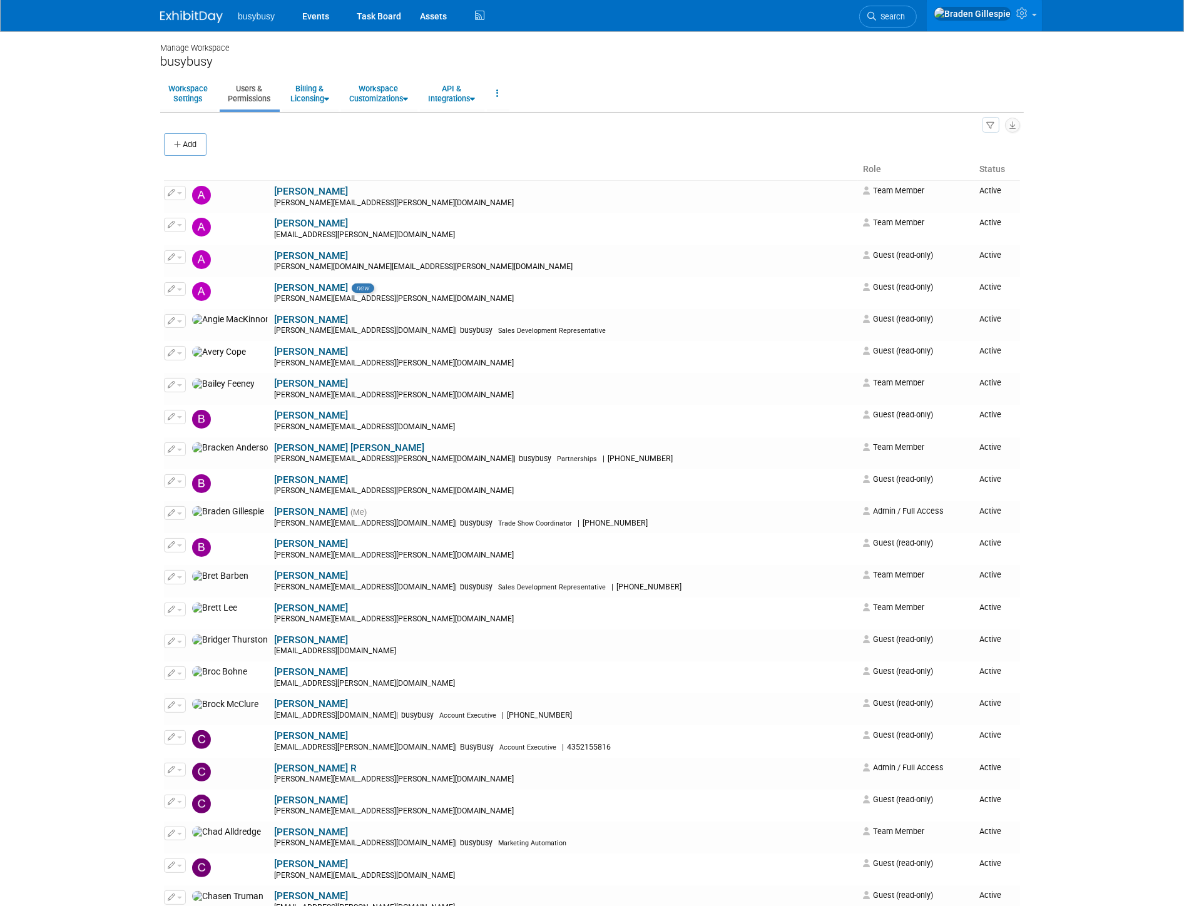
drag, startPoint x: 1056, startPoint y: 280, endPoint x: 1048, endPoint y: 283, distance: 8.5
click at [1052, 283] on body "busybusy Events Task Board Assets" at bounding box center [592, 453] width 1184 height 906
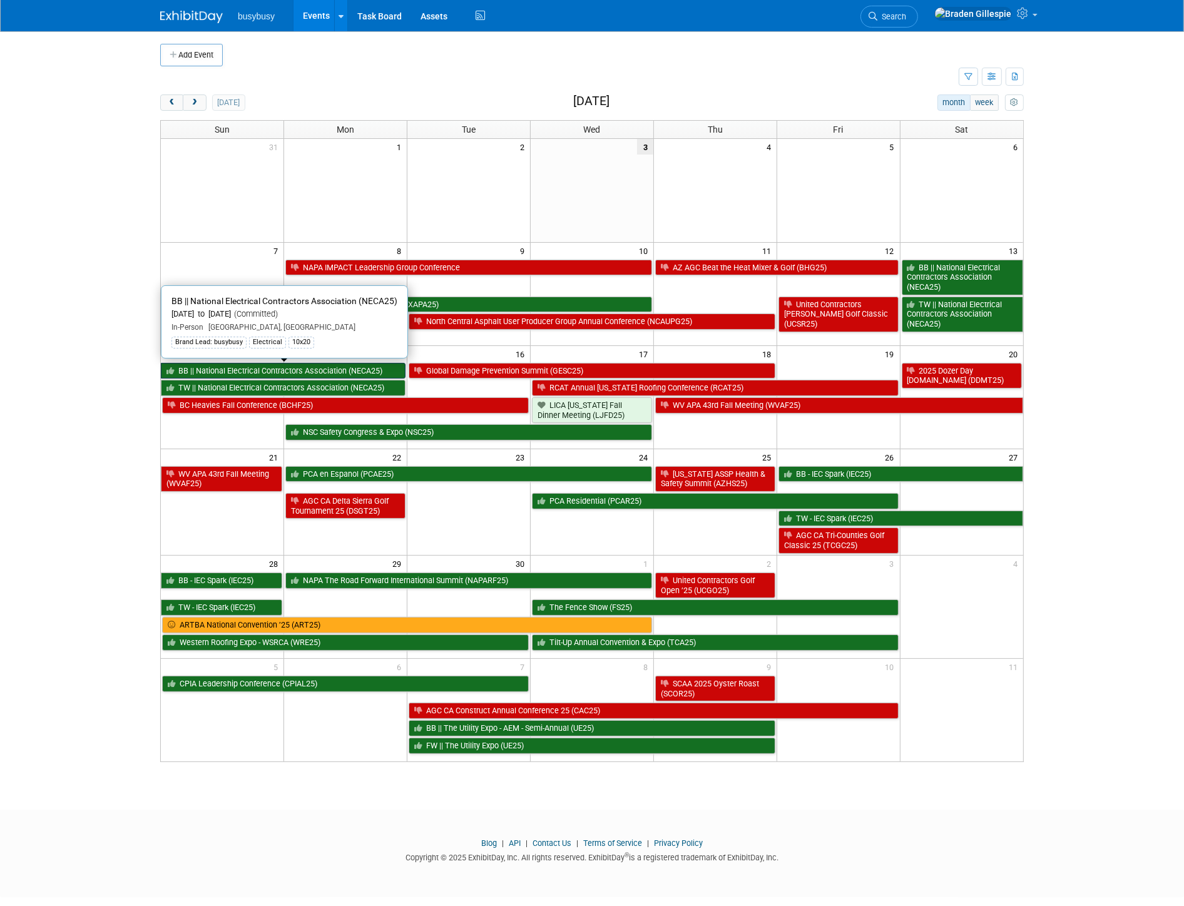
click at [329, 370] on link "BB || National Electrical Contractors Association (NECA25)" at bounding box center [283, 371] width 245 height 16
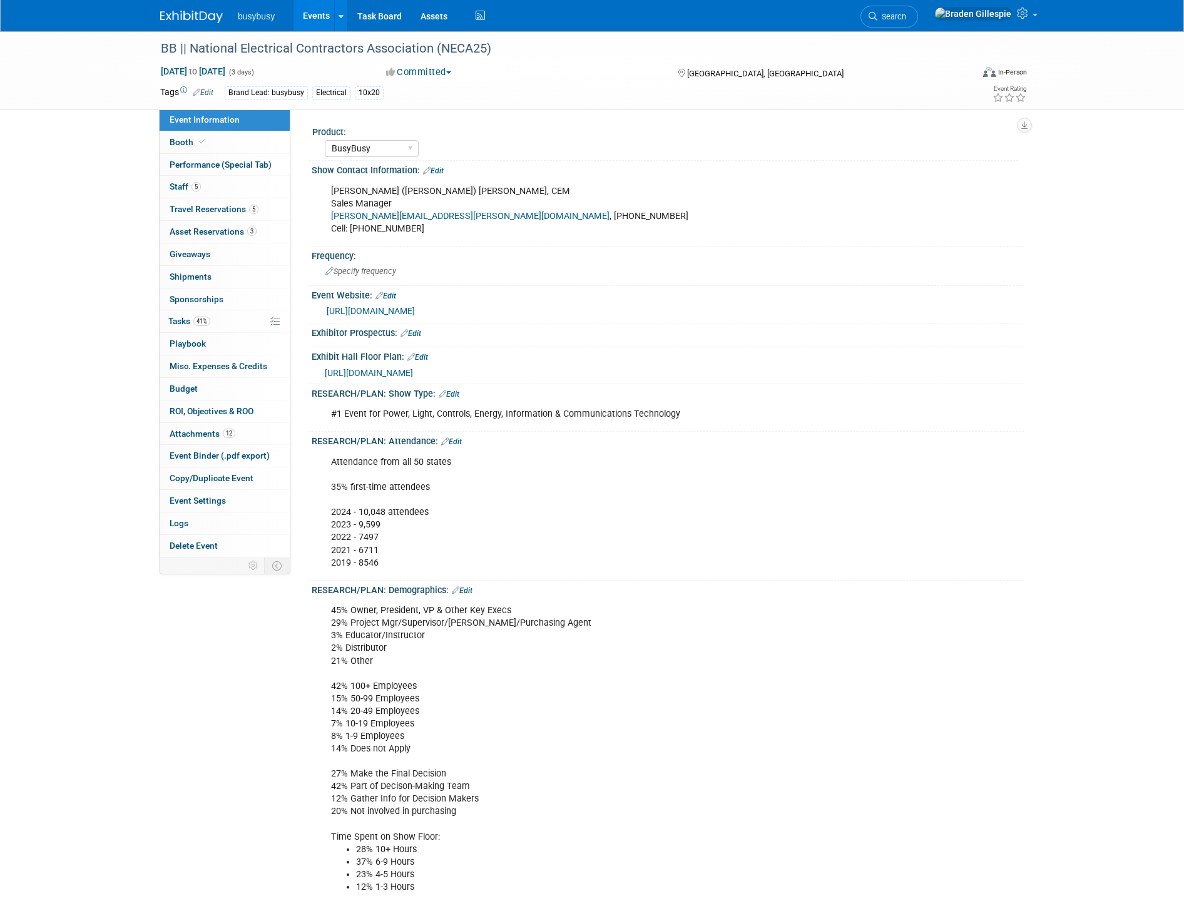
select select "BusyBusy"
click at [242, 238] on link "3 Asset Reservations 3" at bounding box center [225, 232] width 130 height 22
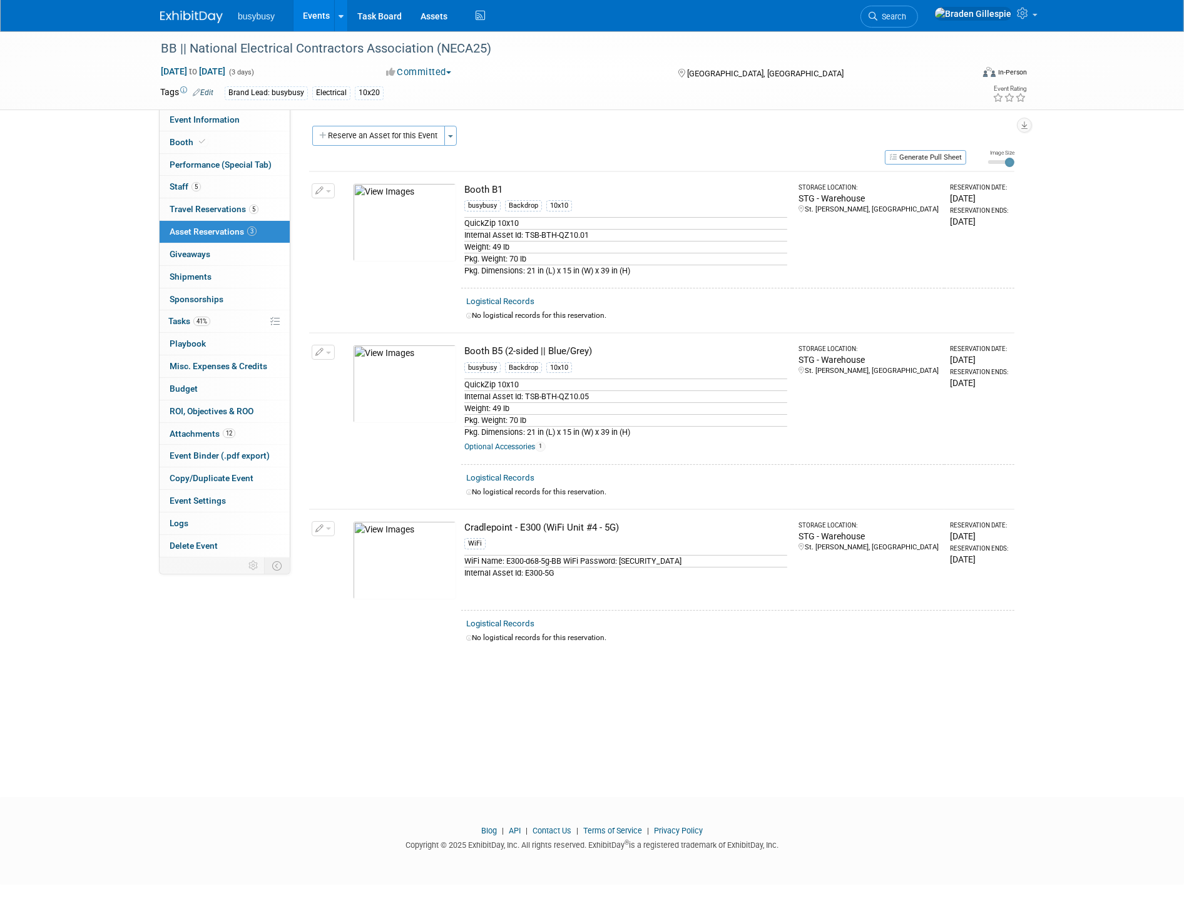
click at [380, 139] on button "Reserve an Asset for this Event" at bounding box center [378, 136] width 133 height 20
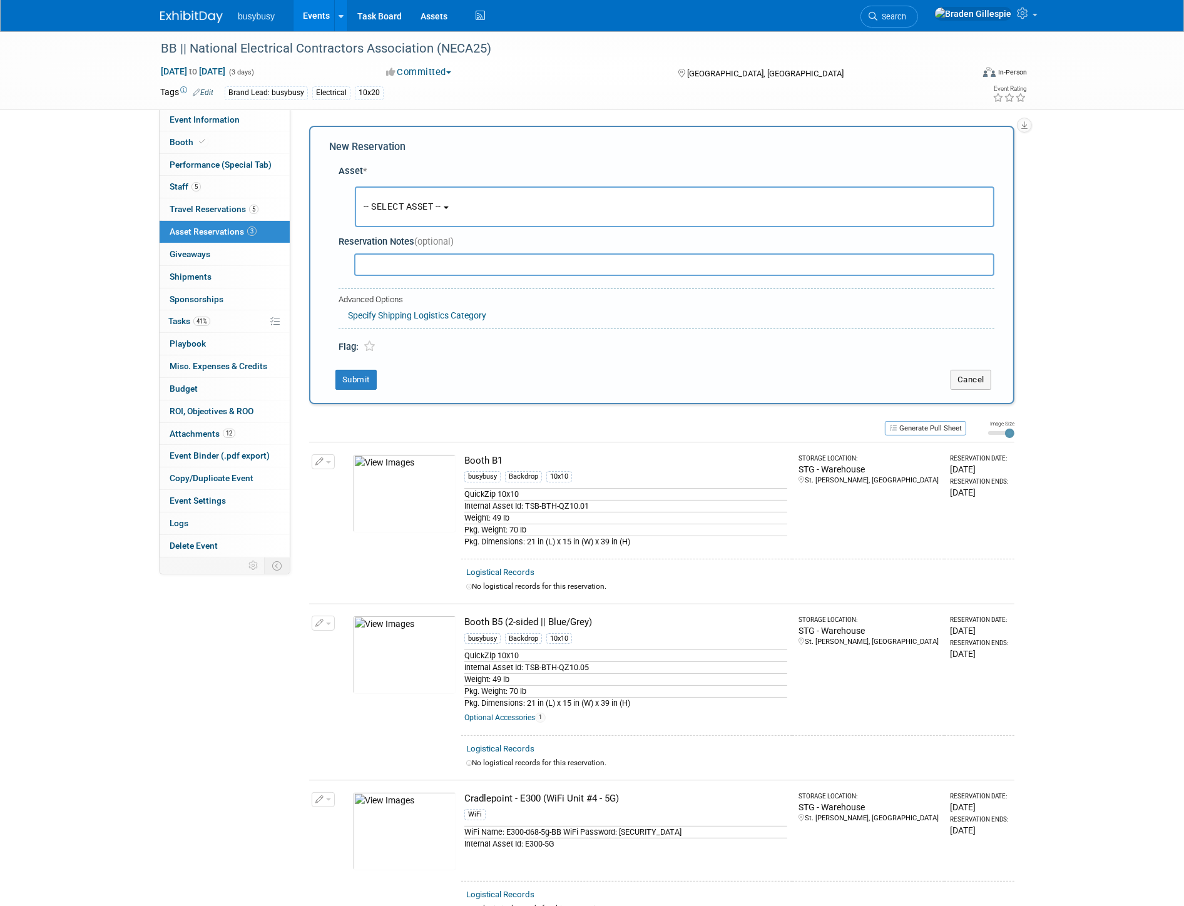
scroll to position [11, 0]
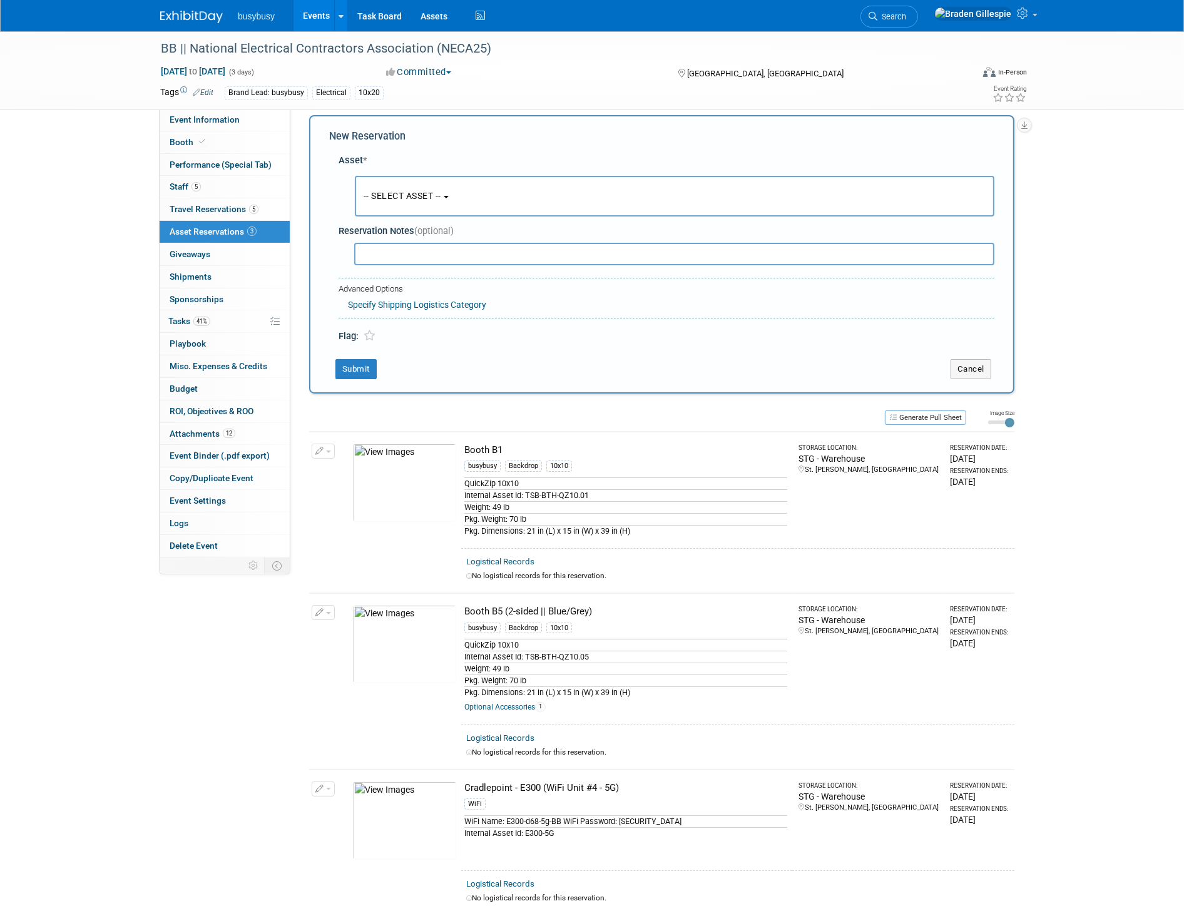
click at [457, 197] on button "-- SELECT ASSET --" at bounding box center [675, 196] width 640 height 41
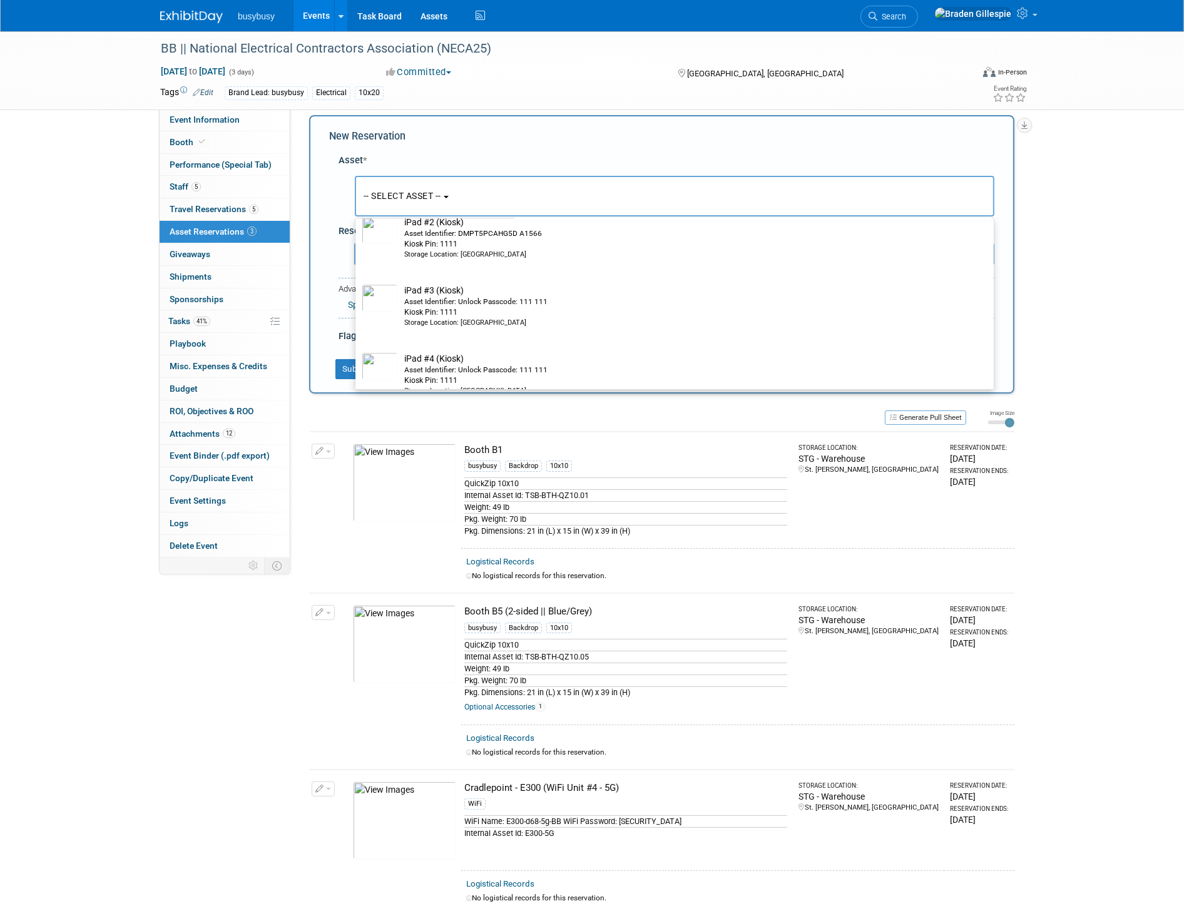
scroll to position [3894, 0]
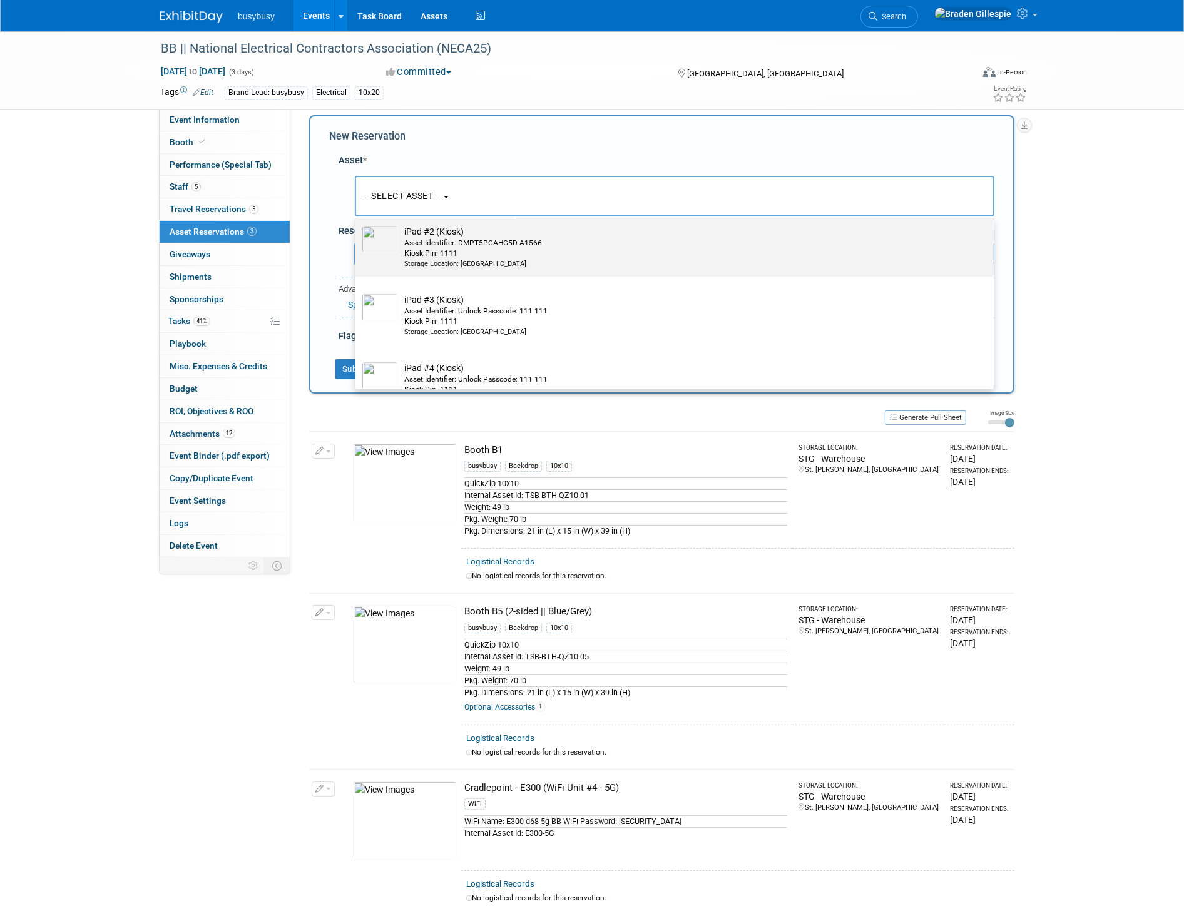
click at [484, 263] on div "Storage Location: STG - Warehouse" at bounding box center [686, 264] width 564 height 10
click at [357, 223] on input "iPad #2 (Kiosk) Asset Identifier: DMPT5PCAHG5D A1566 Kiosk Pin: 1111 Storage Lo…" at bounding box center [353, 219] width 8 height 8
select select "10714450"
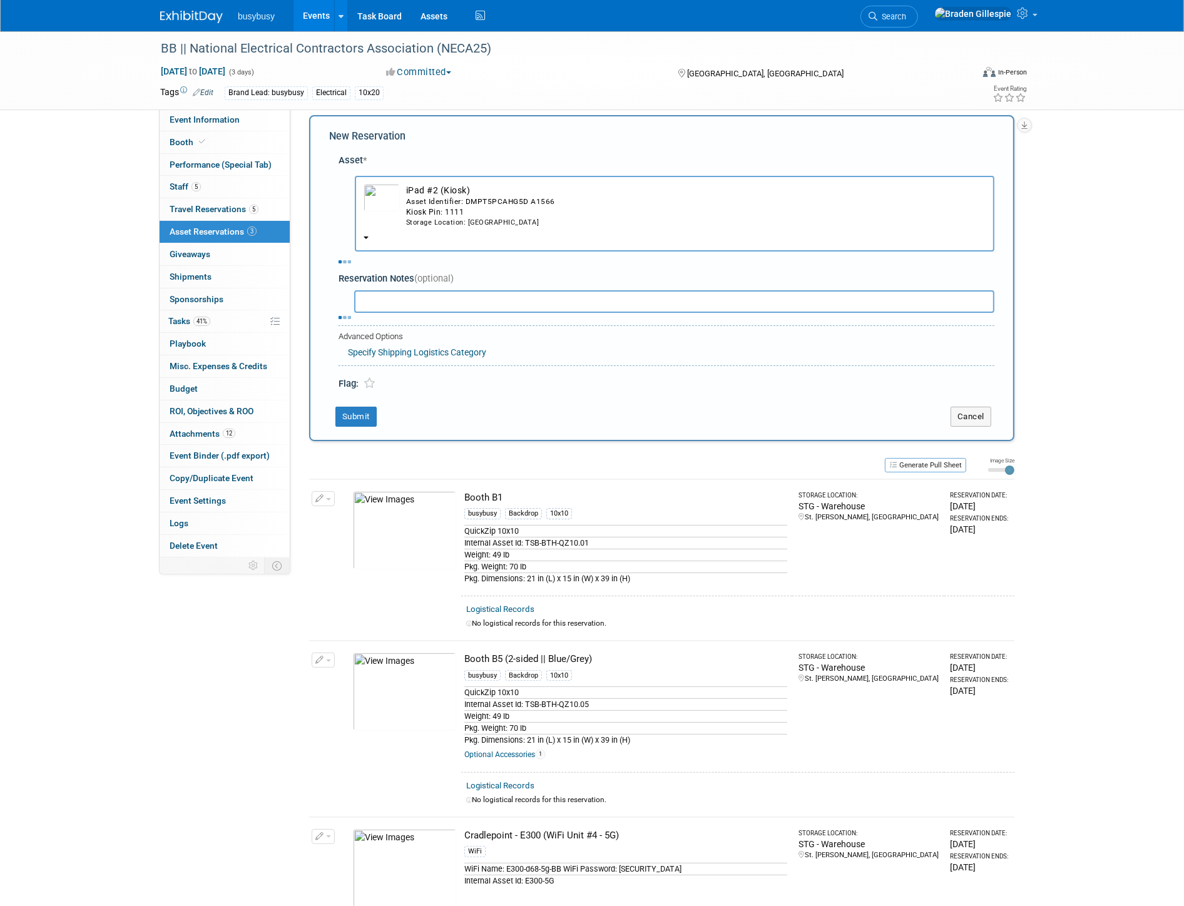
select select "8"
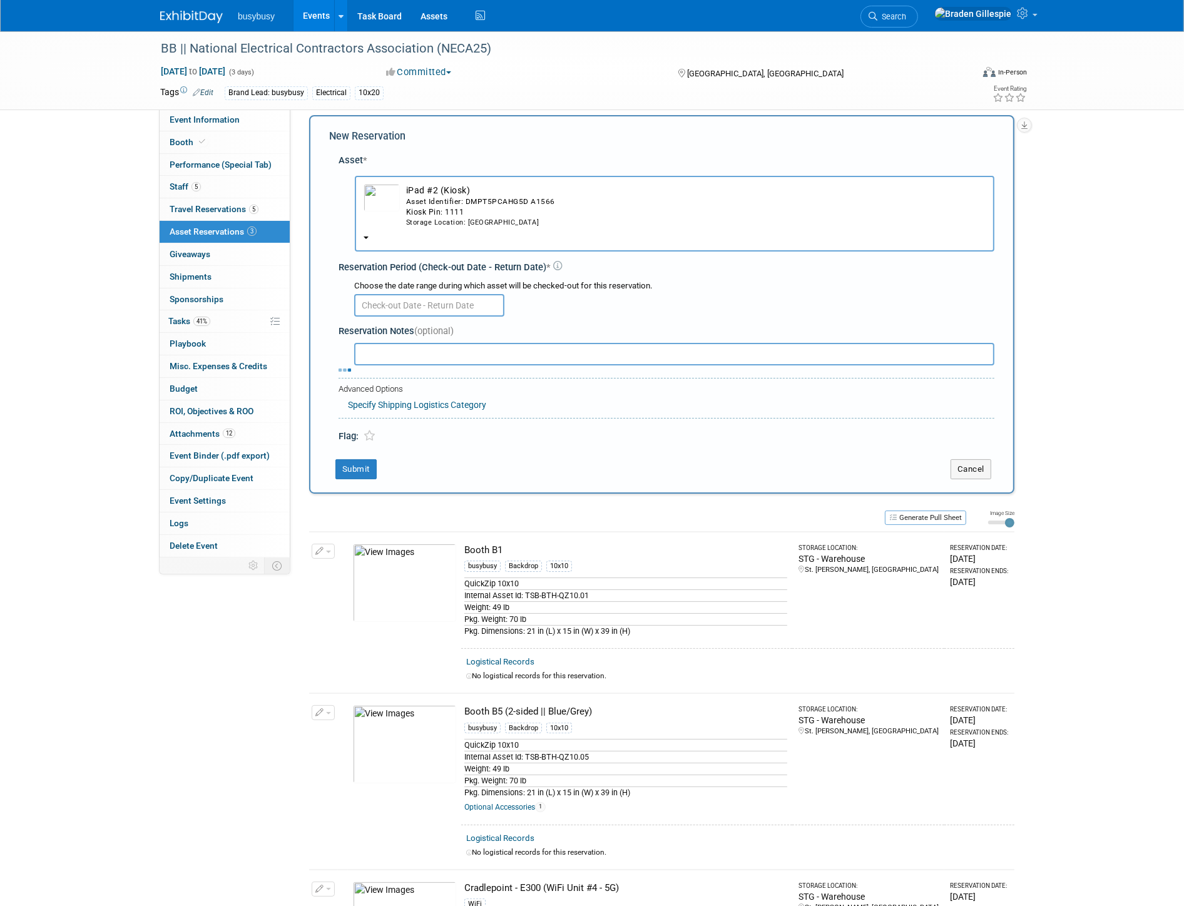
click at [412, 301] on input "text" at bounding box center [429, 305] width 150 height 23
click at [449, 397] on span "10" at bounding box center [450, 394] width 24 height 24
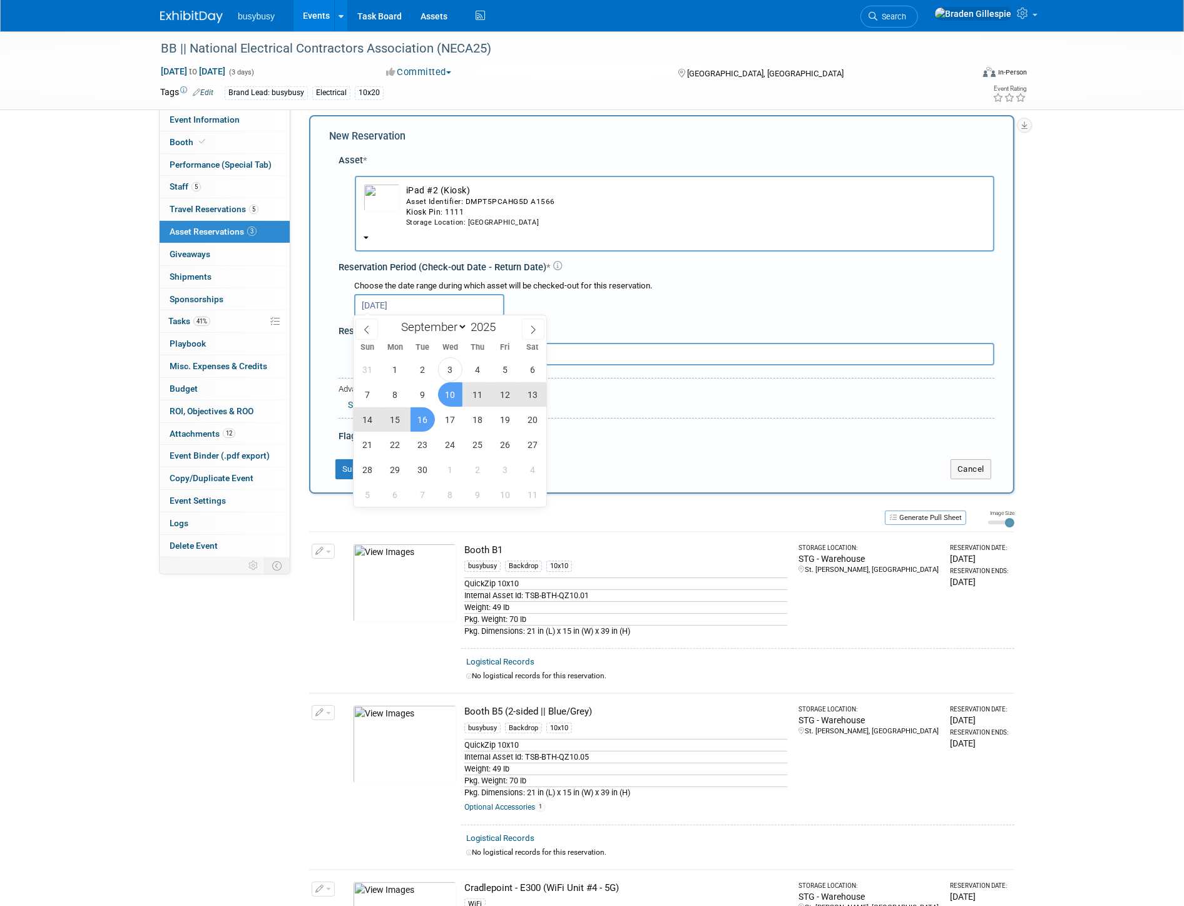
click at [421, 421] on span "16" at bounding box center [423, 419] width 24 height 24
type input "Sep 10, 2025 to Sep 16, 2025"
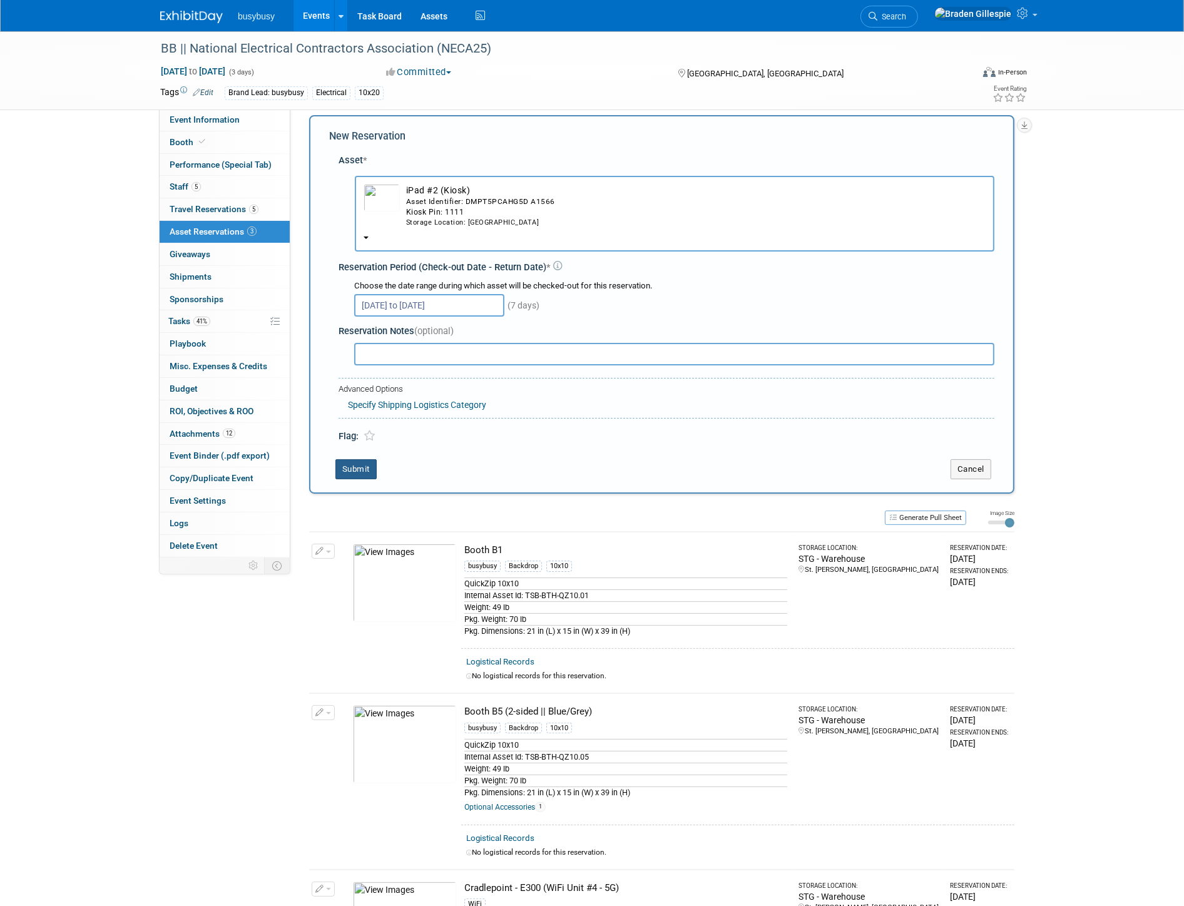
click at [347, 464] on button "Submit" at bounding box center [355, 469] width 41 height 20
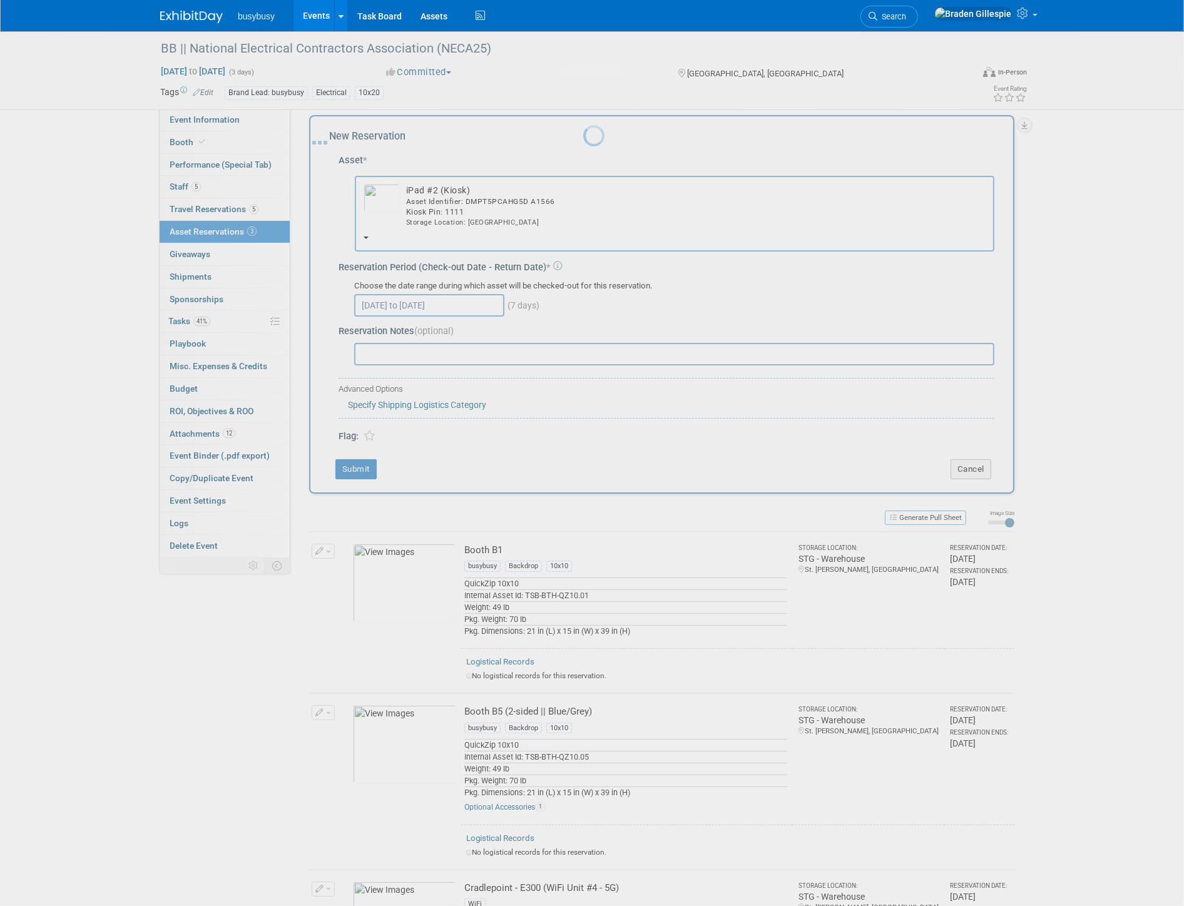
scroll to position [26, 0]
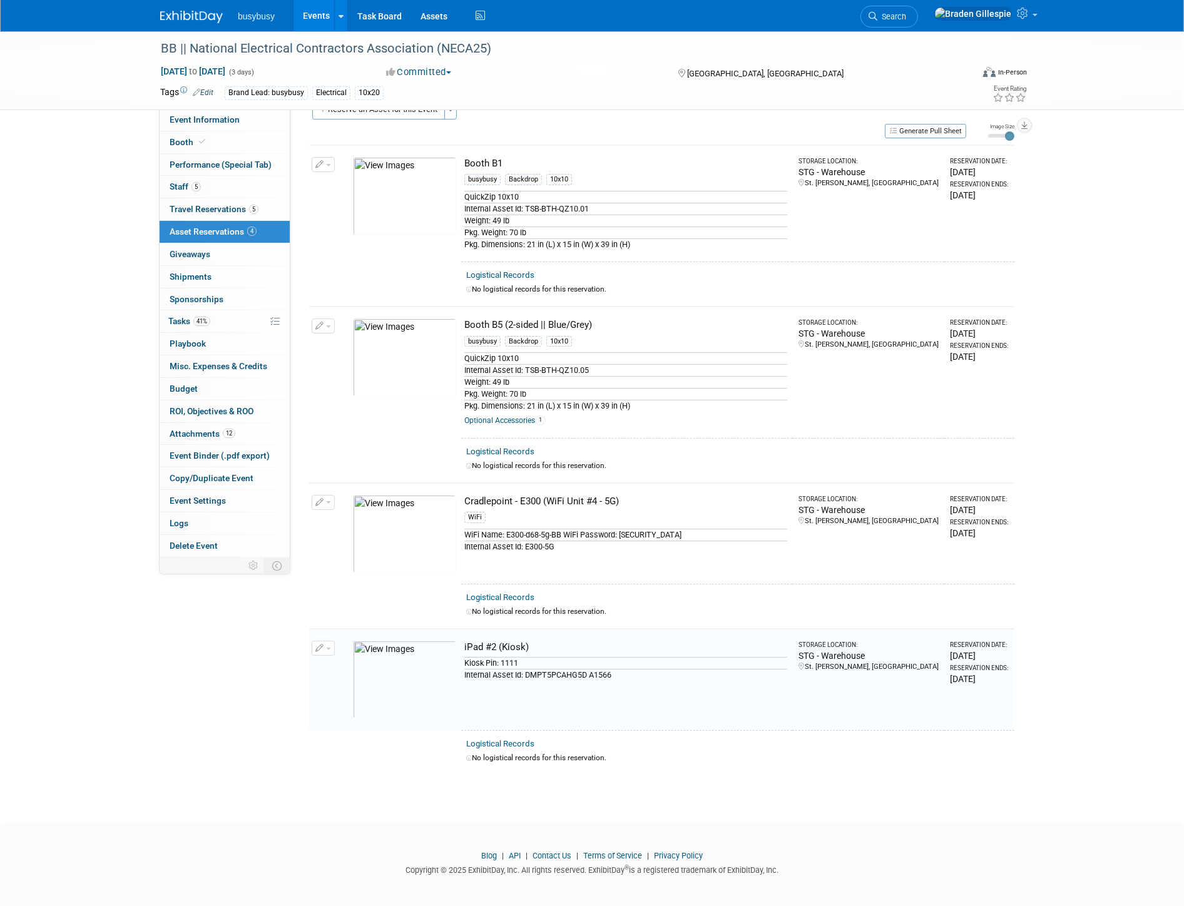
click at [172, 18] on img at bounding box center [191, 17] width 63 height 13
